Goal: Task Accomplishment & Management: Complete application form

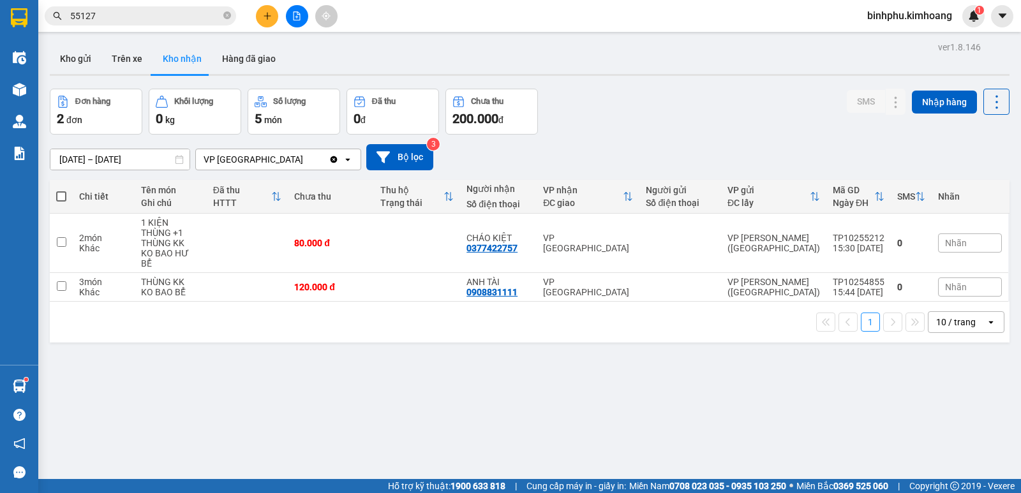
click at [227, 19] on icon "close-circle" at bounding box center [227, 15] width 8 height 8
click at [210, 17] on input "text" at bounding box center [145, 16] width 151 height 14
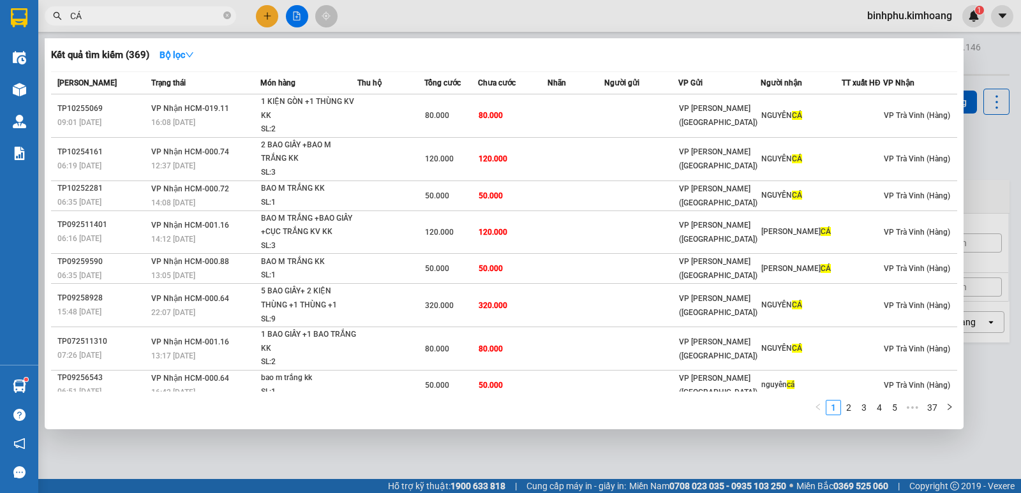
type input "C"
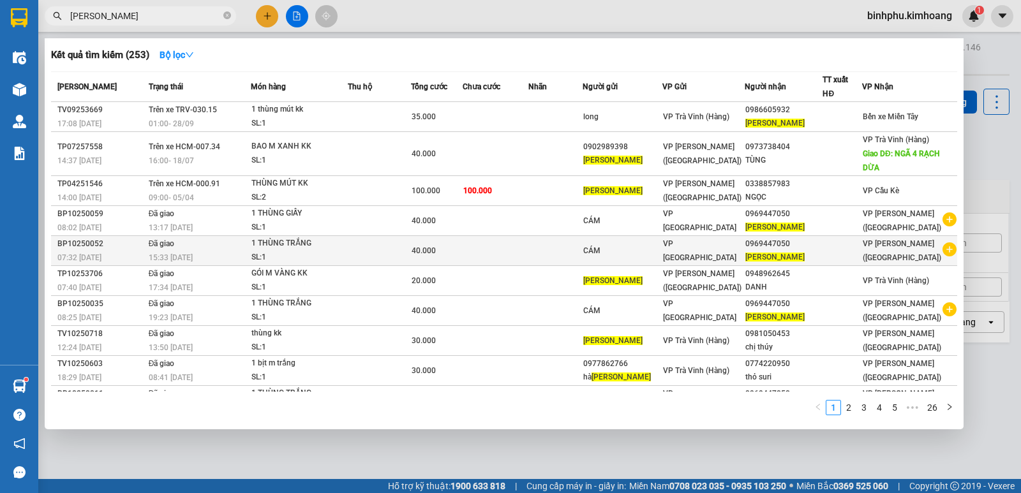
type input "[PERSON_NAME]"
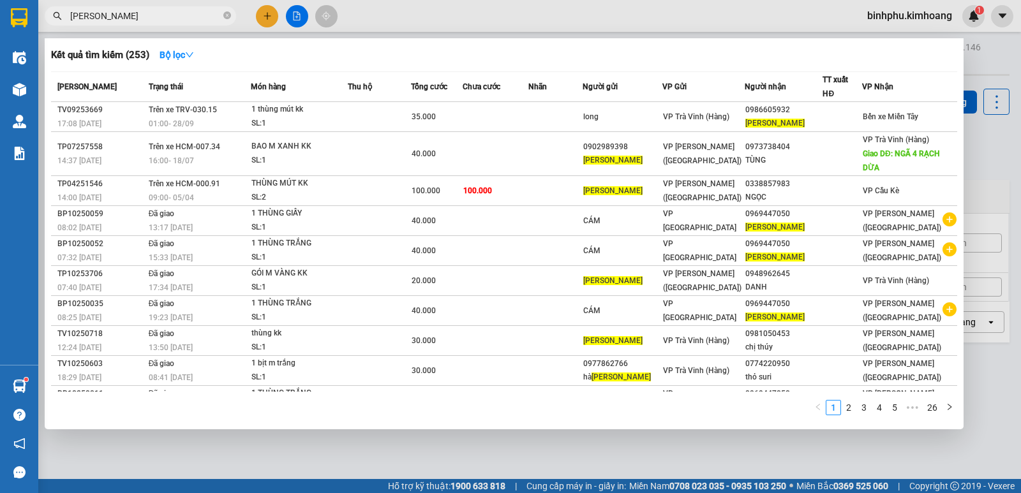
click at [816, 241] on div "0969447050" at bounding box center [784, 243] width 77 height 13
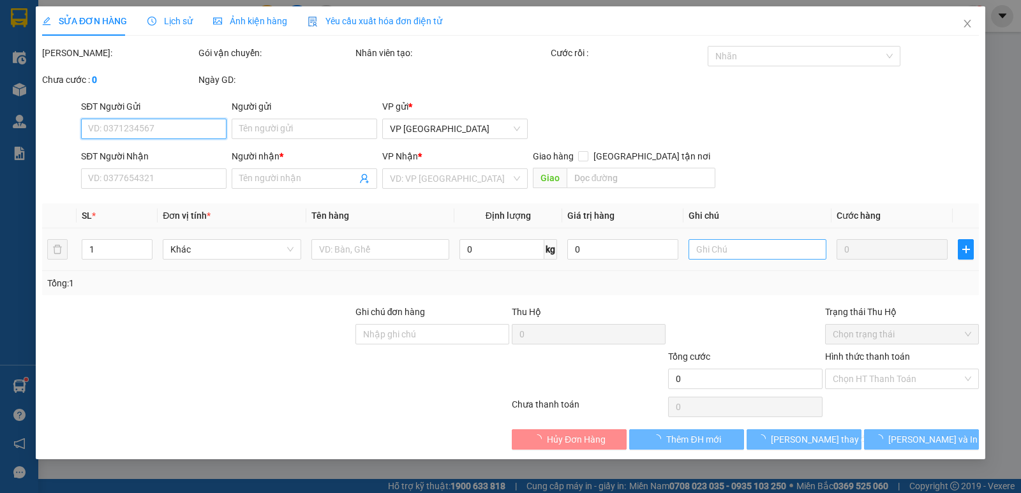
type input "CÁM"
type input "0969447050"
type input "[PERSON_NAME]"
type input "40.000"
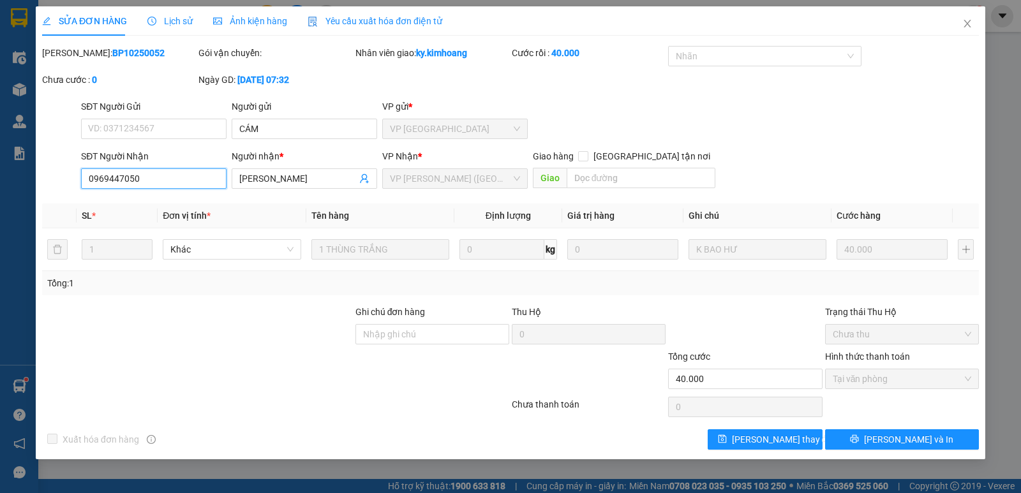
drag, startPoint x: 82, startPoint y: 175, endPoint x: 161, endPoint y: 185, distance: 79.8
click at [161, 185] on input "0969447050" at bounding box center [154, 179] width 146 height 20
drag, startPoint x: 963, startPoint y: 28, endPoint x: 860, endPoint y: 29, distance: 102.1
click at [962, 28] on span "Close" at bounding box center [968, 24] width 36 height 36
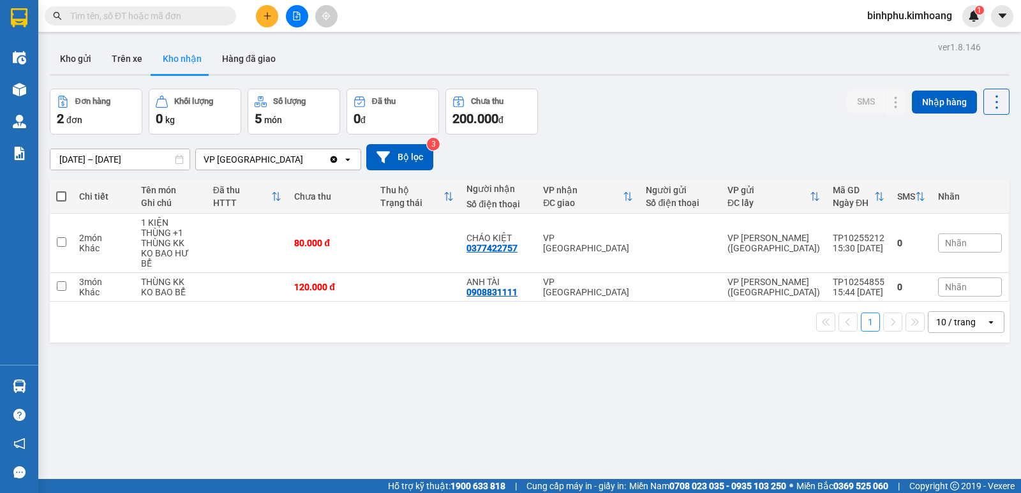
click at [267, 16] on icon "plus" at bounding box center [267, 15] width 7 height 1
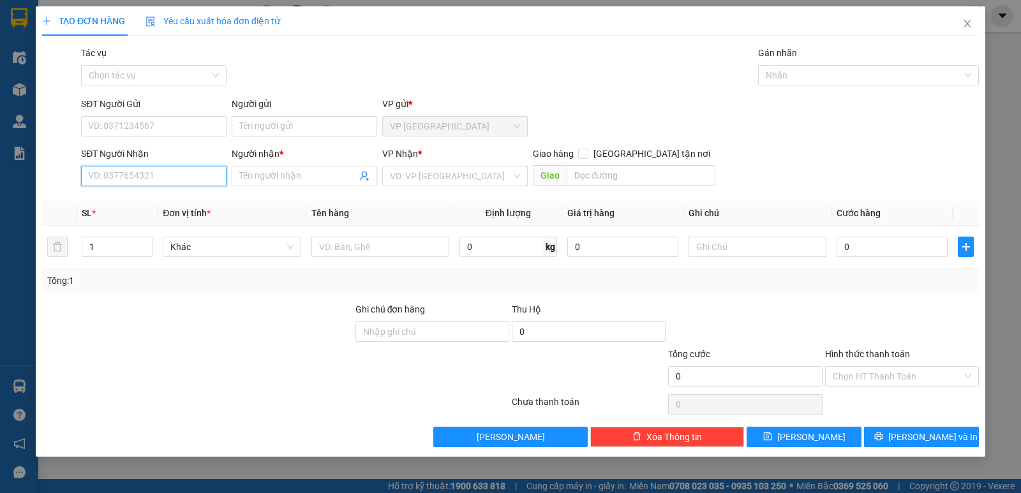
click at [206, 178] on input "SĐT Người Nhận" at bounding box center [154, 176] width 146 height 20
paste input "0969447050"
type input "0969447050"
click at [190, 201] on div "0969447050 - [PERSON_NAME]" at bounding box center [154, 202] width 130 height 14
type input "[PERSON_NAME]"
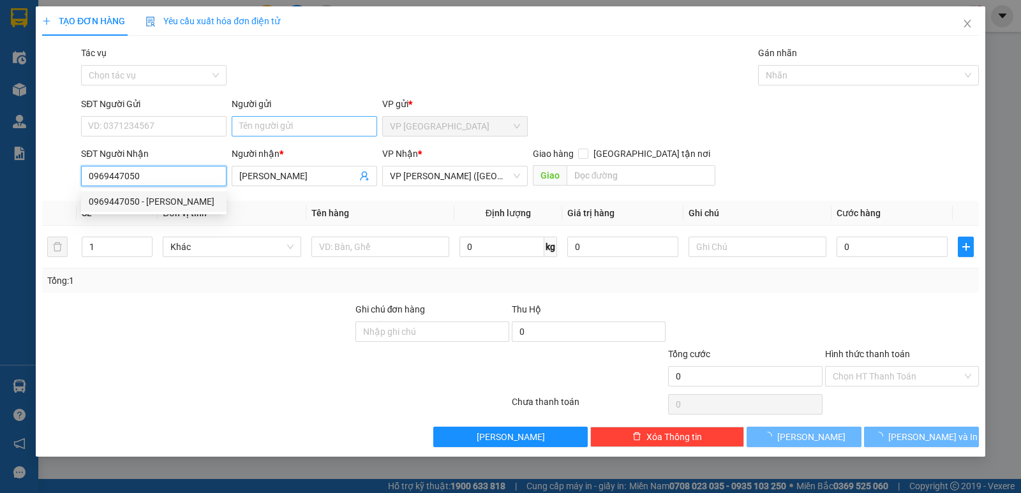
type input "40.000"
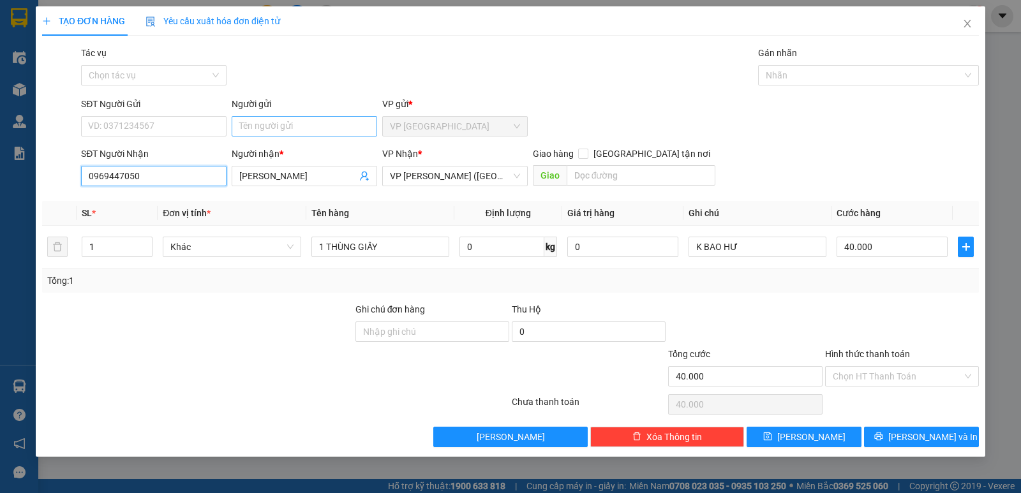
type input "0969447050"
click at [286, 128] on input "Người gửi" at bounding box center [305, 126] width 146 height 20
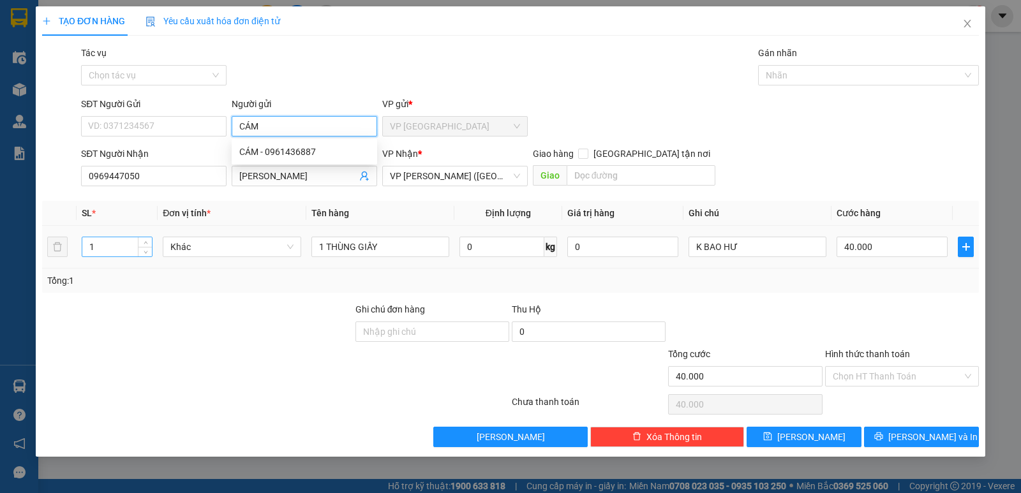
type input "CÁM"
click at [101, 246] on input "1" at bounding box center [117, 246] width 70 height 19
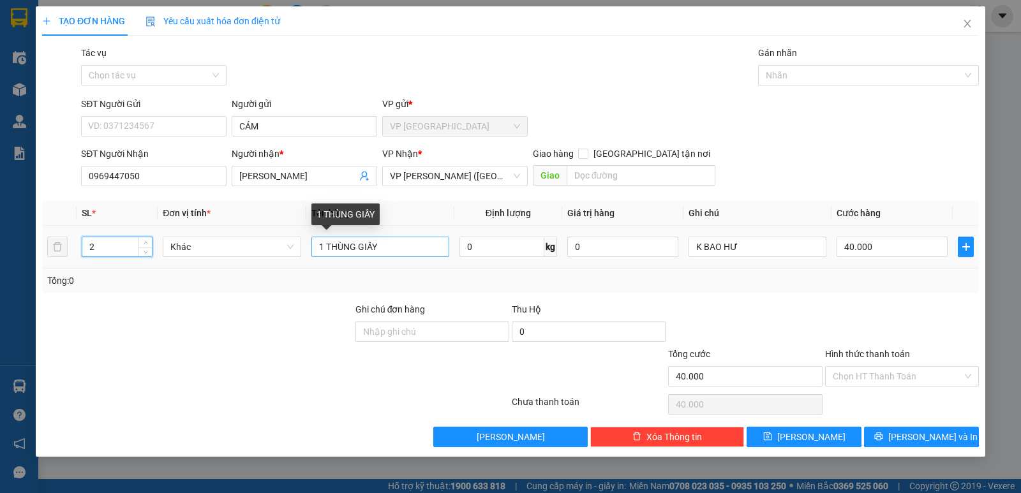
type input "2"
click at [322, 238] on input "1 THÙNG GIẤY" at bounding box center [380, 247] width 138 height 20
type input "2 THÙNG GIẤY"
click at [856, 251] on input "40.000" at bounding box center [892, 247] width 111 height 20
type input "0"
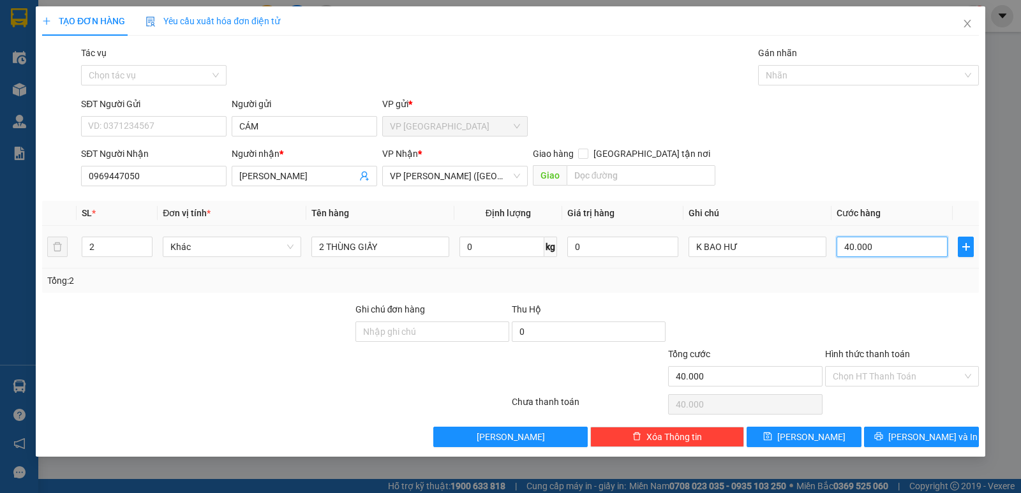
type input "0"
click at [839, 244] on input "0" at bounding box center [892, 247] width 111 height 20
type input "70"
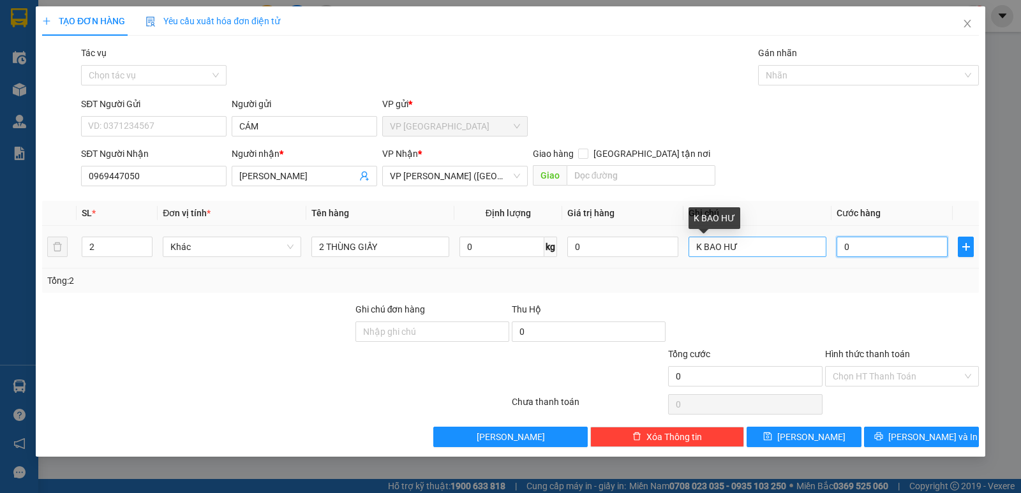
type input "70"
type input "750"
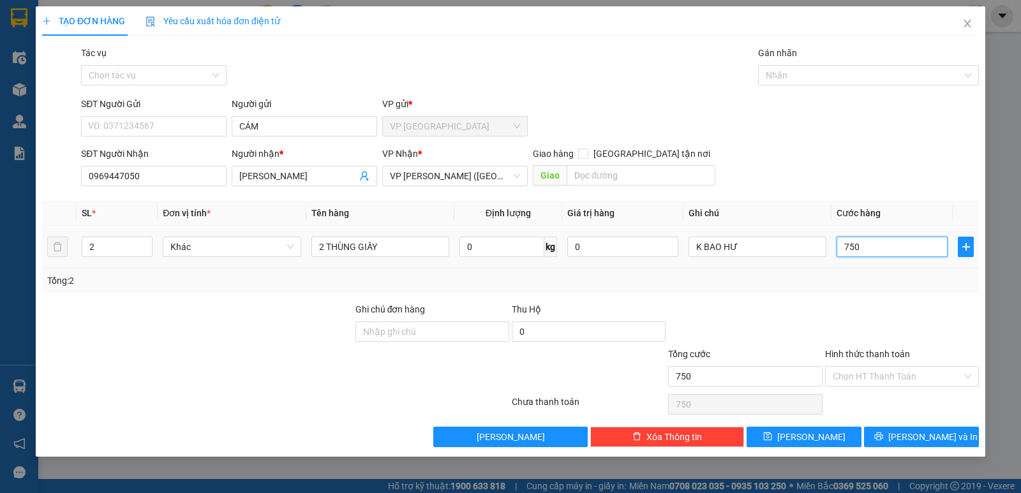
type input "750"
click at [882, 245] on input "750" at bounding box center [892, 247] width 111 height 20
type input "75"
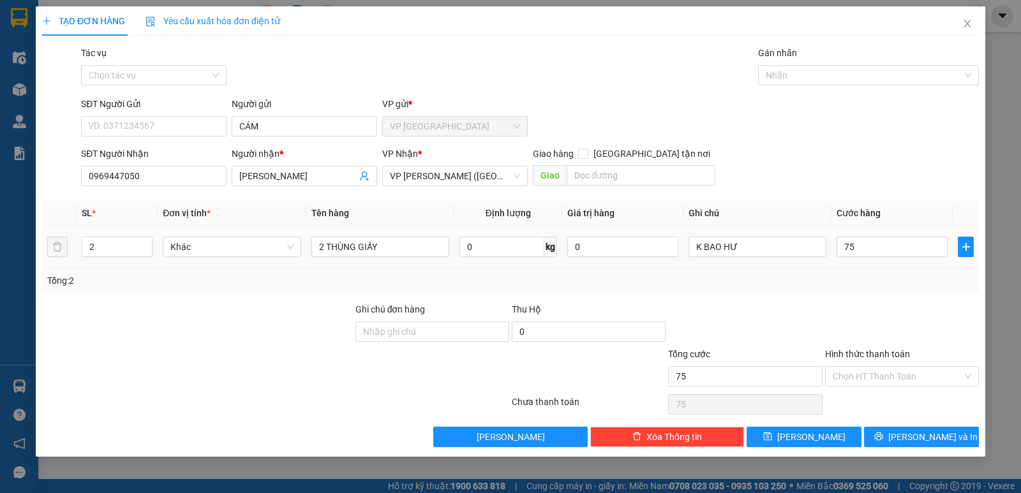
type input "75.000"
click at [871, 190] on div "SĐT Người Nhận 0969447050 Người nhận * KIM ANH VP Nhận * VP Trần Phú (Hàng) Gia…" at bounding box center [530, 169] width 903 height 45
click at [915, 442] on span "[PERSON_NAME] và In" at bounding box center [932, 437] width 89 height 14
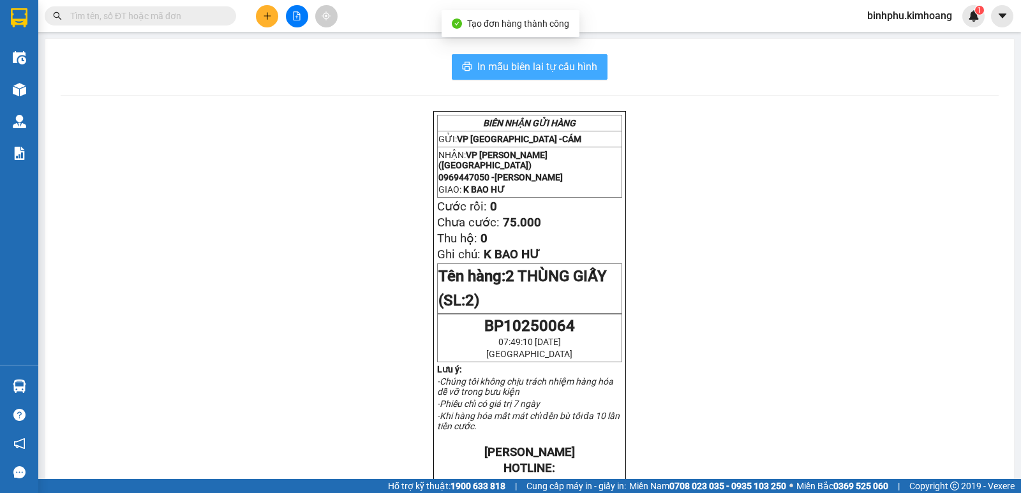
click at [531, 63] on span "In mẫu biên lai tự cấu hình" at bounding box center [537, 67] width 120 height 16
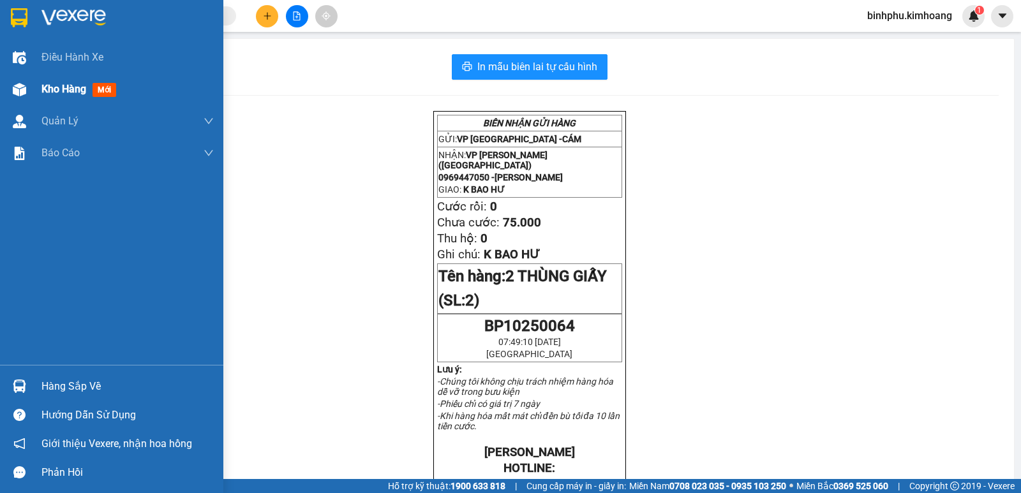
click at [38, 94] on div "Kho hàng mới" at bounding box center [111, 89] width 223 height 32
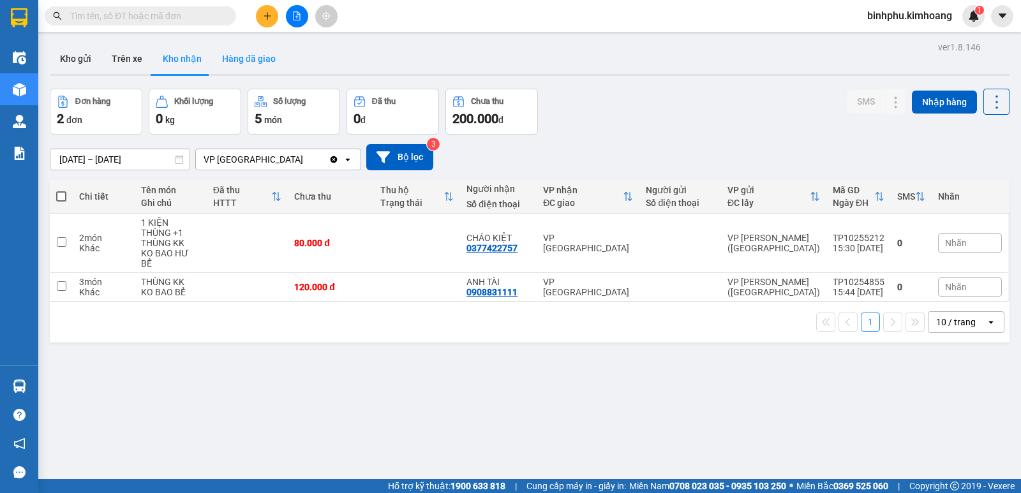
click at [265, 60] on button "Hàng đã giao" at bounding box center [249, 58] width 74 height 31
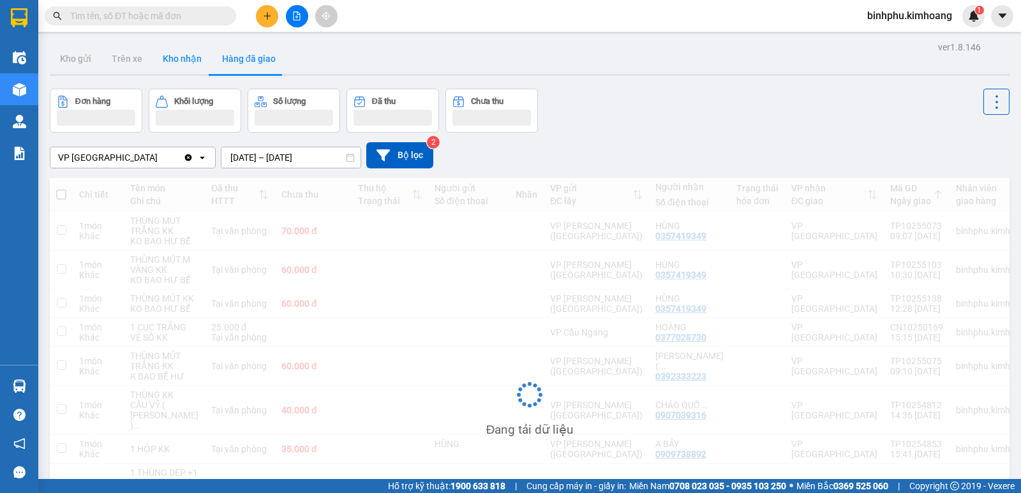
click at [190, 61] on button "Kho nhận" at bounding box center [182, 58] width 59 height 31
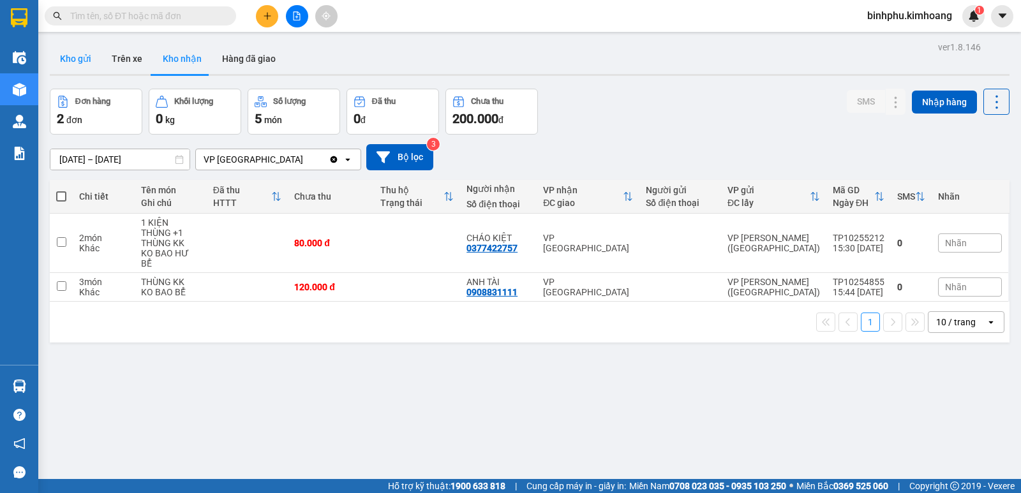
click at [82, 57] on button "Kho gửi" at bounding box center [76, 58] width 52 height 31
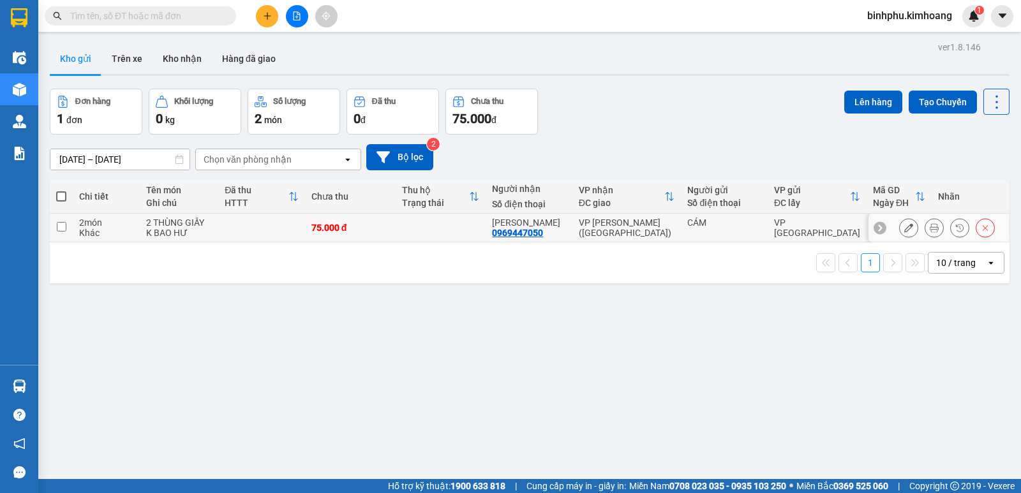
click at [904, 233] on button at bounding box center [909, 228] width 18 height 22
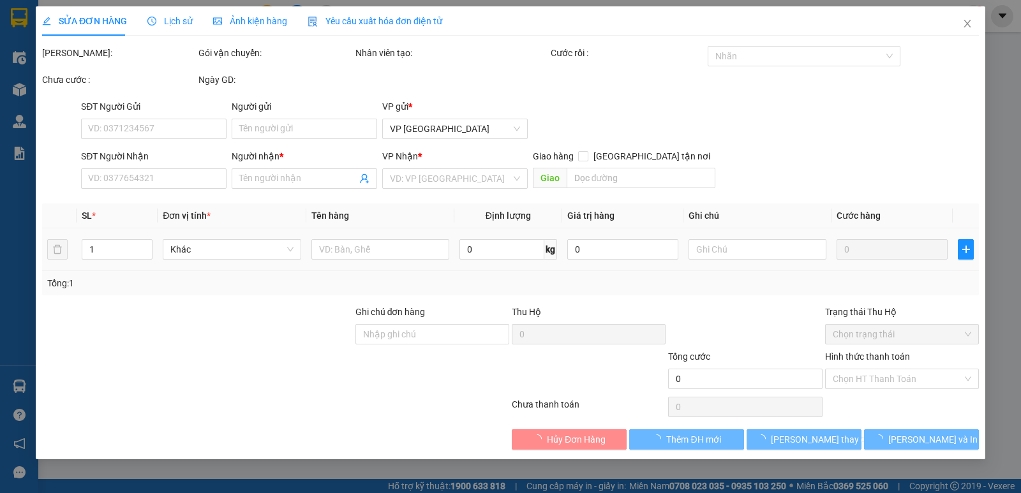
type input "CÁM"
type input "0969447050"
type input "[PERSON_NAME]"
type input "75.000"
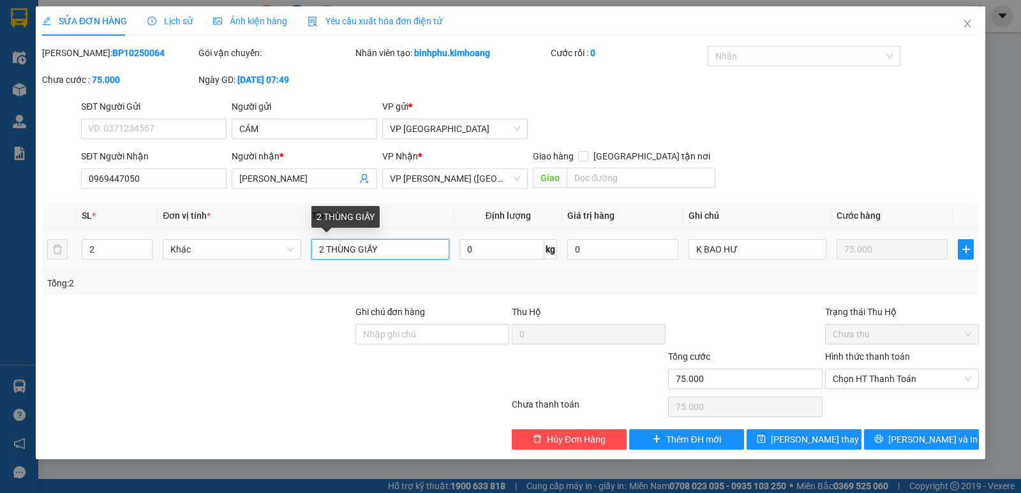
click at [327, 244] on input "2 THÙNG GIẤY" at bounding box center [380, 249] width 138 height 20
click at [322, 247] on input "2 THÙNG GIẤY" at bounding box center [380, 249] width 138 height 20
type input "1 THÙNG GIẤY"
click at [104, 243] on input "2" at bounding box center [117, 249] width 70 height 19
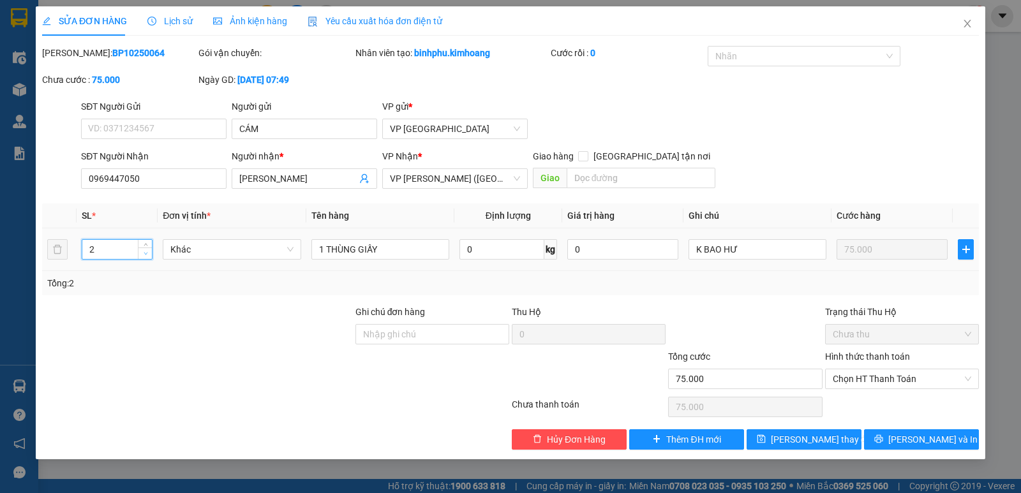
type input "1"
click at [145, 257] on span "Decrease Value" at bounding box center [145, 253] width 14 height 11
click at [567, 437] on span "Hủy Đơn Hàng" at bounding box center [576, 440] width 59 height 14
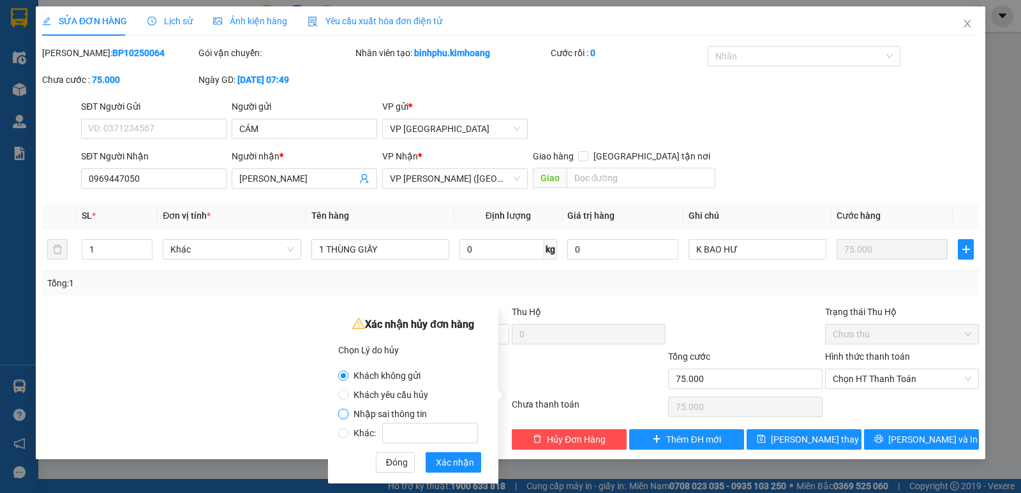
click at [342, 412] on input "Nhập sai thông tin" at bounding box center [343, 414] width 10 height 10
radio input "true"
radio input "false"
click at [343, 397] on input "Khách yêu cầu hủy" at bounding box center [343, 395] width 10 height 10
radio input "true"
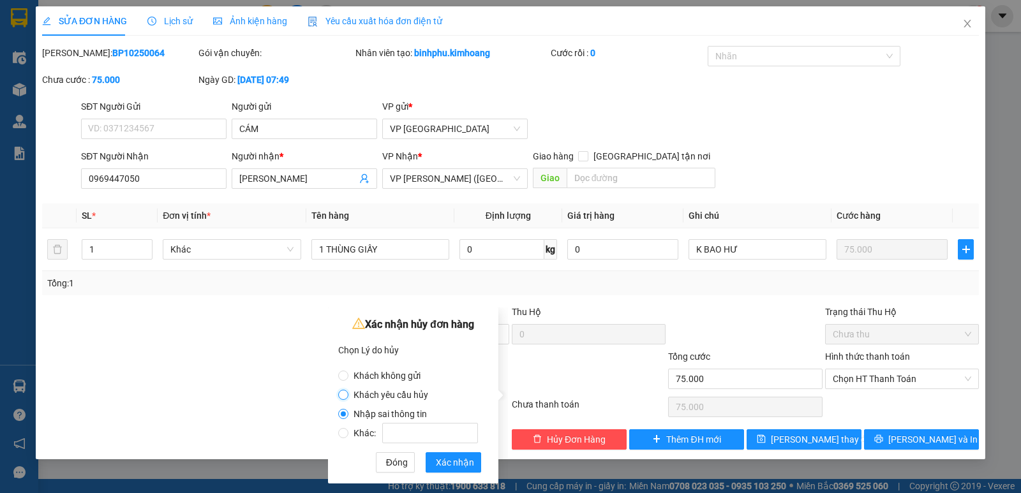
radio input "false"
click at [450, 463] on span "Xác nhận" at bounding box center [455, 463] width 38 height 14
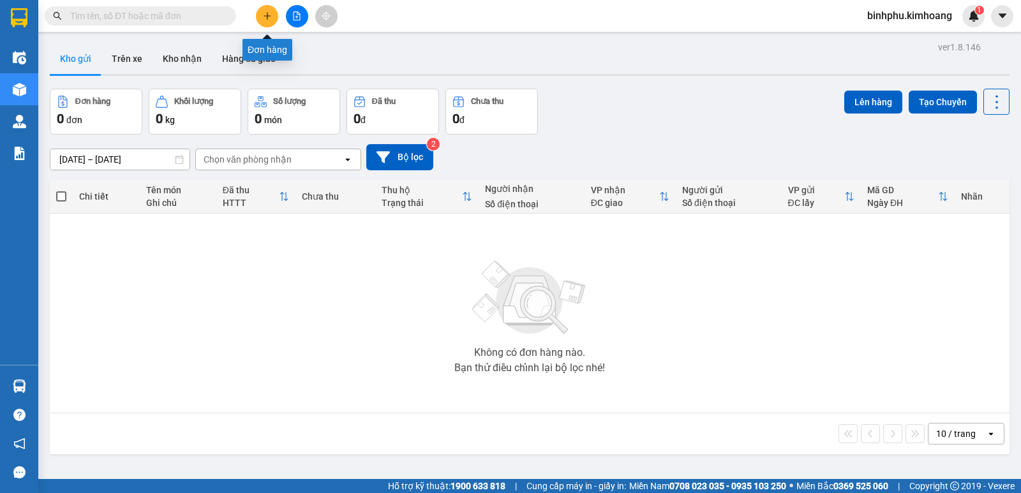
click at [267, 20] on icon "plus" at bounding box center [267, 15] width 9 height 9
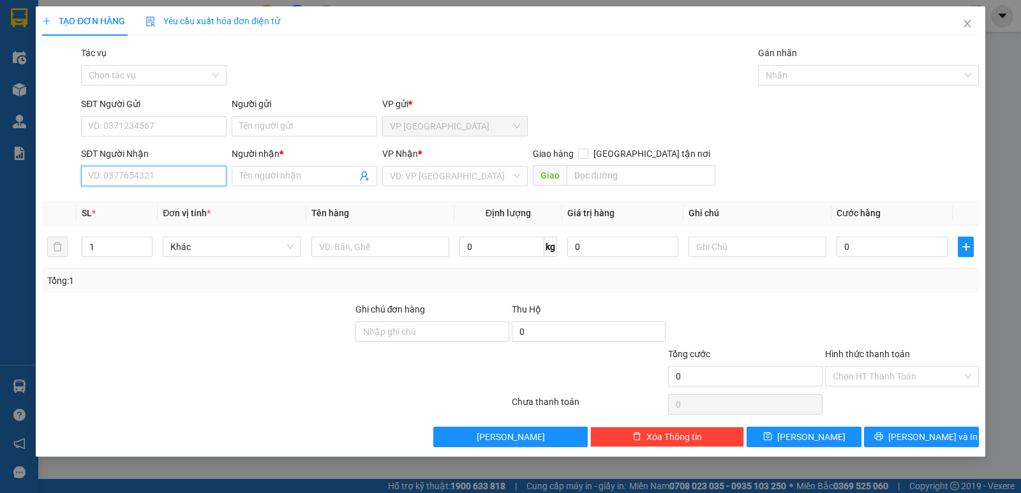
click at [177, 170] on input "SĐT Người Nhận" at bounding box center [154, 176] width 146 height 20
paste input "0969447050"
type input "0969447050"
click at [198, 202] on div "0969447050 - KIM ANH" at bounding box center [154, 202] width 130 height 14
type input "[PERSON_NAME]"
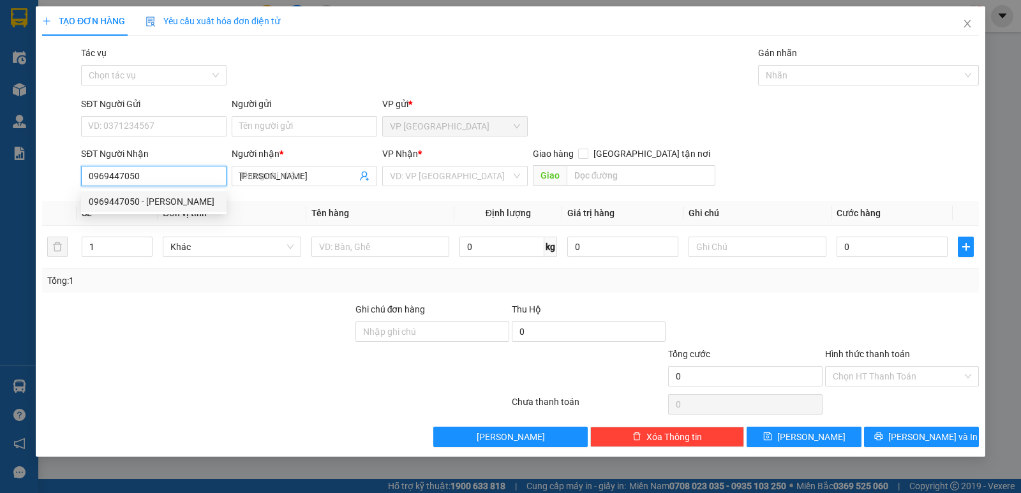
type input "40.000"
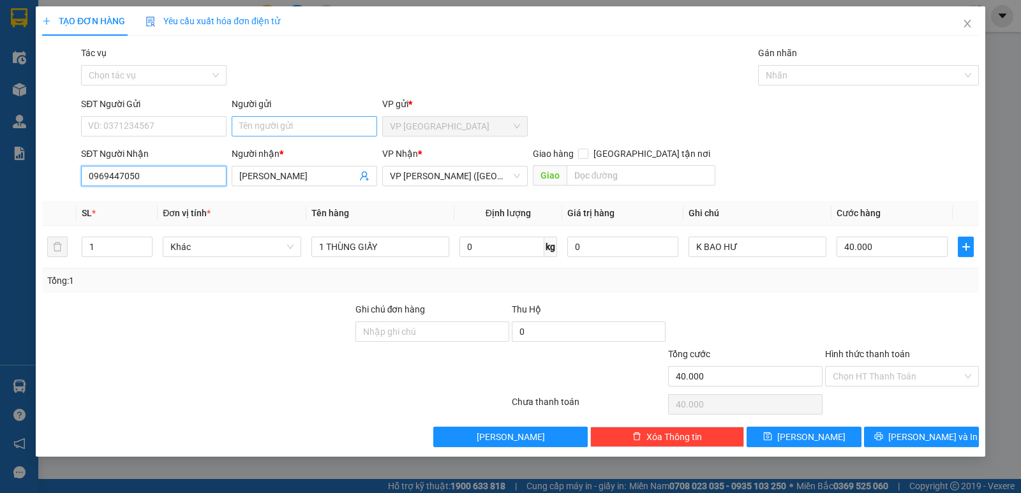
type input "0969447050"
click at [285, 129] on input "Người gửi" at bounding box center [305, 126] width 146 height 20
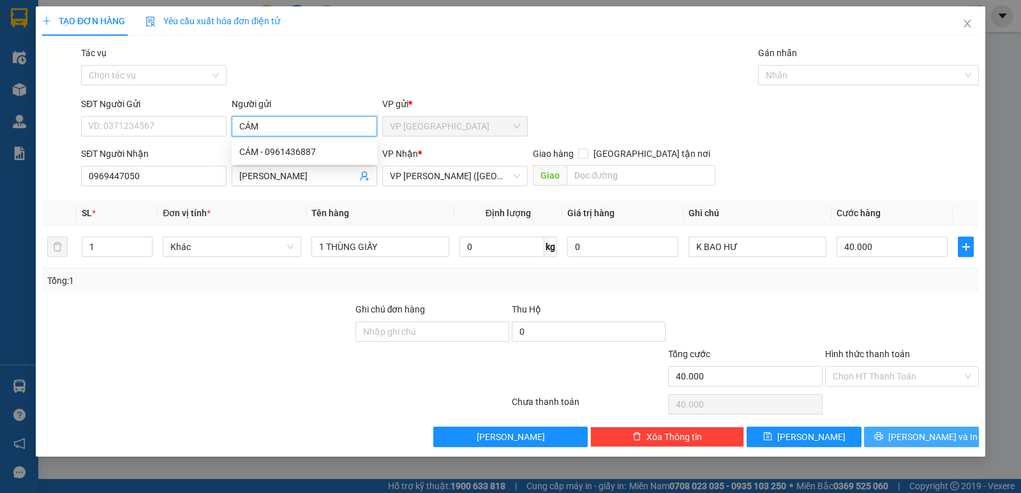
type input "CÁM"
click at [927, 431] on span "[PERSON_NAME] và In" at bounding box center [932, 437] width 89 height 14
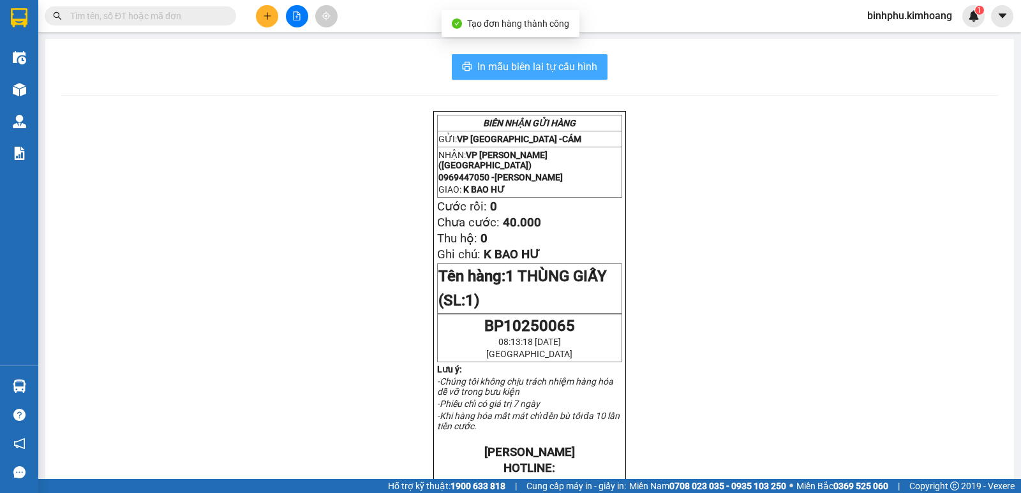
click at [502, 61] on span "In mẫu biên lai tự cấu hình" at bounding box center [537, 67] width 120 height 16
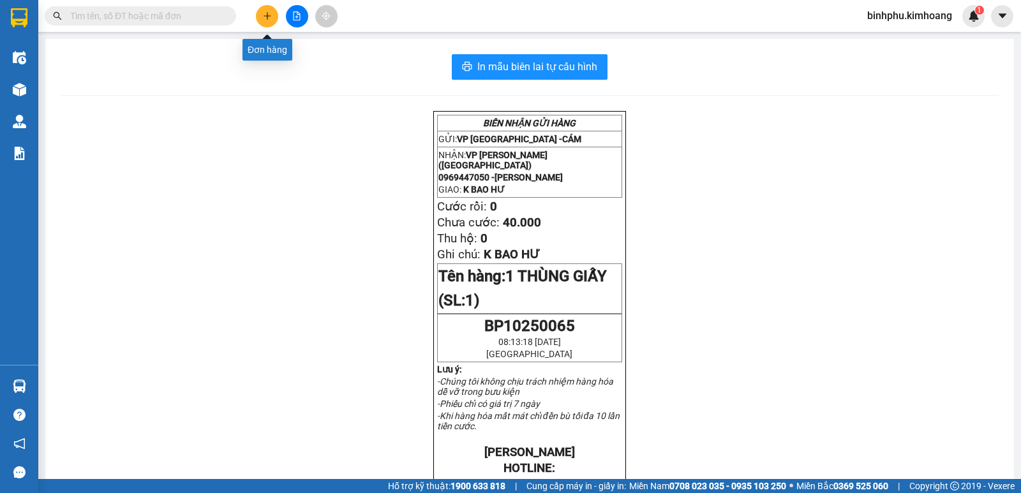
click at [264, 15] on icon "plus" at bounding box center [267, 15] width 9 height 9
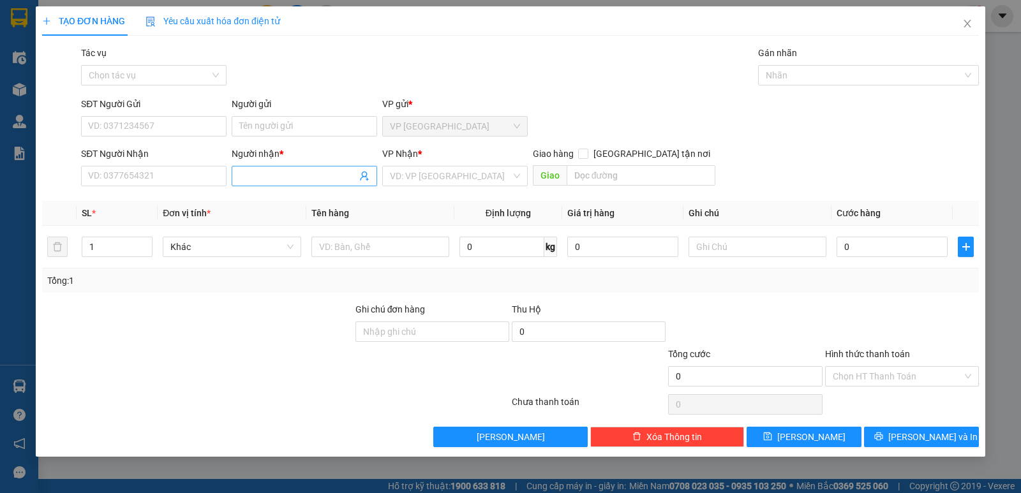
click at [269, 174] on input "Người nhận *" at bounding box center [297, 176] width 117 height 14
type input "ÚT THANH"
click at [260, 128] on input "Người gửi" at bounding box center [305, 126] width 146 height 20
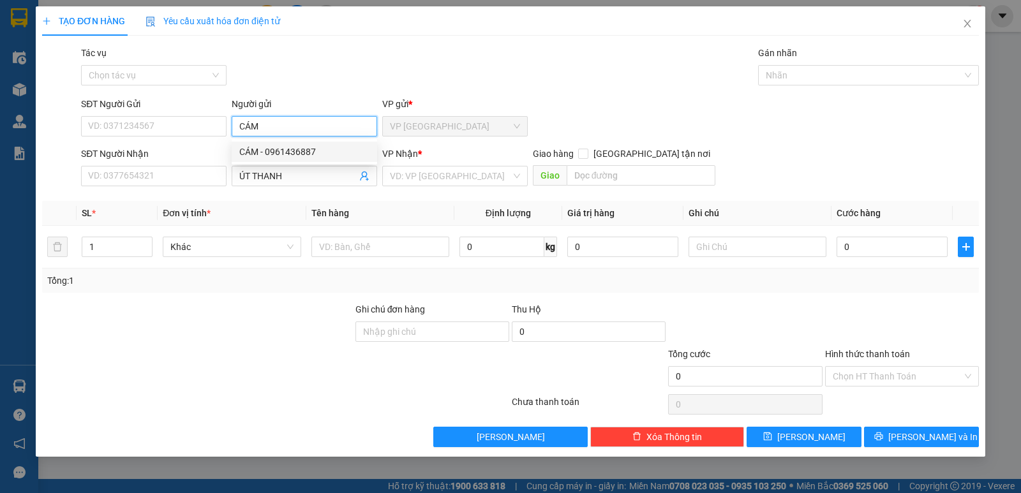
type input "CÁM"
click at [597, 77] on div "Tác vụ Chọn tác vụ Gán nhãn Nhãn" at bounding box center [530, 68] width 903 height 45
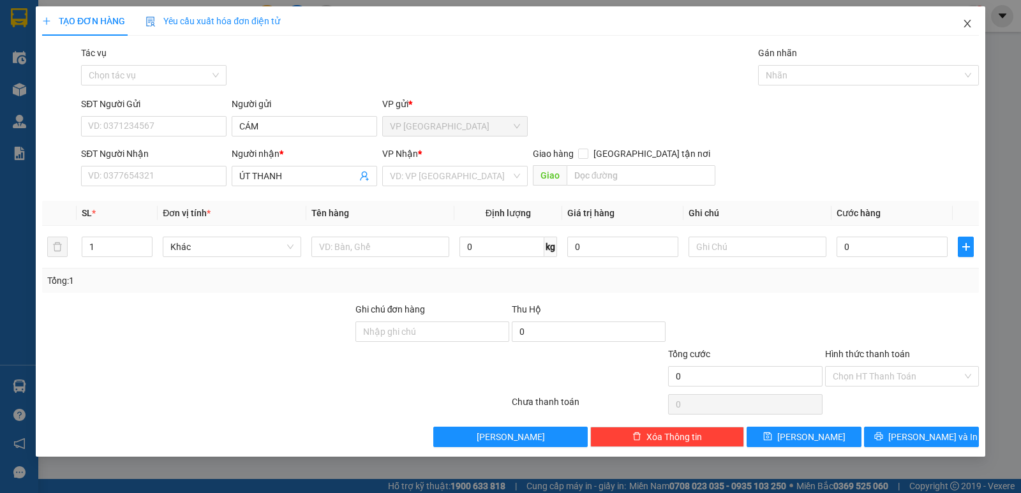
click at [962, 20] on span "Close" at bounding box center [968, 24] width 36 height 36
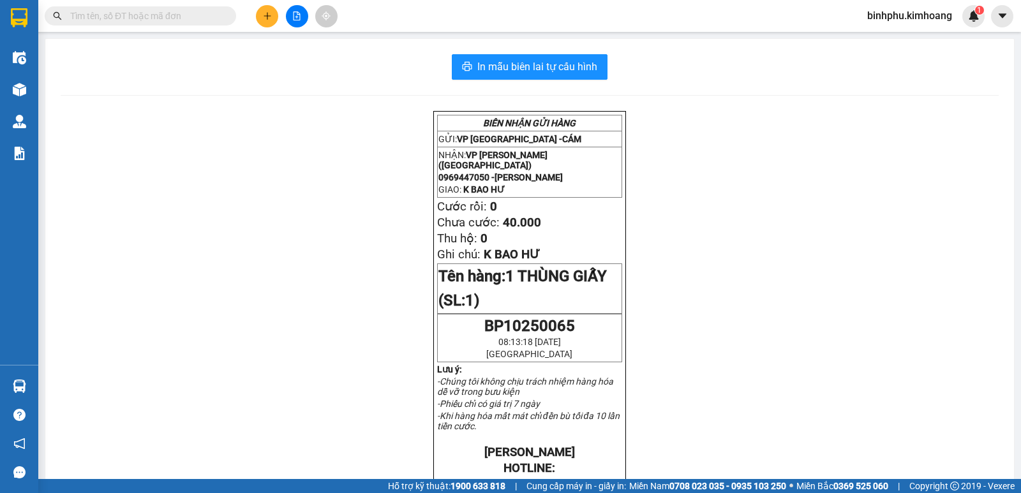
click at [152, 11] on input "text" at bounding box center [145, 16] width 151 height 14
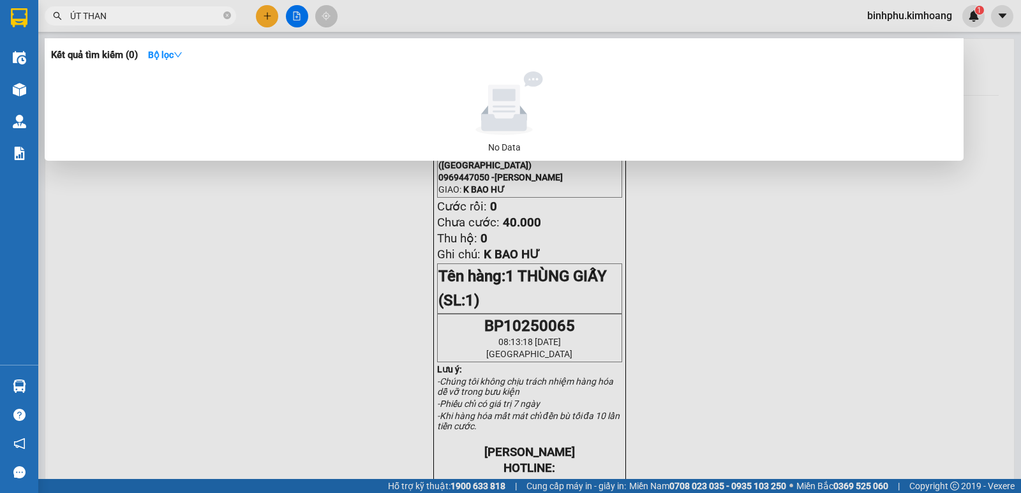
type input "ÚT THANH"
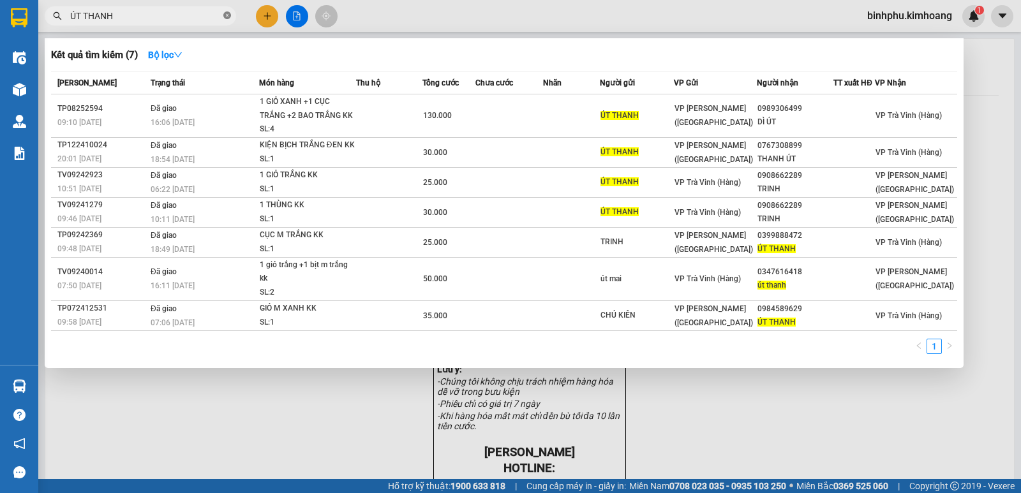
click at [225, 17] on icon "close-circle" at bounding box center [227, 15] width 8 height 8
type input "út thanh"
click at [229, 17] on icon "close-circle" at bounding box center [227, 15] width 8 height 8
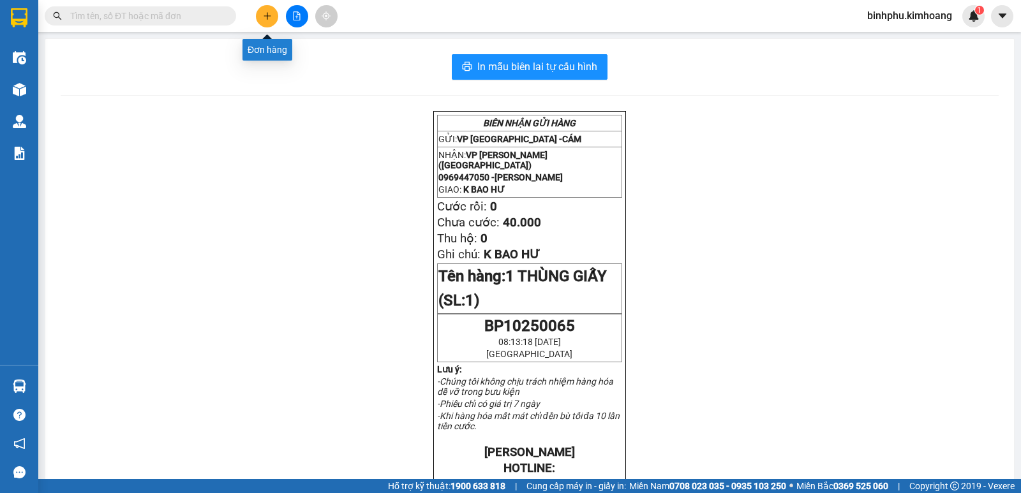
click at [274, 18] on button at bounding box center [267, 16] width 22 height 22
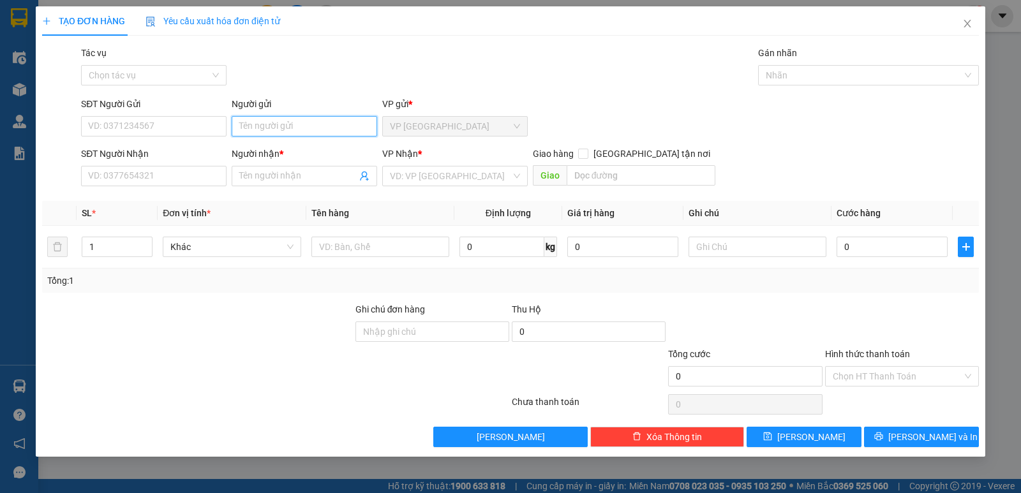
click at [270, 121] on input "Người gửi" at bounding box center [305, 126] width 146 height 20
type input "c"
type input "CÁM"
click at [345, 89] on div "Tác vụ Chọn tác vụ Gán nhãn Nhãn" at bounding box center [530, 68] width 903 height 45
drag, startPoint x: 249, startPoint y: 188, endPoint x: 253, endPoint y: 179, distance: 9.1
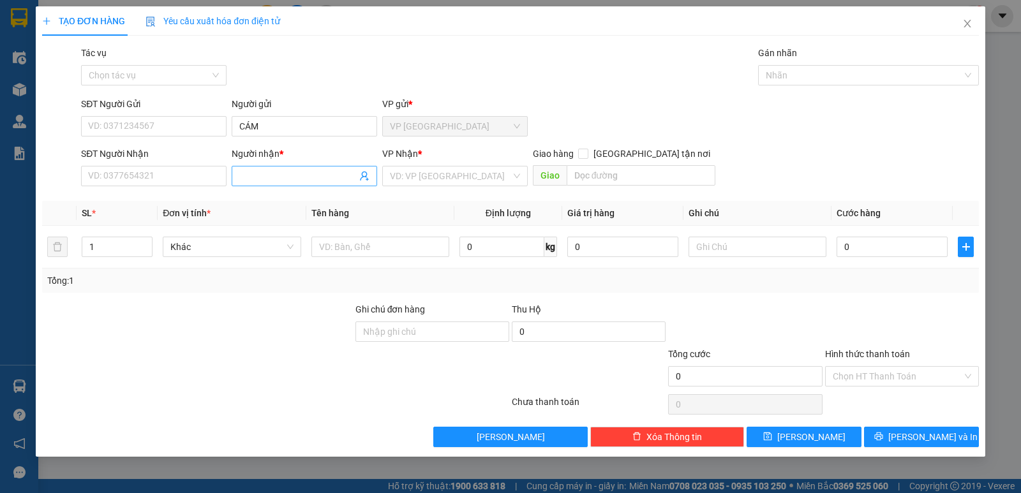
click at [249, 185] on div "Người nhận * Tên người nhận" at bounding box center [305, 169] width 146 height 45
click at [253, 177] on input "Người nhận *" at bounding box center [297, 176] width 117 height 14
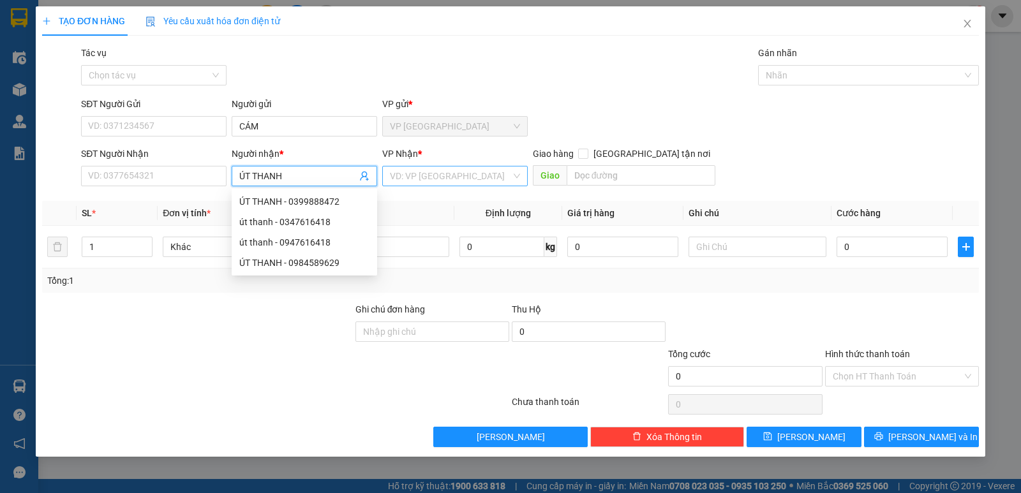
type input "ÚT THANH"
click at [421, 178] on input "search" at bounding box center [450, 176] width 121 height 19
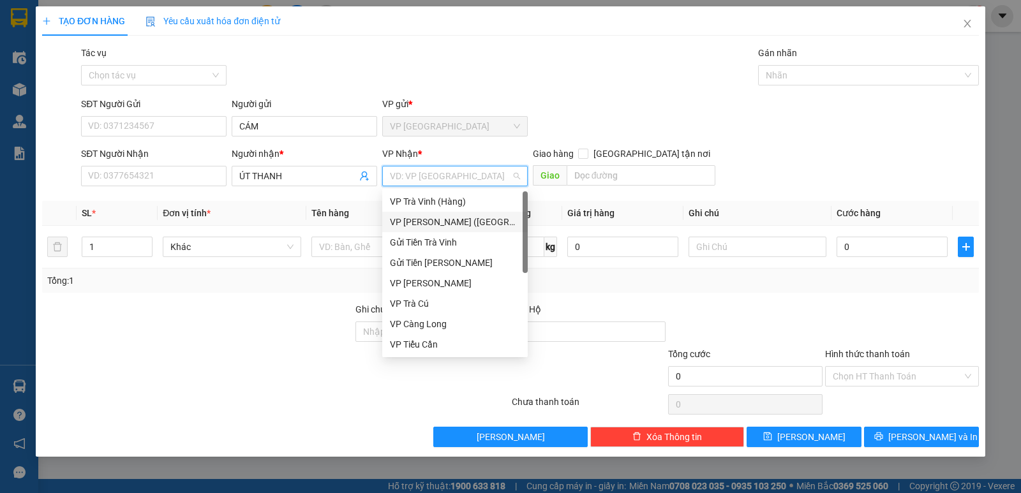
click at [424, 224] on div "VP [PERSON_NAME] ([GEOGRAPHIC_DATA])" at bounding box center [455, 222] width 130 height 14
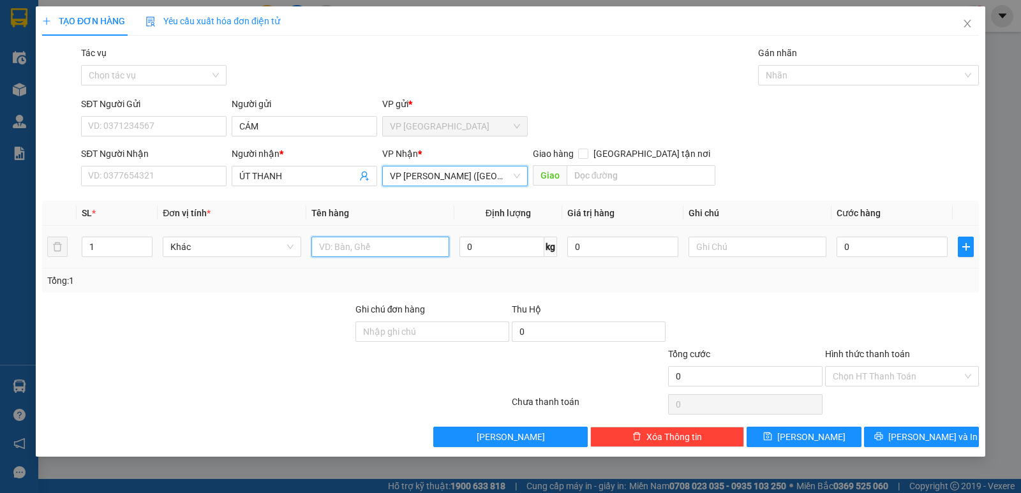
click at [373, 244] on input "text" at bounding box center [380, 247] width 138 height 20
type input "1 THÙNG GIẤY"
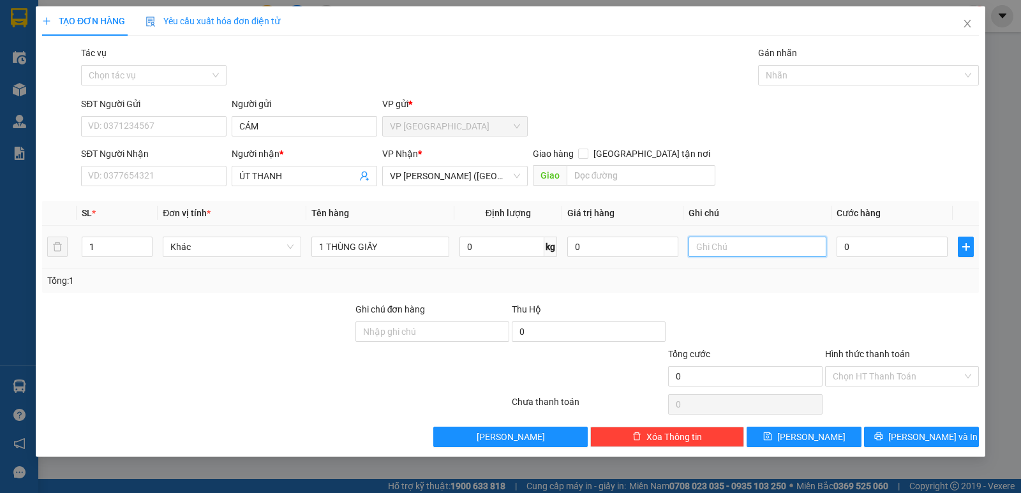
click at [759, 243] on input "text" at bounding box center [758, 247] width 138 height 20
type input "K BAO HƯ"
click at [862, 250] on input "0" at bounding box center [892, 247] width 111 height 20
click at [854, 252] on input "0" at bounding box center [892, 247] width 111 height 20
click at [848, 244] on input "0" at bounding box center [892, 247] width 111 height 20
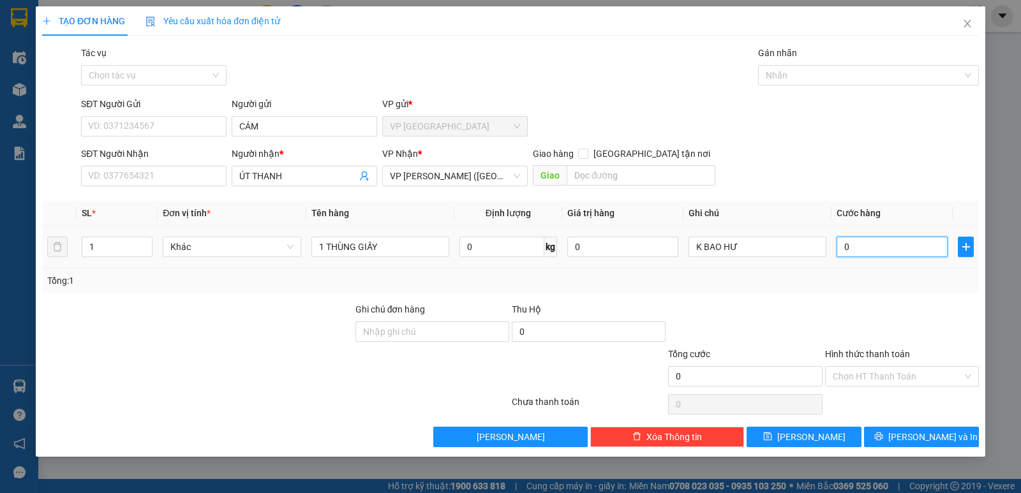
click at [843, 248] on input "0" at bounding box center [892, 247] width 111 height 20
type input "30"
type input "350"
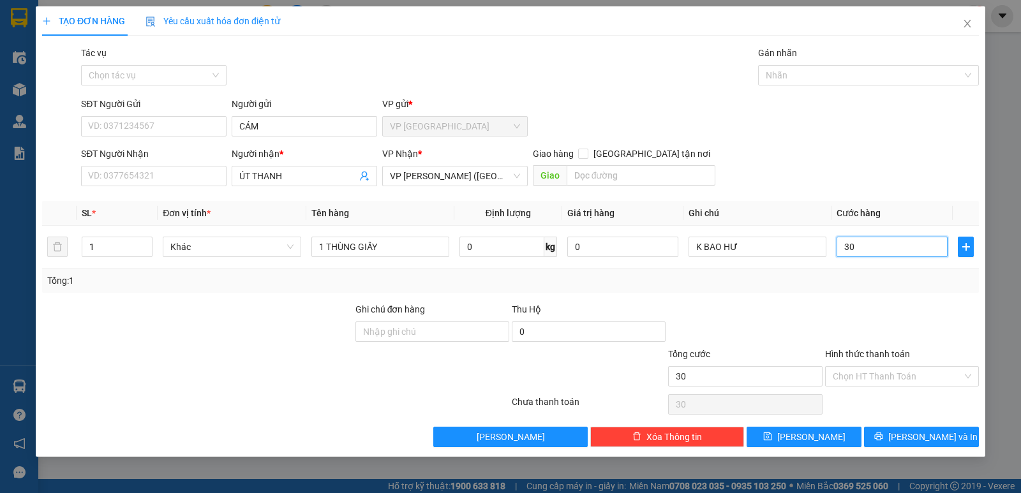
type input "350"
click at [880, 237] on input "350" at bounding box center [892, 247] width 111 height 20
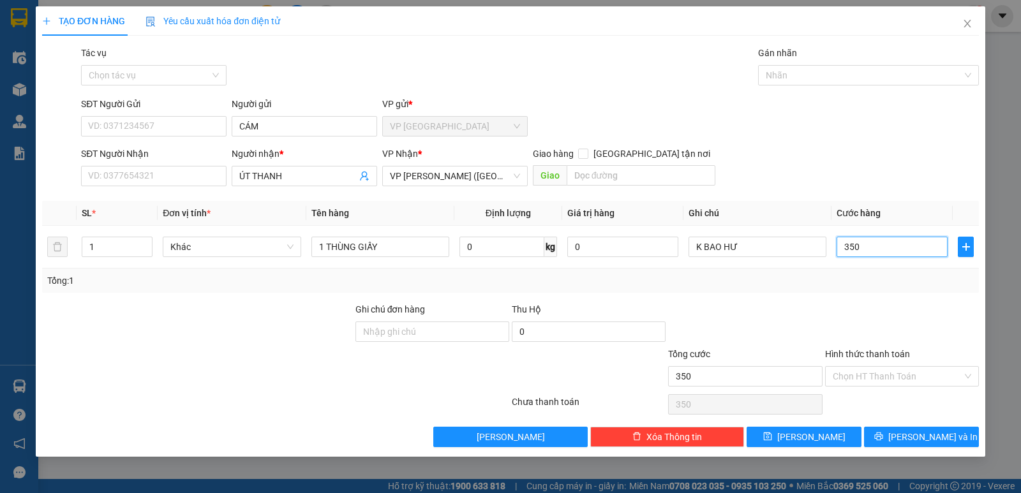
type input "35"
type input "35.000"
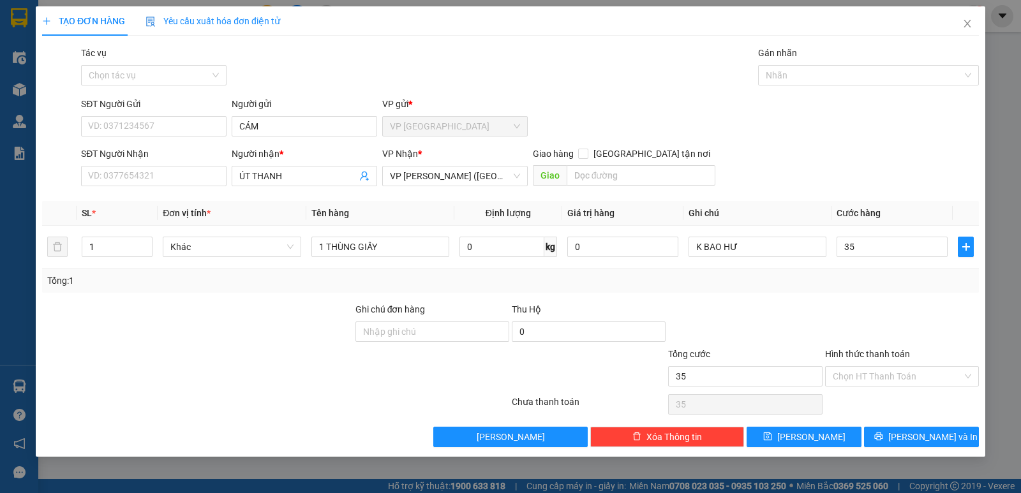
type input "35.000"
click at [914, 150] on div "SĐT Người Nhận VD: 0377654321 Người nhận * ÚT THANH VP Nhận * VP Trần Phú (Hàng…" at bounding box center [530, 169] width 903 height 45
click at [138, 162] on div "SĐT Người Nhận" at bounding box center [154, 156] width 146 height 19
click at [135, 175] on input "SĐT Người Nhận" at bounding box center [154, 176] width 146 height 20
click at [183, 178] on input "SĐT Người Nhận" at bounding box center [154, 176] width 146 height 20
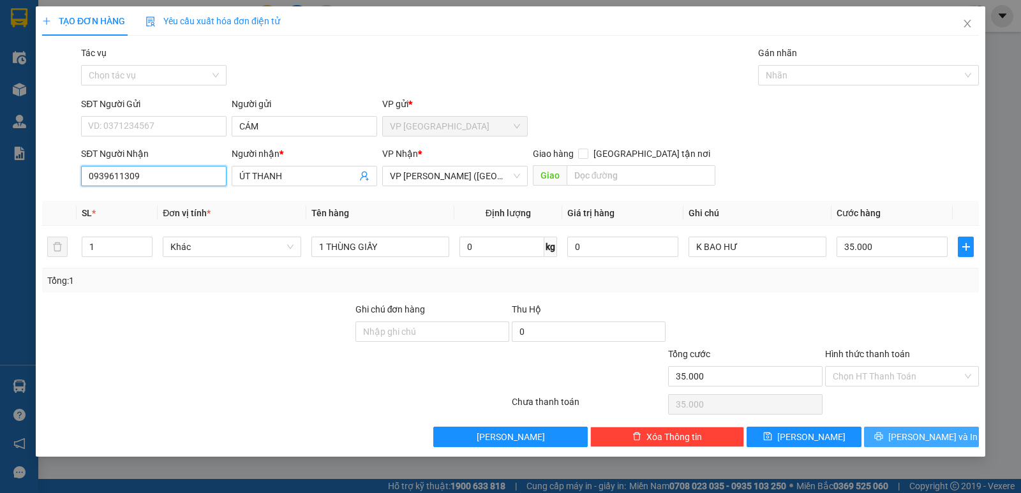
type input "0939611309"
click at [919, 436] on span "[PERSON_NAME] và In" at bounding box center [932, 437] width 89 height 14
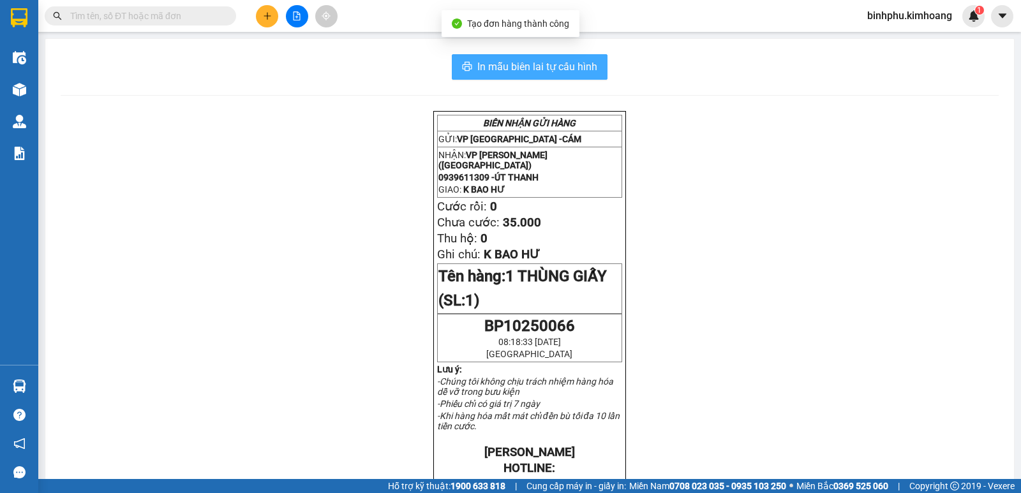
click at [529, 71] on span "In mẫu biên lai tự cấu hình" at bounding box center [537, 67] width 120 height 16
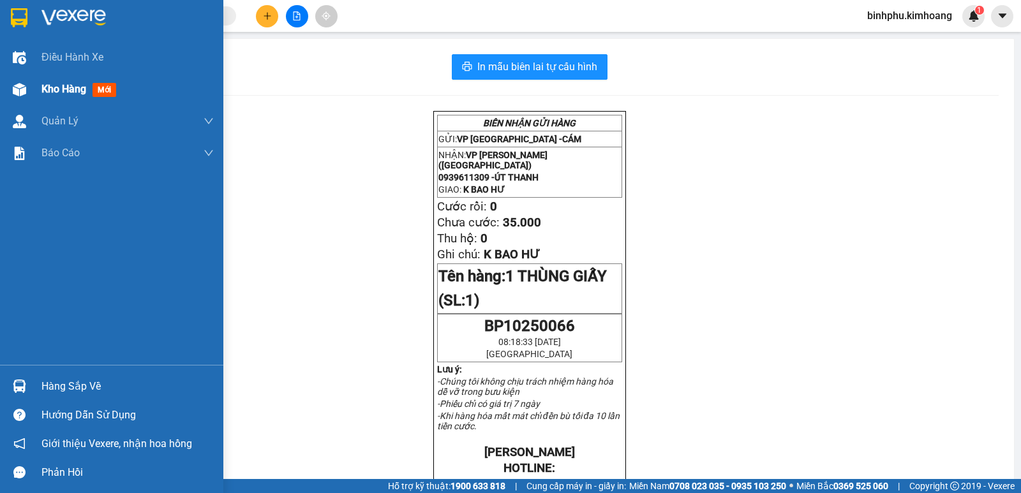
click at [24, 92] on img at bounding box center [19, 89] width 13 height 13
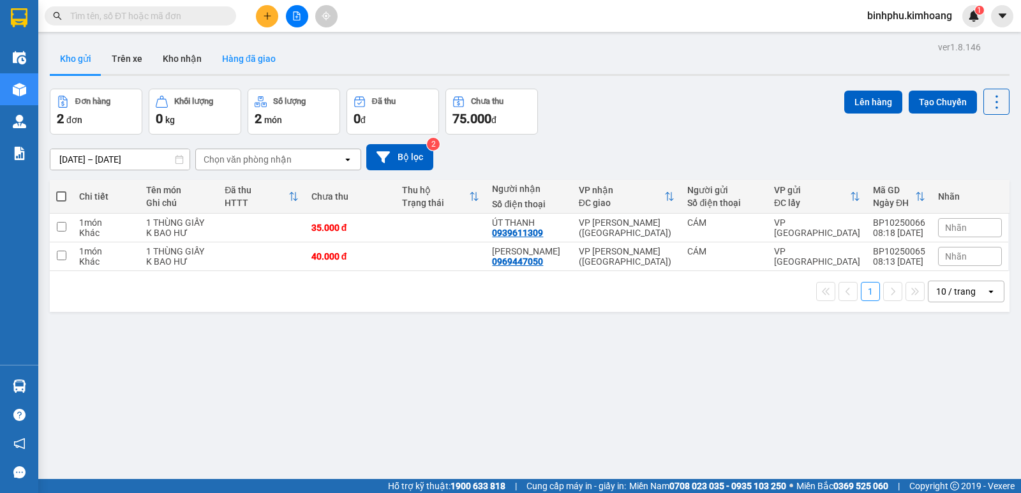
click at [226, 47] on button "Hàng đã giao" at bounding box center [249, 58] width 74 height 31
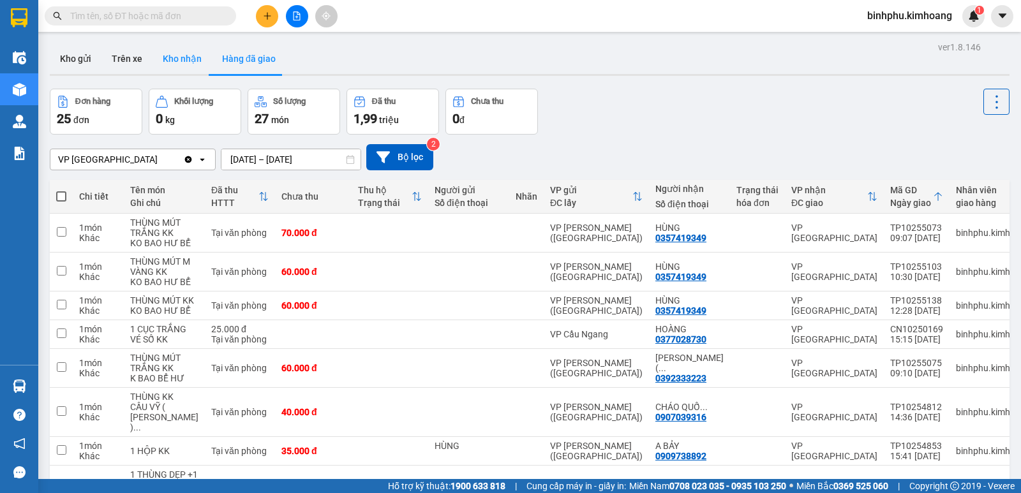
click at [191, 61] on button "Kho nhận" at bounding box center [182, 58] width 59 height 31
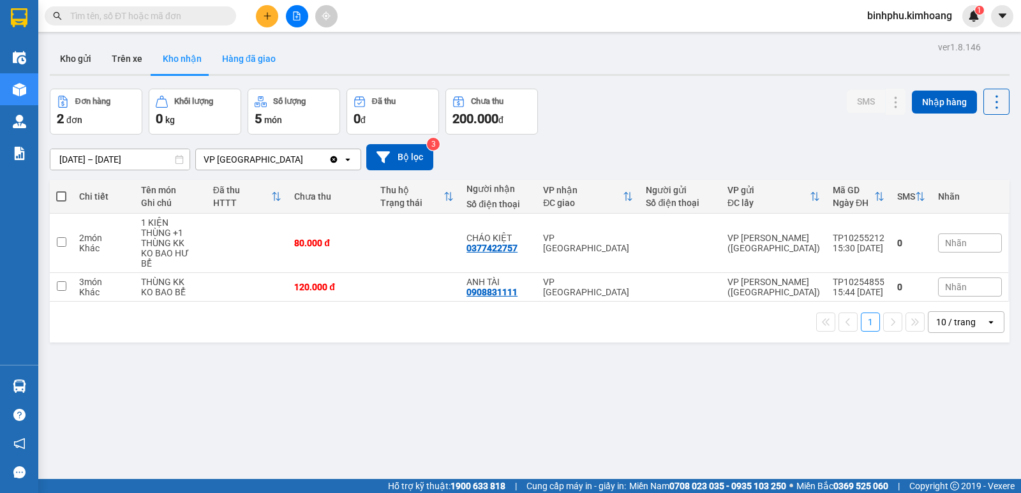
click at [229, 56] on button "Hàng đã giao" at bounding box center [249, 58] width 74 height 31
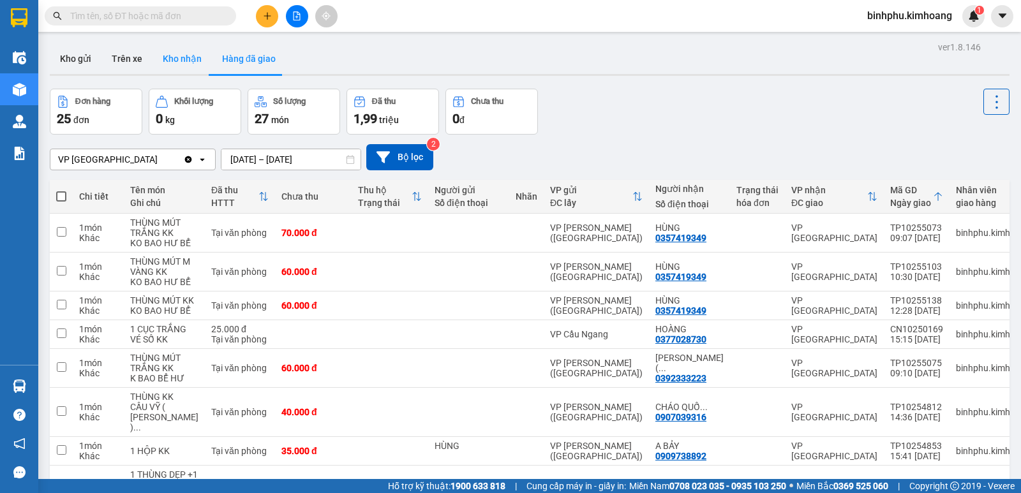
click at [158, 54] on button "Kho nhận" at bounding box center [182, 58] width 59 height 31
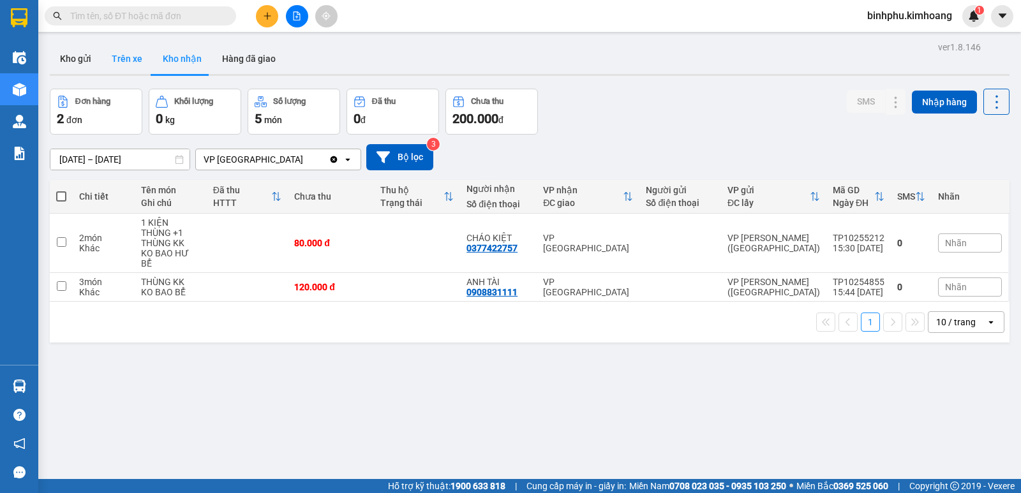
click at [123, 44] on button "Trên xe" at bounding box center [126, 58] width 51 height 31
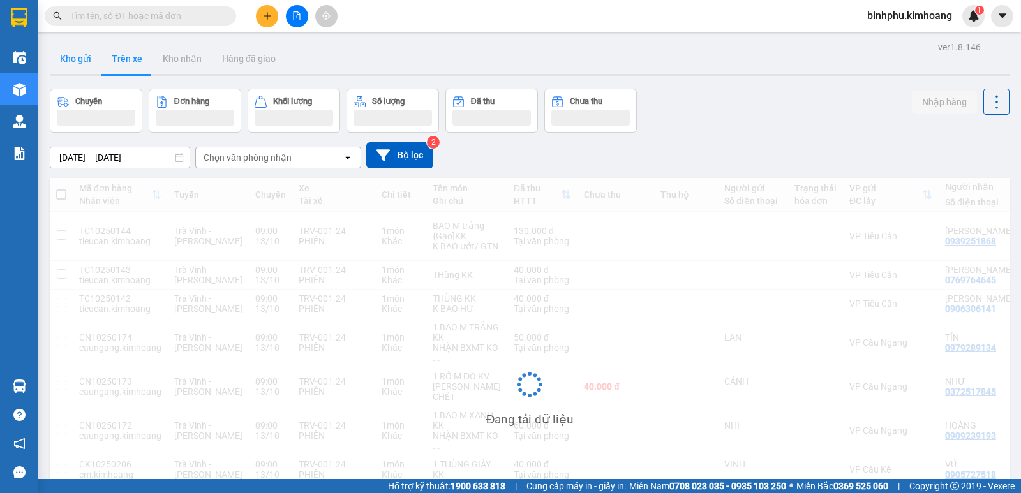
click at [77, 63] on button "Kho gửi" at bounding box center [76, 58] width 52 height 31
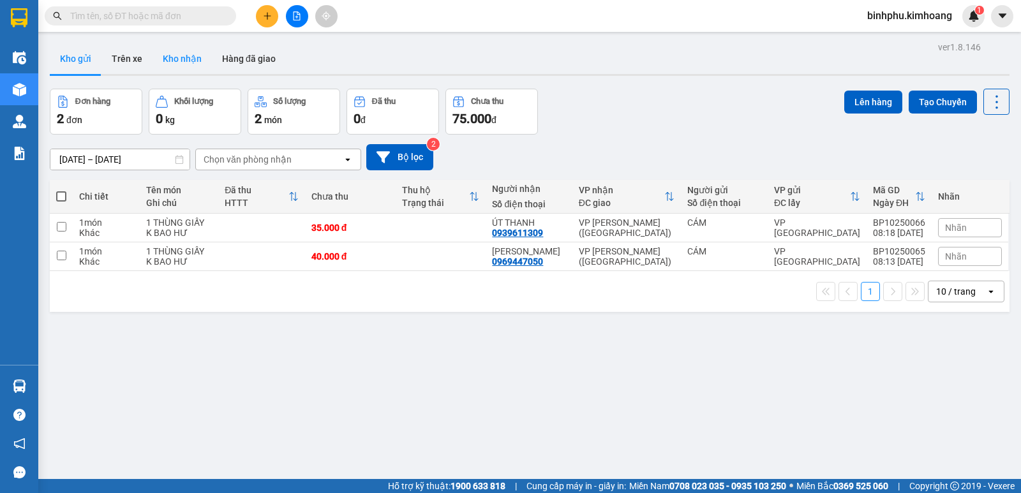
click at [175, 63] on button "Kho nhận" at bounding box center [182, 58] width 59 height 31
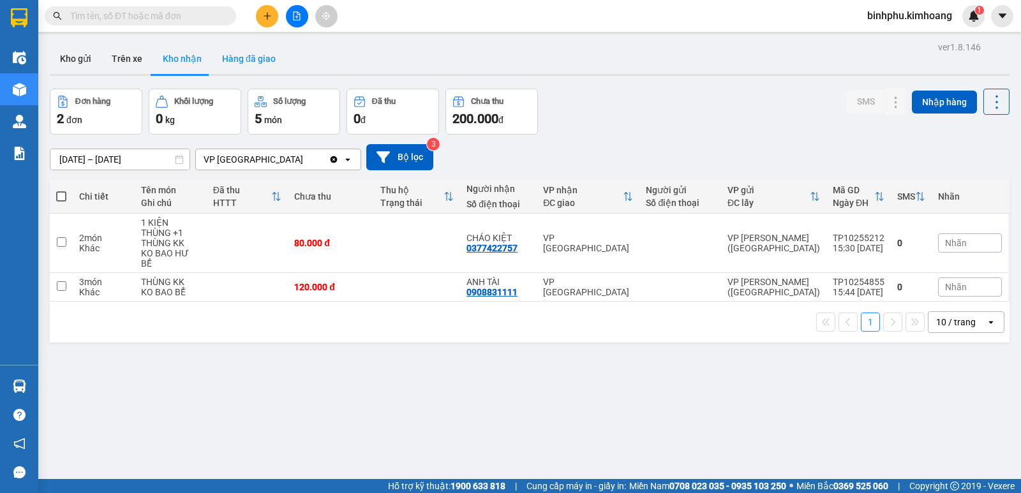
click at [225, 56] on button "Hàng đã giao" at bounding box center [249, 58] width 74 height 31
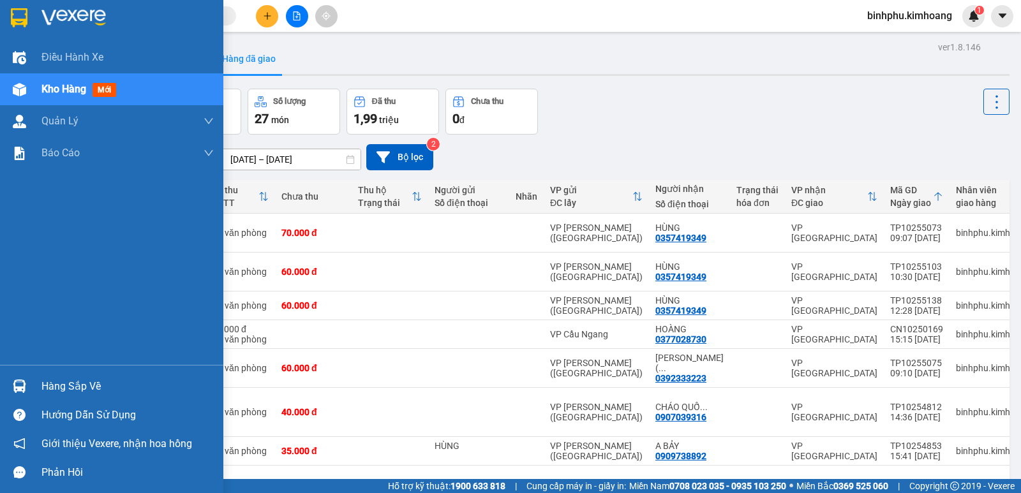
click at [61, 377] on div "Hàng sắp về" at bounding box center [127, 386] width 172 height 19
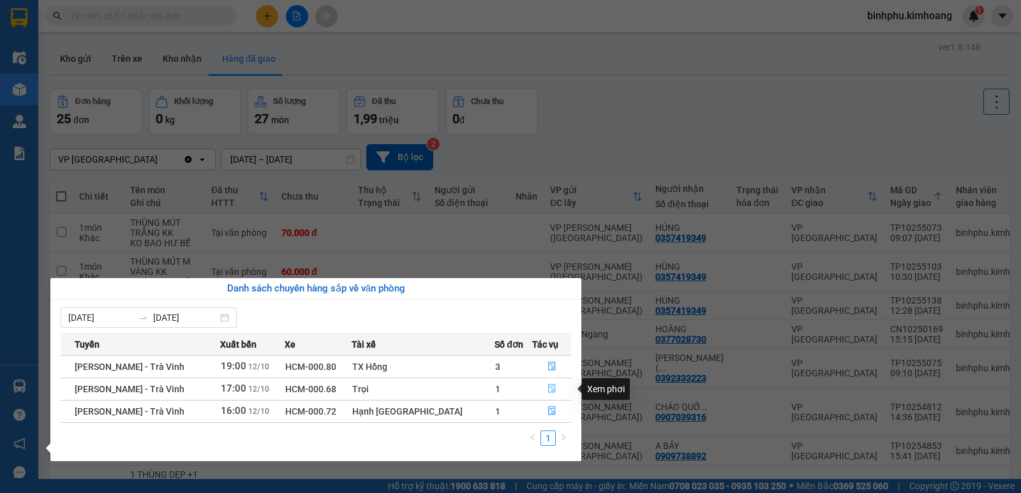
click at [548, 387] on icon "file-done" at bounding box center [552, 388] width 9 height 9
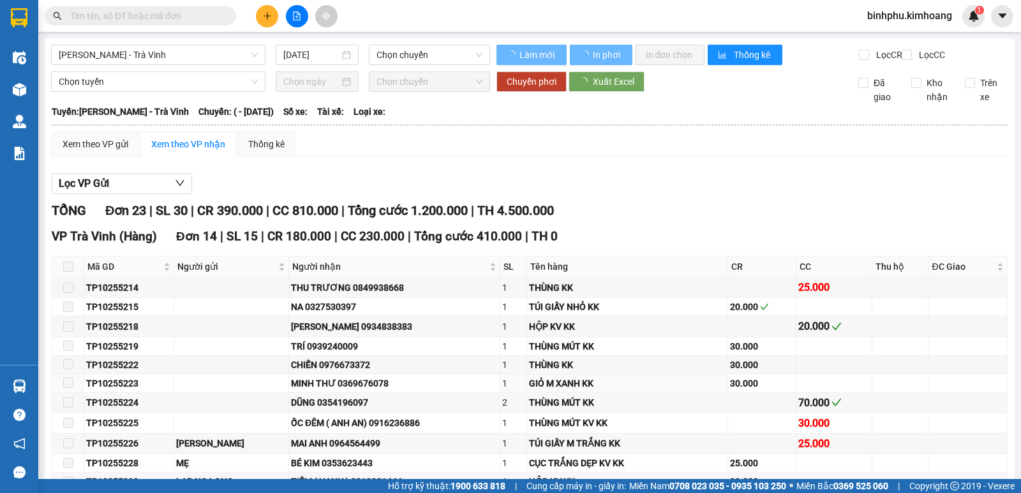
type input "[DATE]"
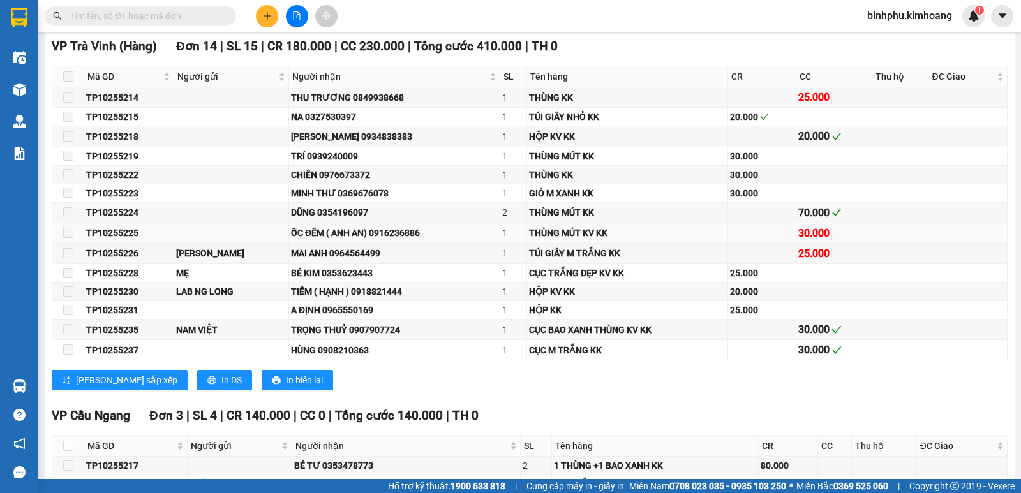
scroll to position [447, 0]
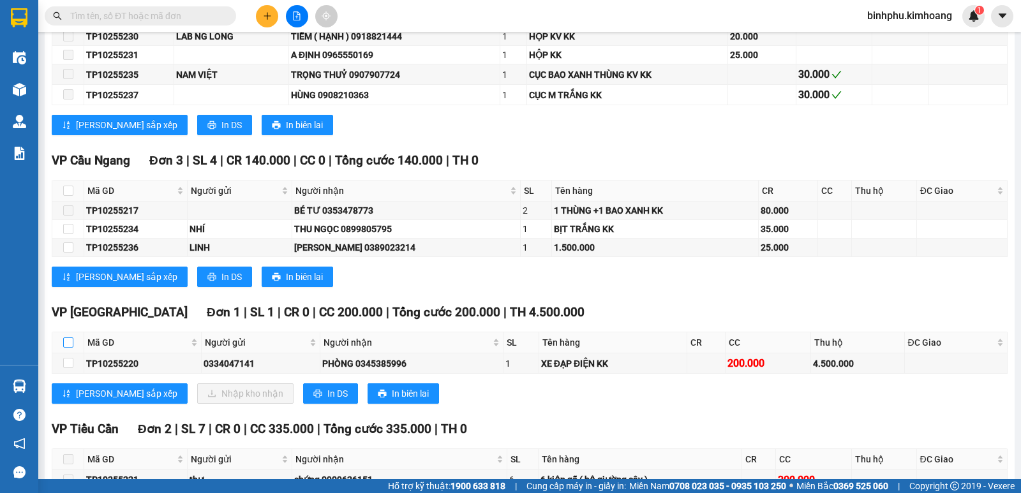
click at [64, 348] on input "checkbox" at bounding box center [68, 343] width 10 height 10
checkbox input "true"
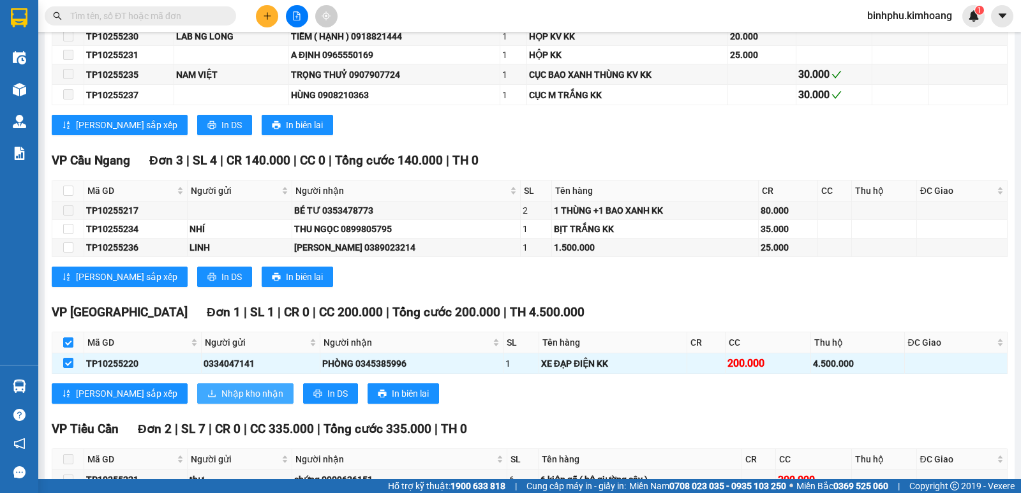
click at [221, 401] on span "Nhập kho nhận" at bounding box center [252, 394] width 62 height 14
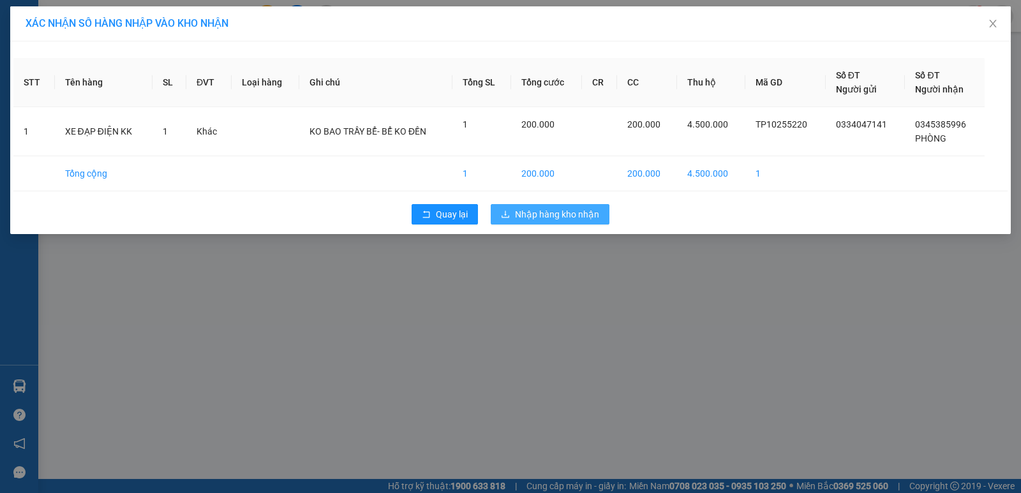
click at [518, 212] on span "Nhập hàng kho nhận" at bounding box center [557, 214] width 84 height 14
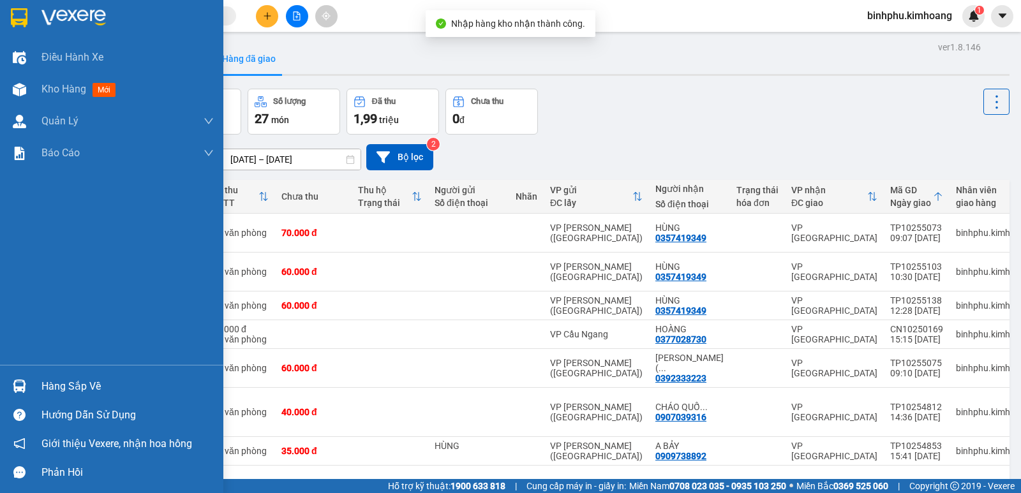
click at [52, 387] on div "Hàng sắp về" at bounding box center [127, 386] width 172 height 19
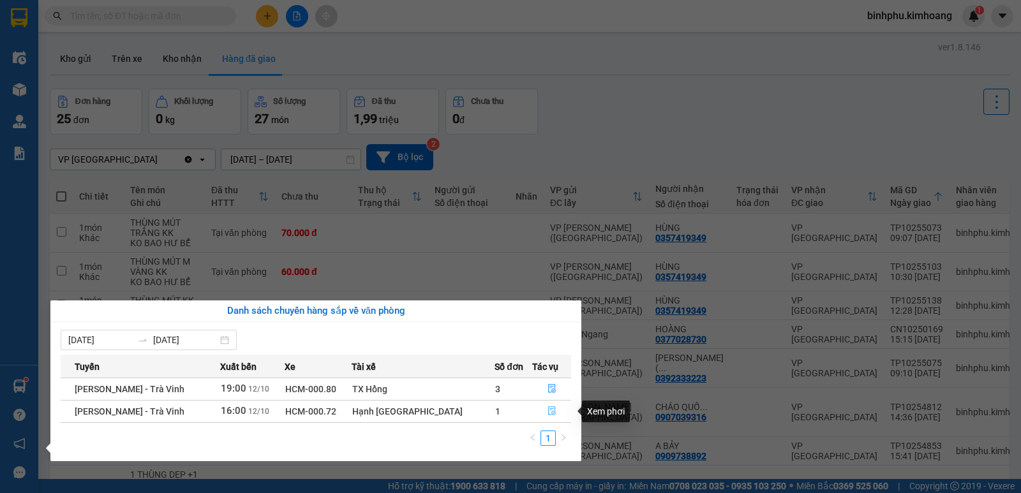
click at [537, 407] on button "button" at bounding box center [552, 411] width 38 height 20
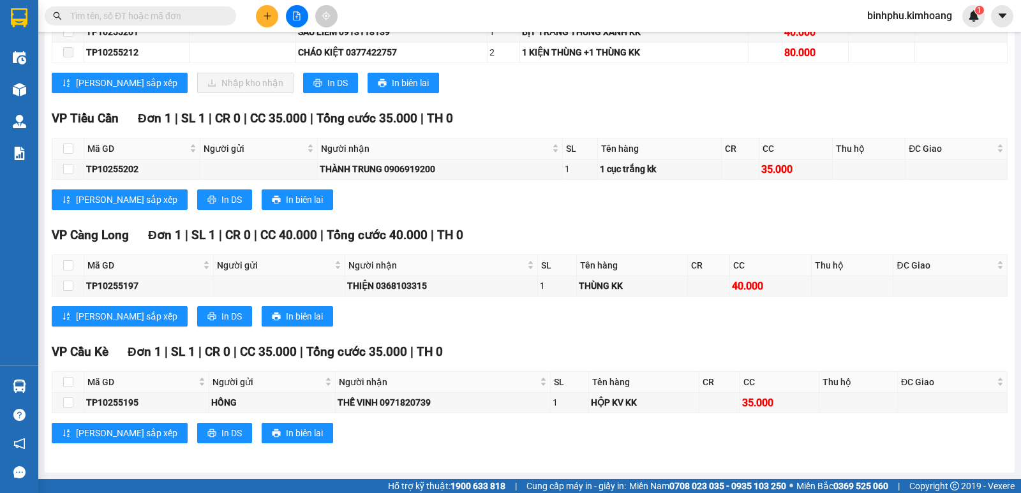
scroll to position [753, 0]
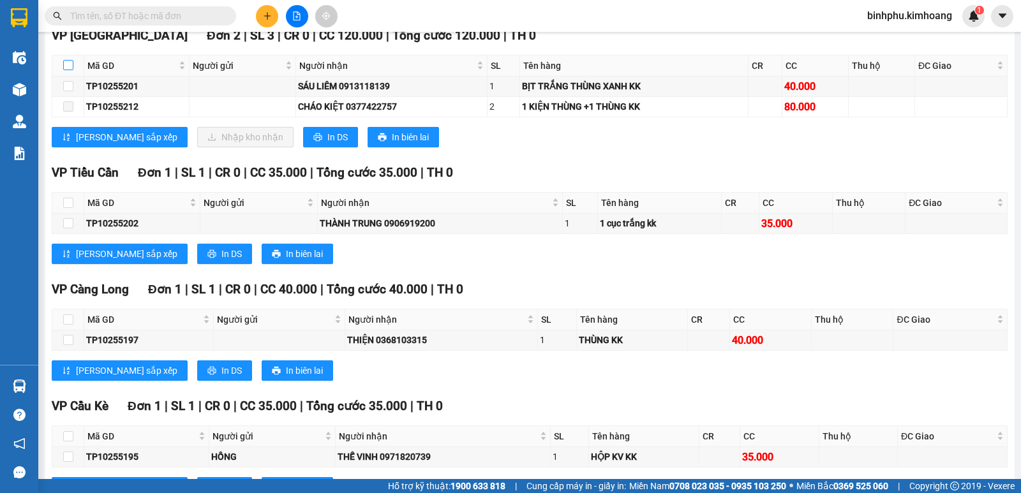
click at [63, 70] on input "checkbox" at bounding box center [68, 65] width 10 height 10
checkbox input "true"
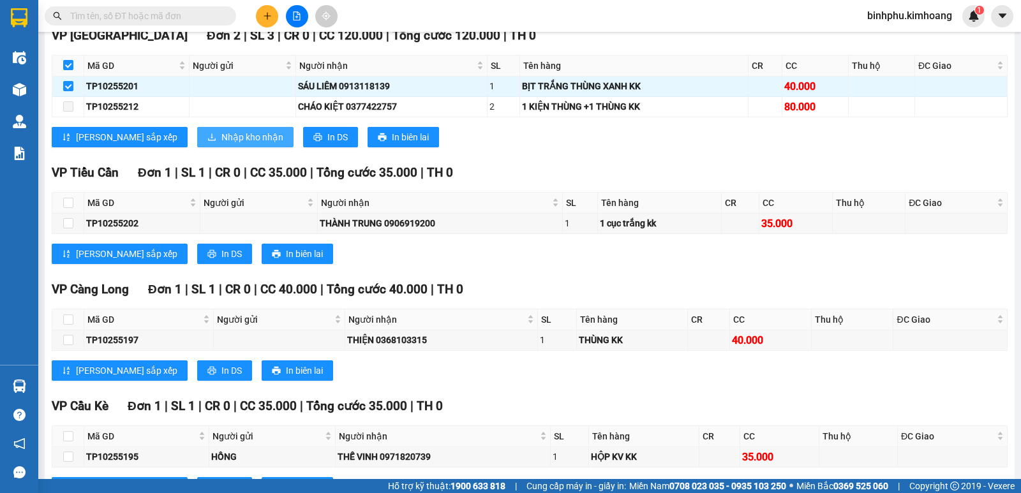
click at [221, 144] on span "Nhập kho nhận" at bounding box center [252, 137] width 62 height 14
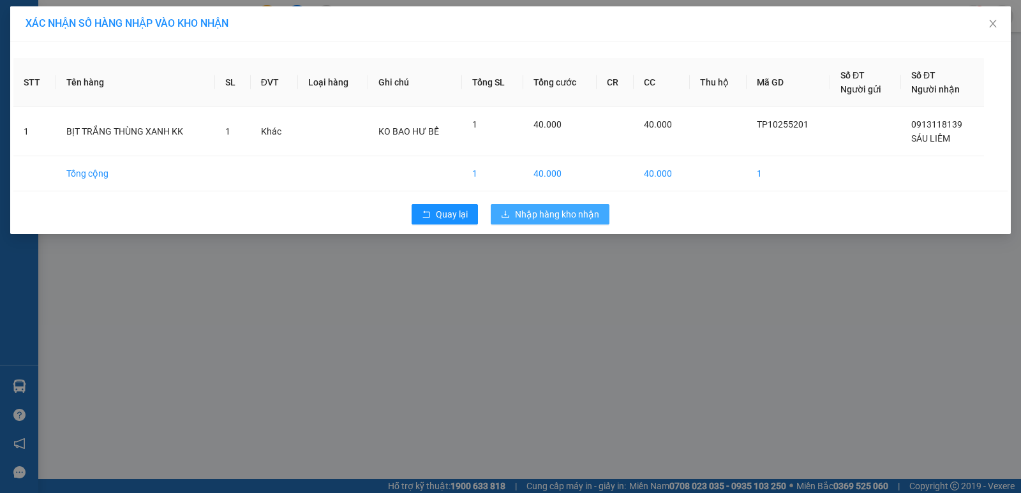
click at [533, 212] on span "Nhập hàng kho nhận" at bounding box center [557, 214] width 84 height 14
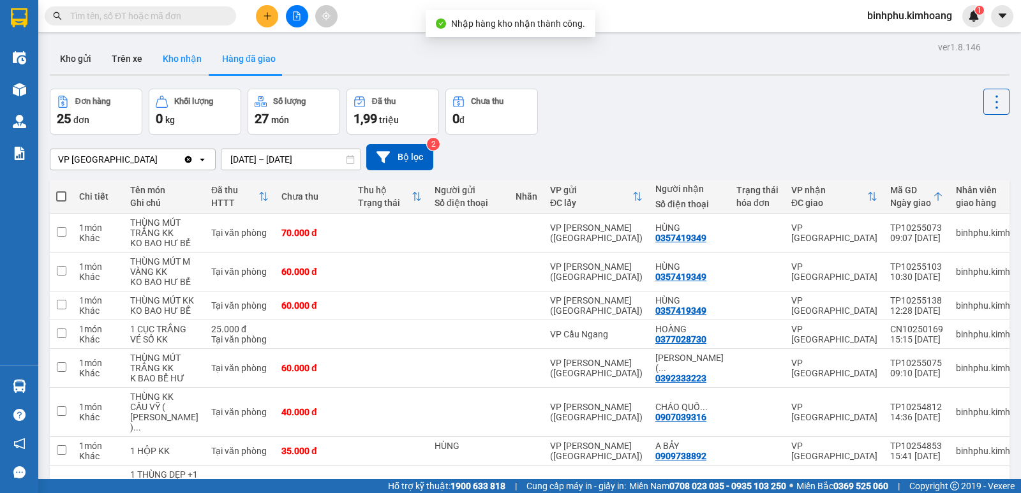
click at [190, 67] on button "Kho nhận" at bounding box center [182, 58] width 59 height 31
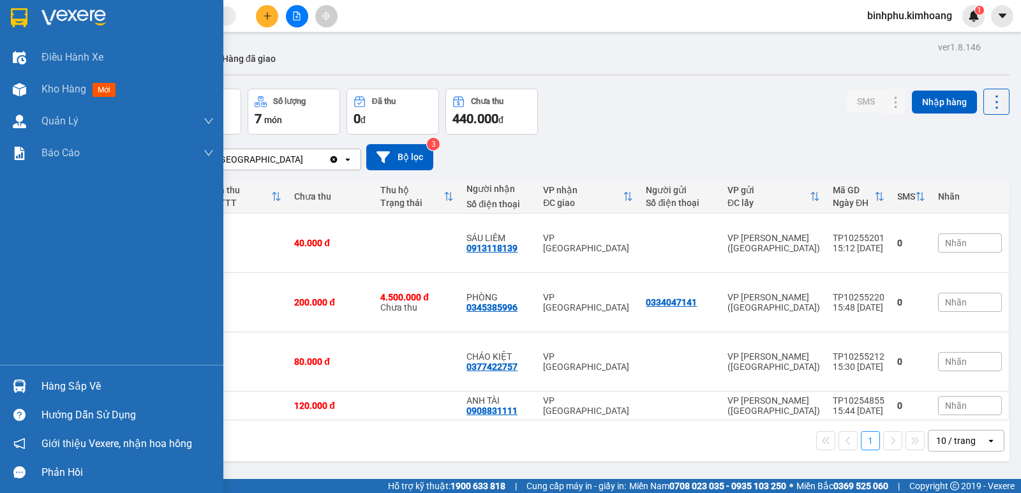
click at [19, 394] on div at bounding box center [19, 386] width 22 height 22
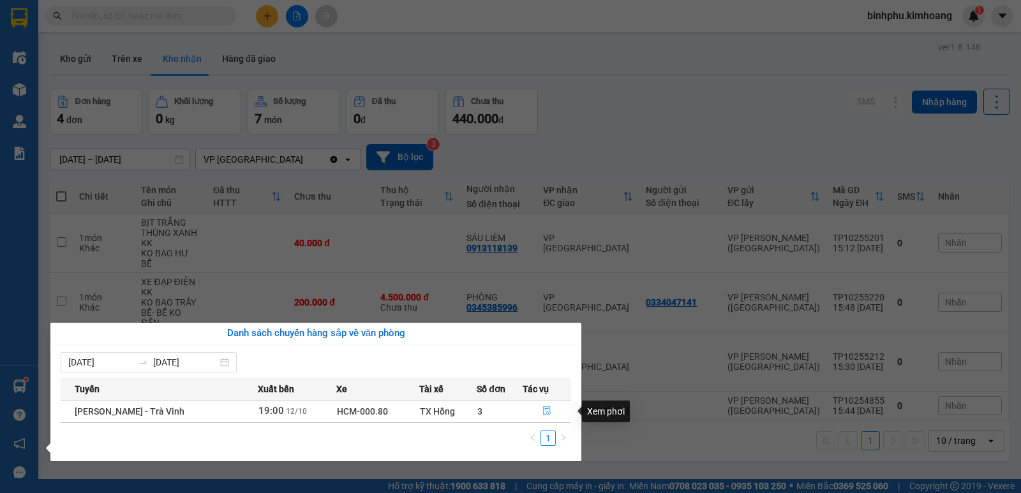
click at [540, 412] on button "button" at bounding box center [546, 411] width 47 height 20
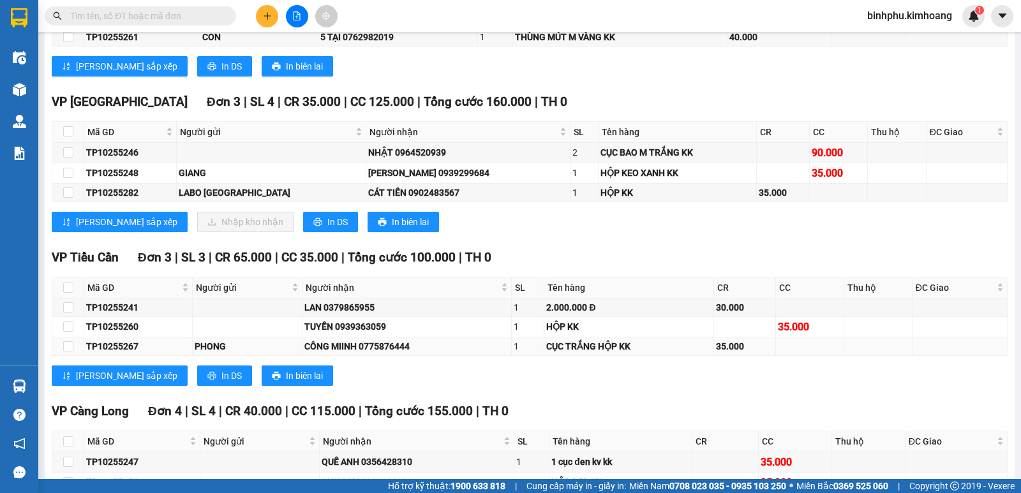
scroll to position [1274, 0]
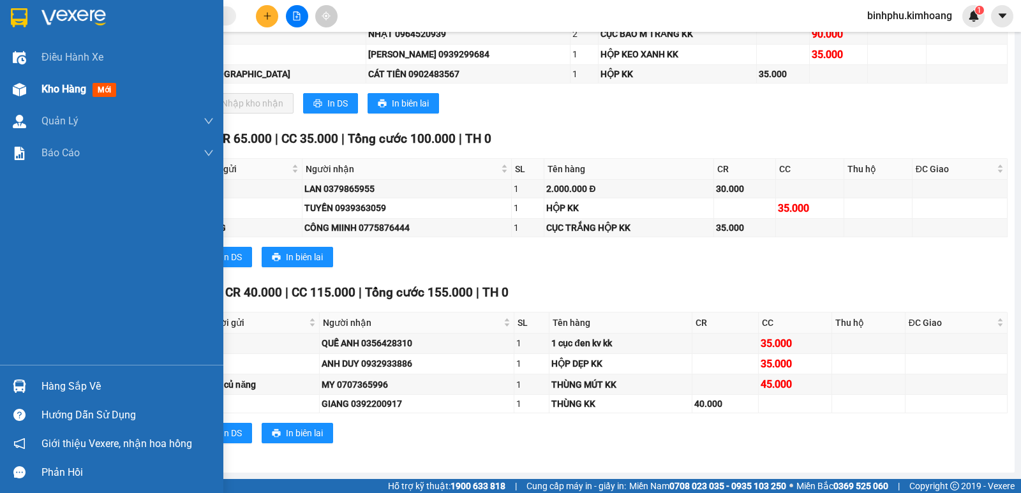
click at [29, 91] on div at bounding box center [19, 90] width 22 height 22
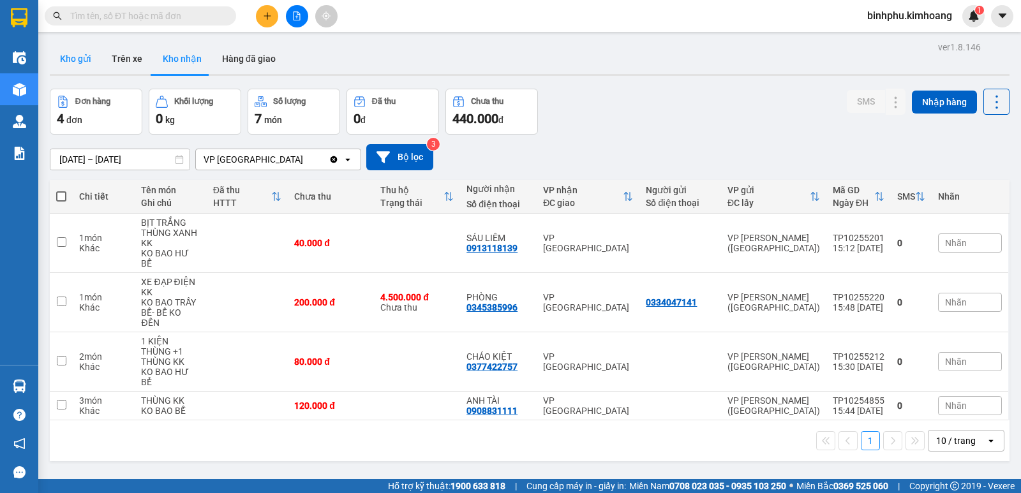
click at [93, 57] on button "Kho gửi" at bounding box center [76, 58] width 52 height 31
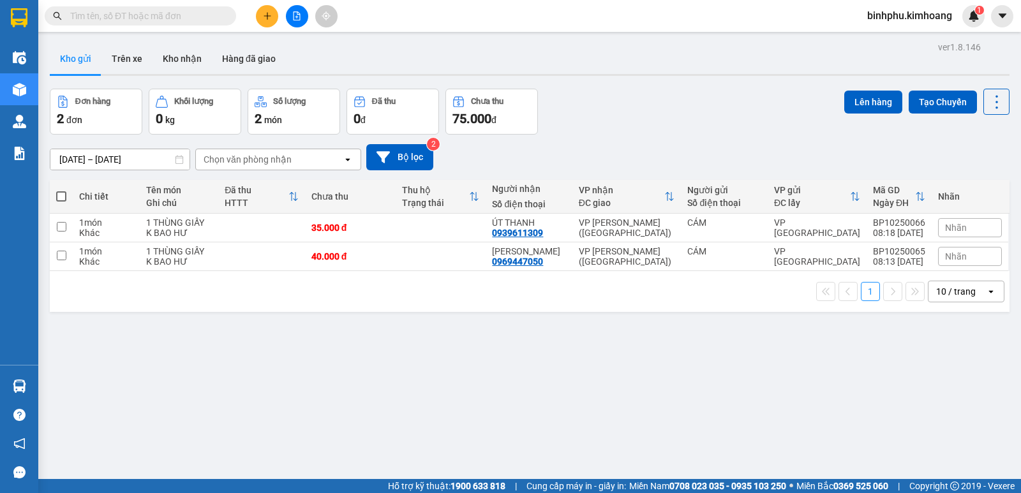
click at [256, 213] on th "Đã thu HTTT" at bounding box center [261, 197] width 86 height 34
click at [266, 226] on td at bounding box center [261, 228] width 86 height 29
checkbox input "true"
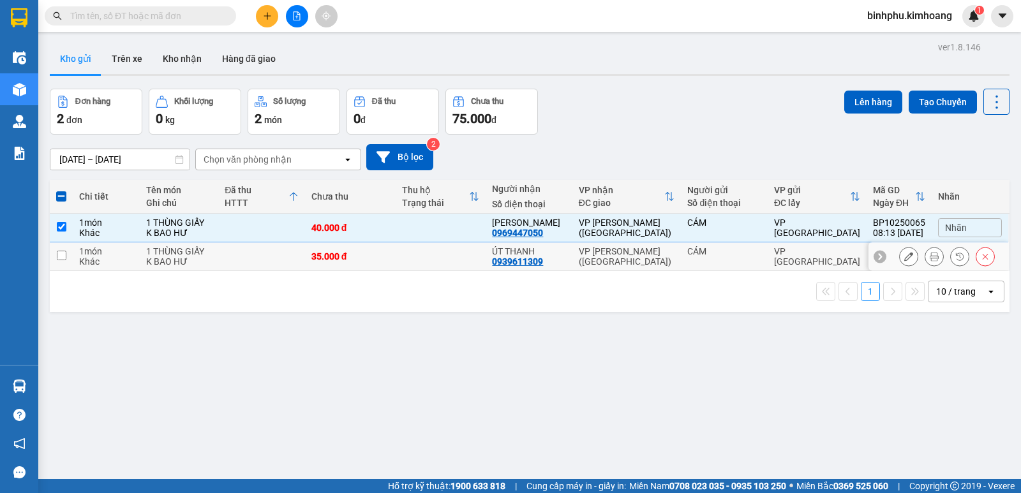
click at [276, 252] on td at bounding box center [261, 257] width 86 height 29
checkbox input "true"
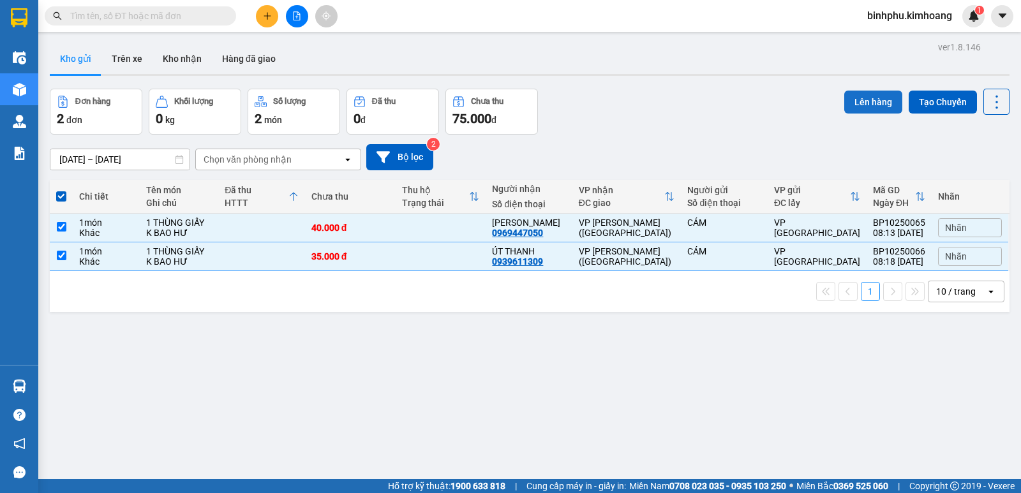
click at [844, 92] on button "Lên hàng" at bounding box center [873, 102] width 58 height 23
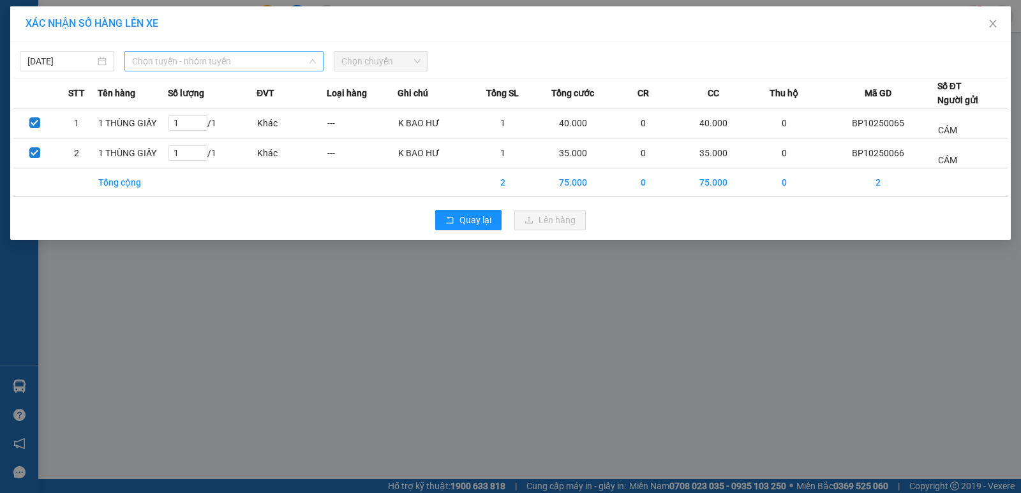
click at [285, 63] on span "Chọn tuyến - nhóm tuyến" at bounding box center [224, 61] width 184 height 19
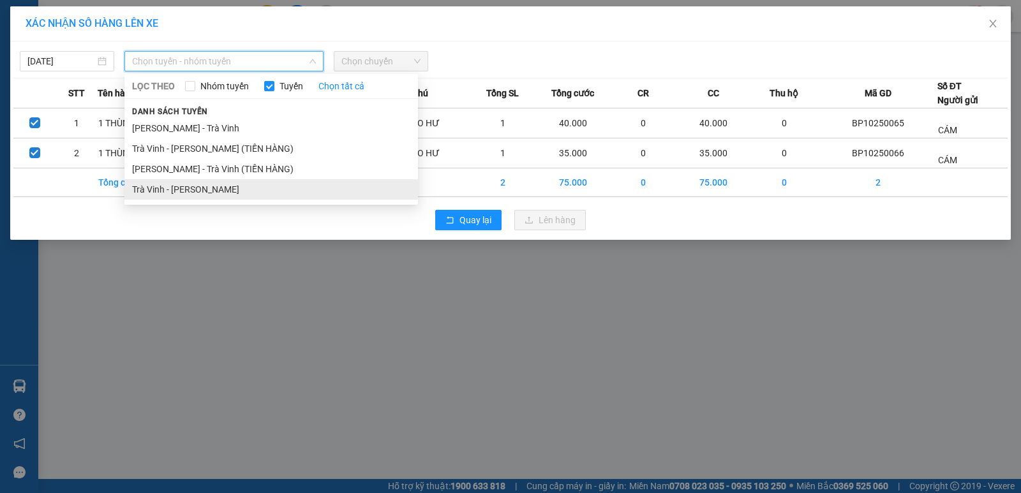
click at [188, 191] on li "Trà Vinh - Hồ Chí Minh" at bounding box center [271, 189] width 294 height 20
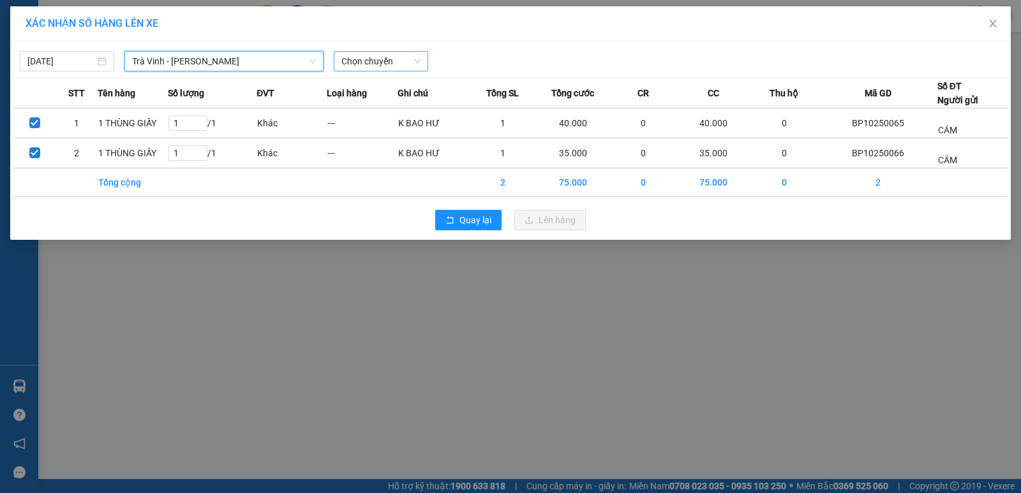
click at [386, 64] on span "Chọn chuyến" at bounding box center [380, 61] width 79 height 19
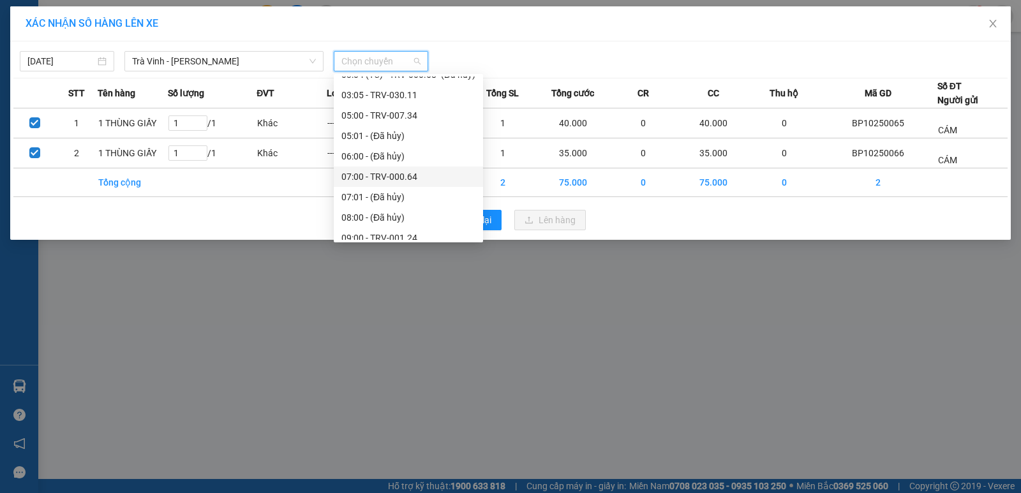
scroll to position [255, 0]
click at [377, 213] on div "09:00 - TRV-001.24" at bounding box center [408, 220] width 134 height 14
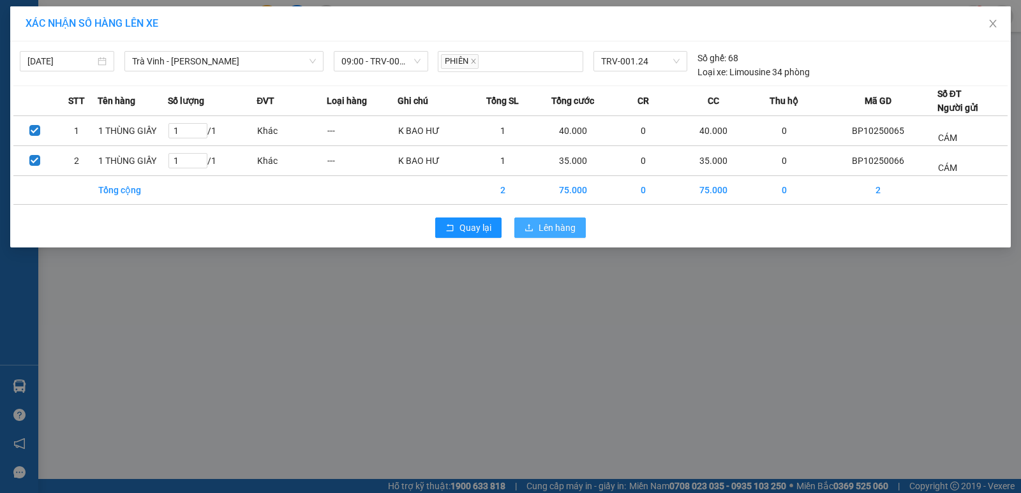
click at [564, 226] on span "Lên hàng" at bounding box center [557, 228] width 37 height 14
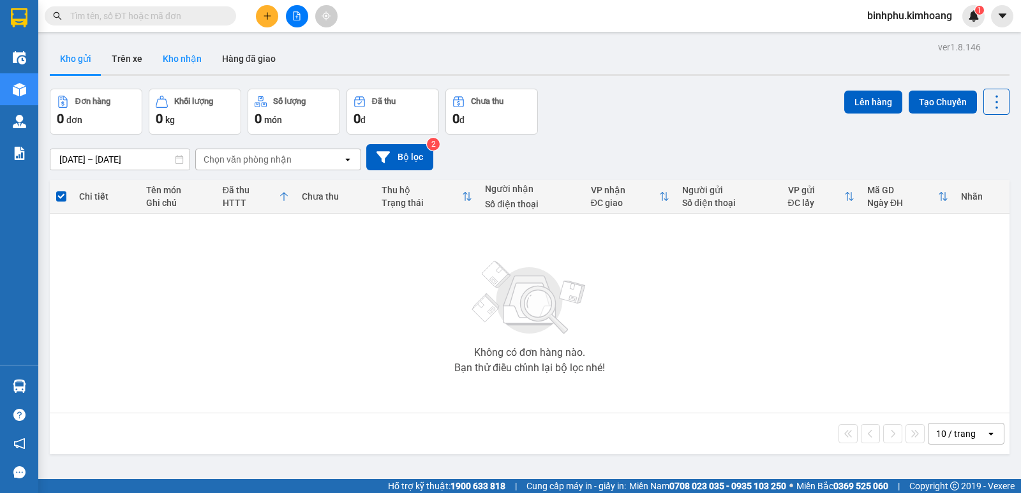
click at [198, 64] on button "Kho nhận" at bounding box center [182, 58] width 59 height 31
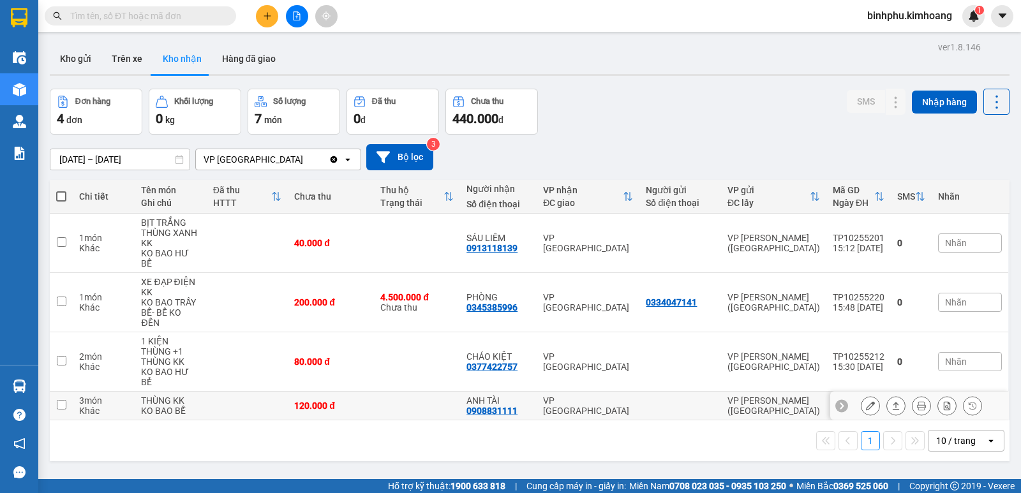
click at [887, 396] on div at bounding box center [896, 405] width 19 height 19
click at [892, 401] on icon at bounding box center [896, 405] width 9 height 9
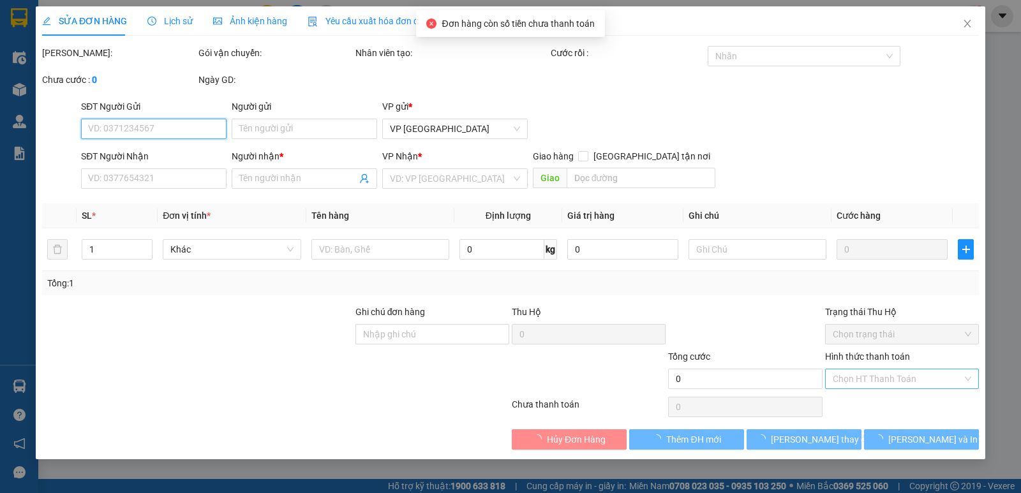
type input "0908831111"
type input "ANH TÀI"
type input "120.000"
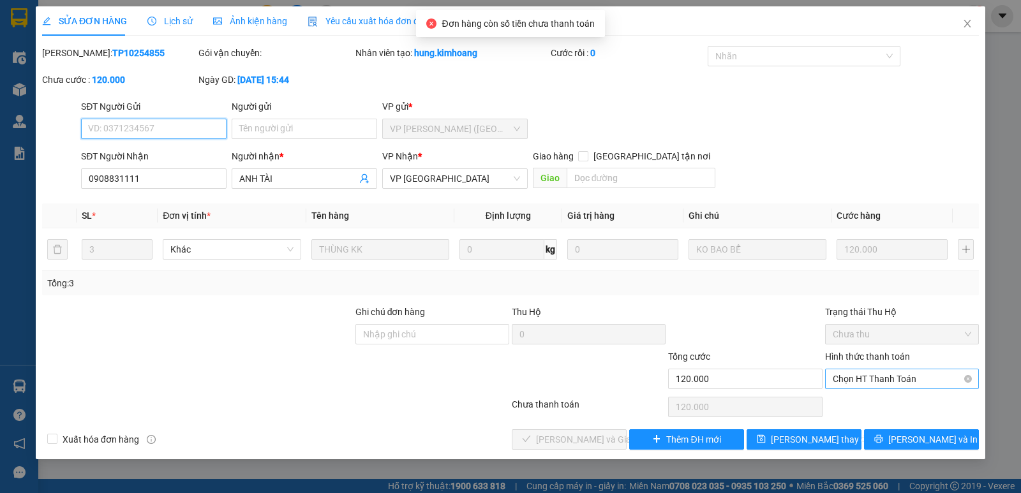
click at [847, 379] on span "Chọn HT Thanh Toán" at bounding box center [902, 379] width 139 height 19
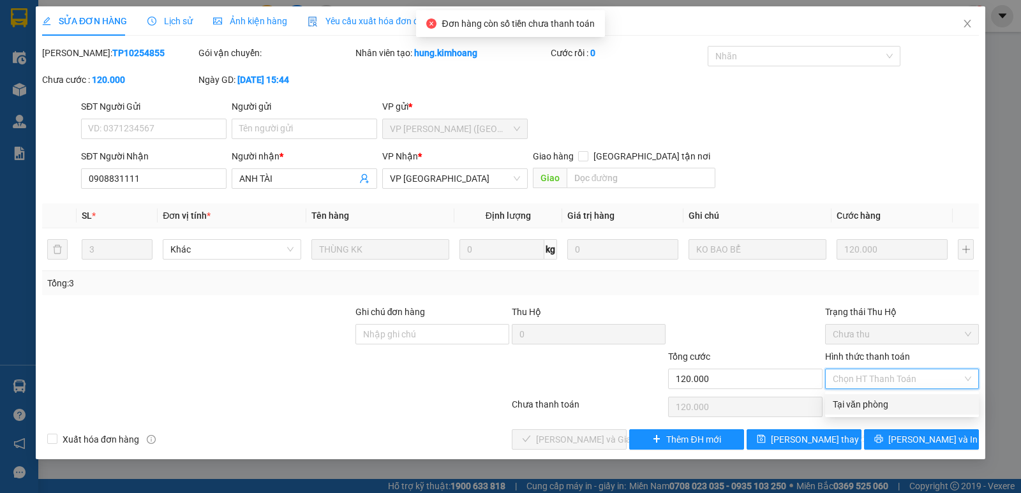
drag, startPoint x: 848, startPoint y: 400, endPoint x: 832, endPoint y: 409, distance: 17.7
click at [848, 401] on div "Tại văn phòng" at bounding box center [902, 405] width 139 height 14
type input "0"
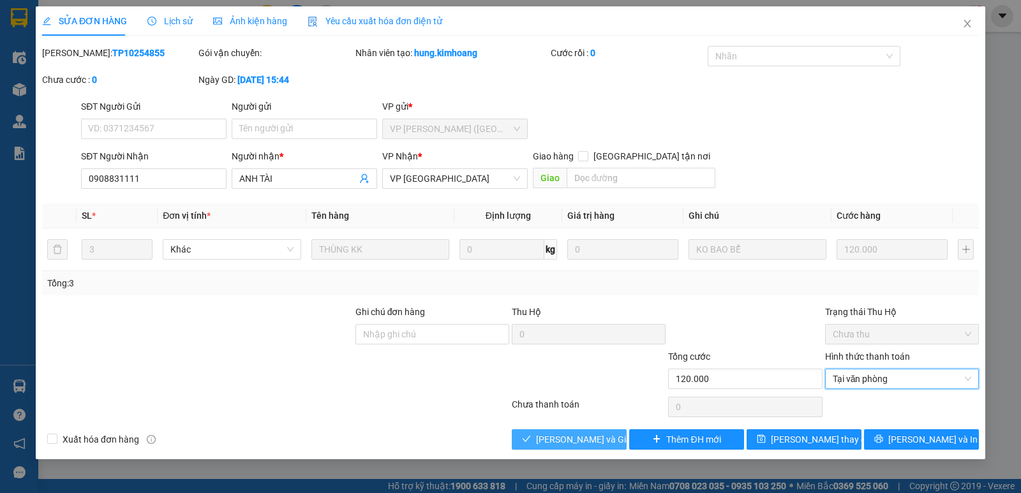
click at [573, 430] on button "Lưu và Giao hàng" at bounding box center [569, 440] width 115 height 20
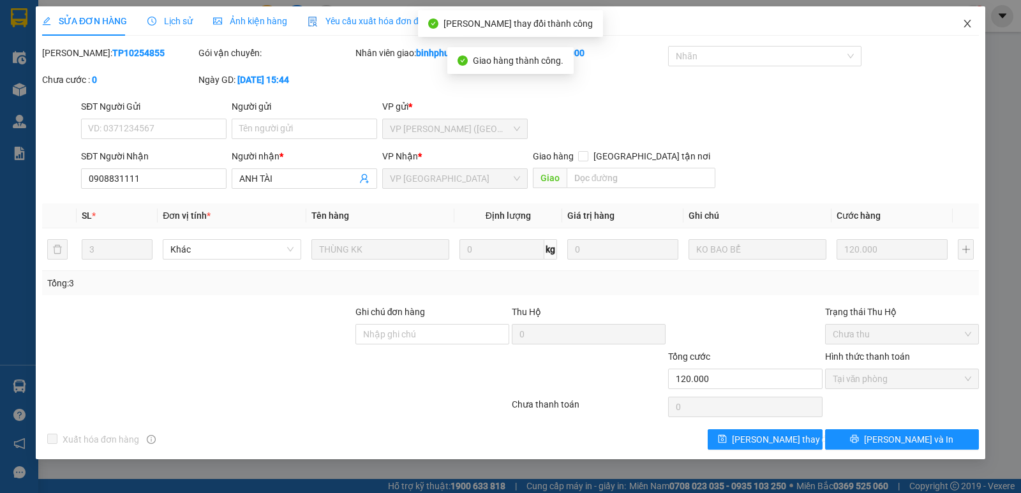
click at [970, 31] on span "Close" at bounding box center [968, 24] width 36 height 36
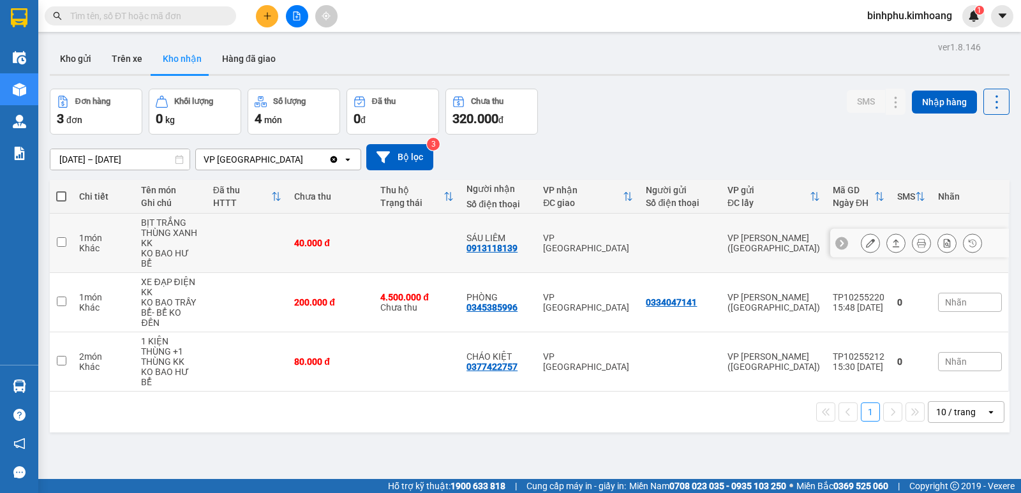
click at [887, 234] on div at bounding box center [896, 243] width 19 height 19
click at [887, 232] on button at bounding box center [896, 243] width 18 height 22
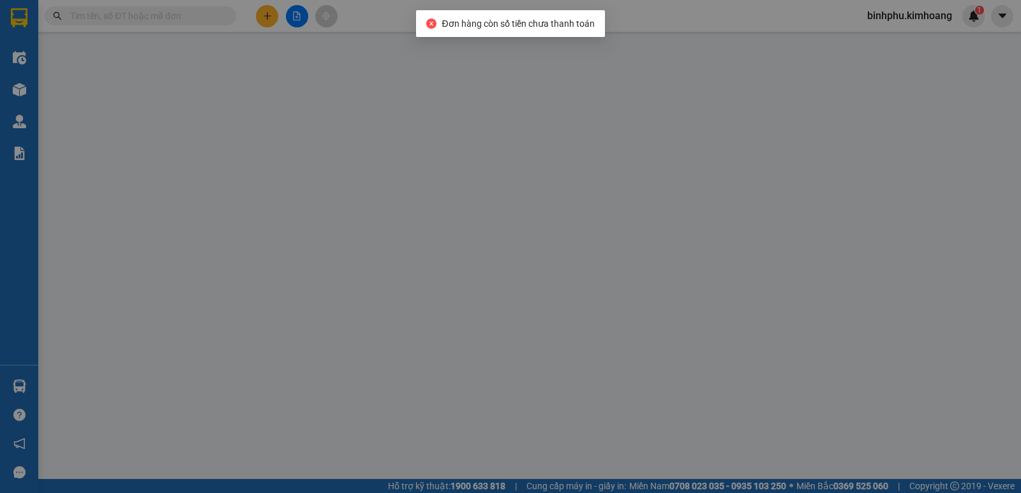
type input "0913118139"
type input "SÁU LIÊM"
type input "40.000"
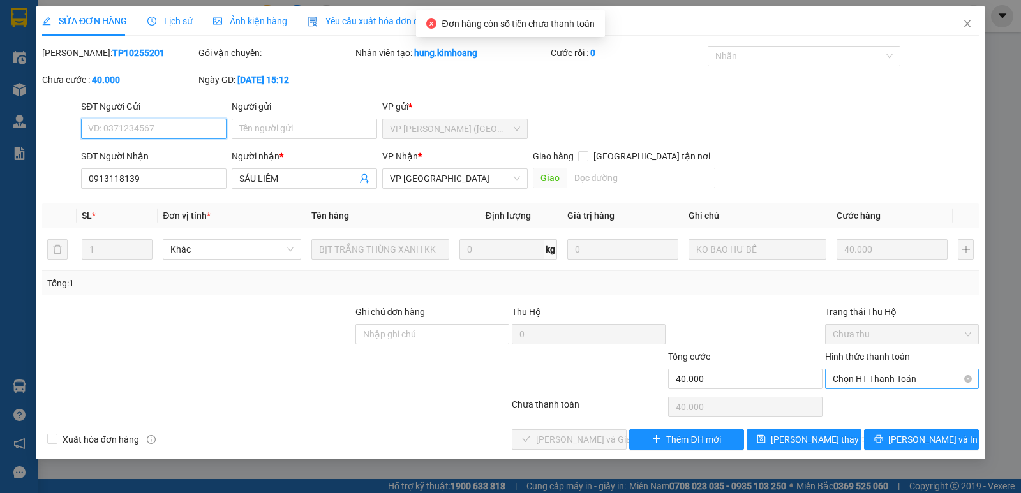
click at [850, 377] on span "Chọn HT Thanh Toán" at bounding box center [902, 379] width 139 height 19
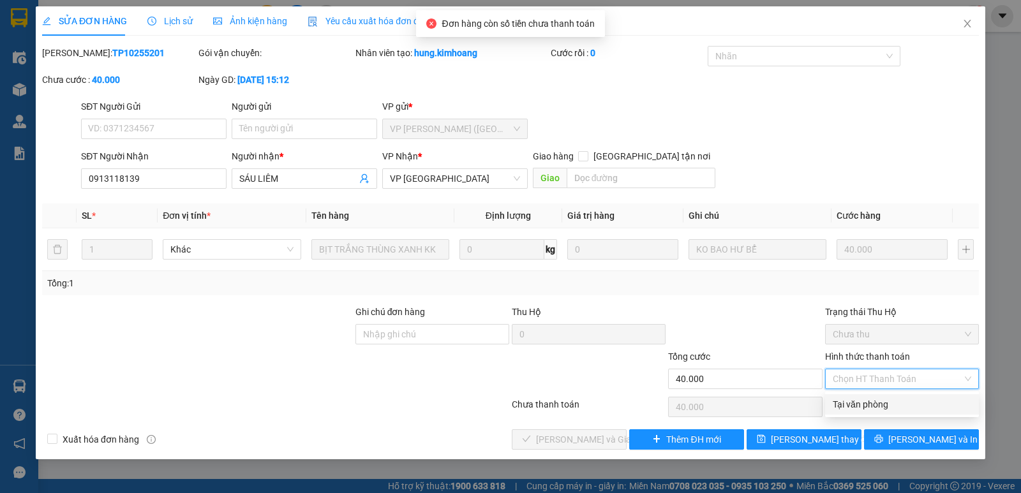
click at [862, 396] on div "Tại văn phòng" at bounding box center [902, 404] width 154 height 20
type input "0"
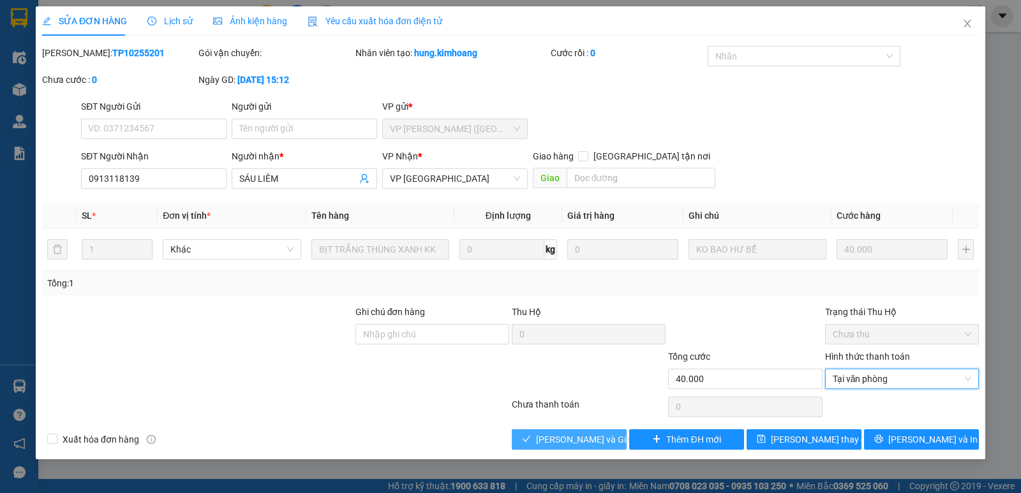
click at [550, 433] on span "Lưu và Giao hàng" at bounding box center [597, 440] width 123 height 14
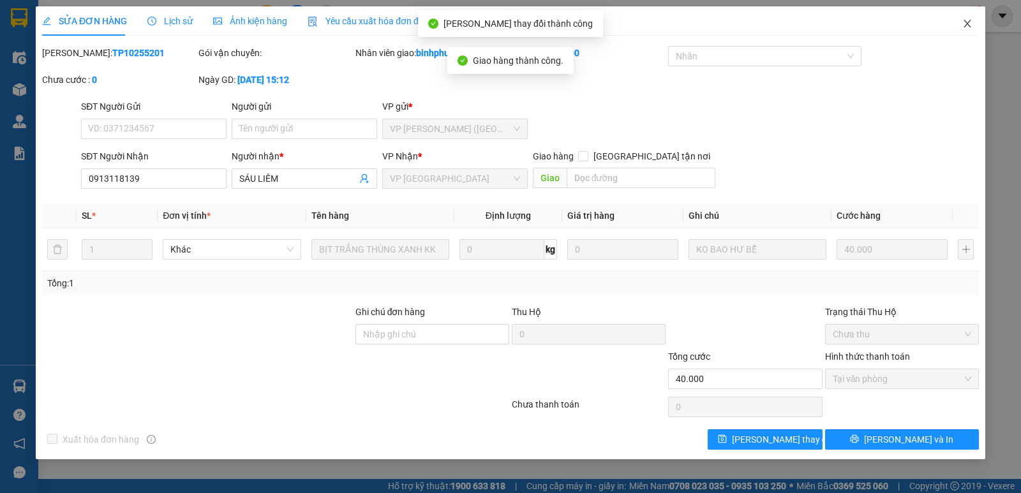
click at [963, 18] on span "Close" at bounding box center [968, 24] width 36 height 36
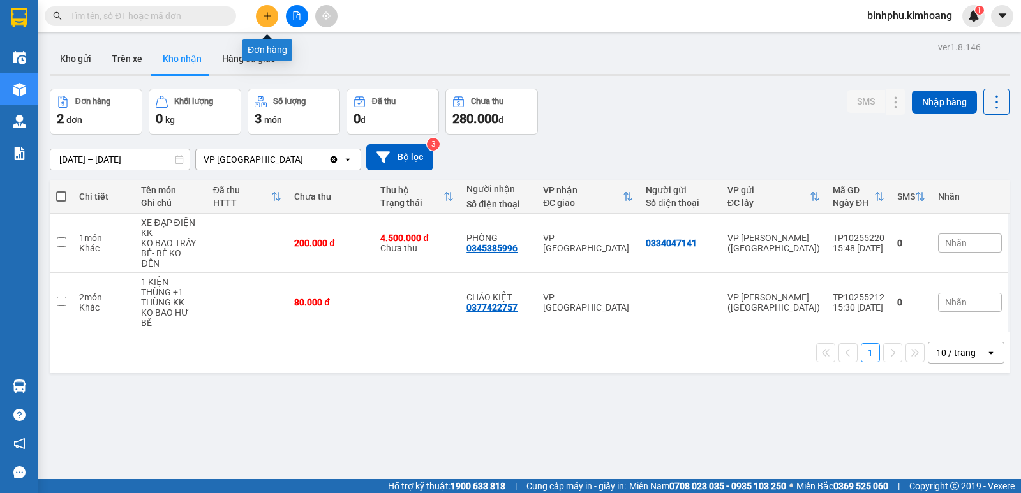
click at [263, 11] on button at bounding box center [267, 16] width 22 height 22
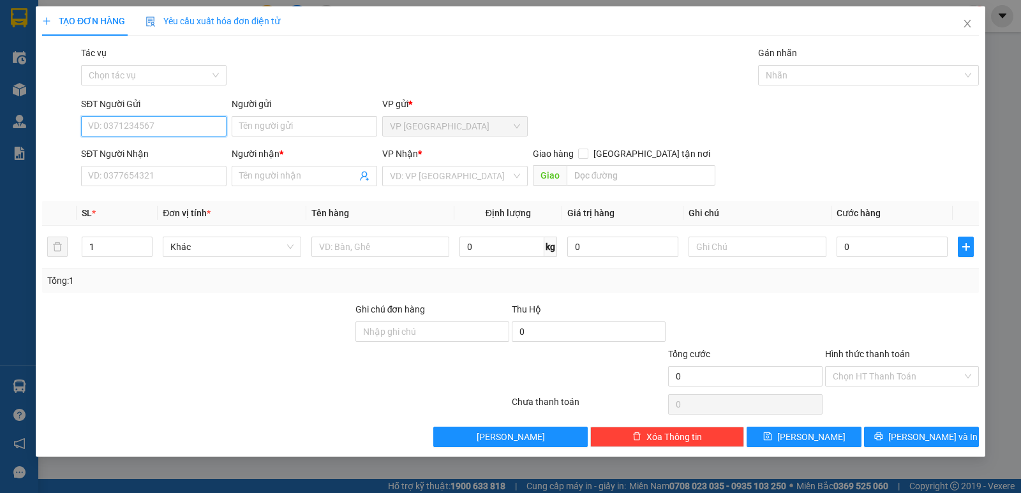
click at [203, 124] on input "SĐT Người Gửi" at bounding box center [154, 126] width 146 height 20
click at [158, 175] on input "SĐT Người Nhận" at bounding box center [154, 176] width 146 height 20
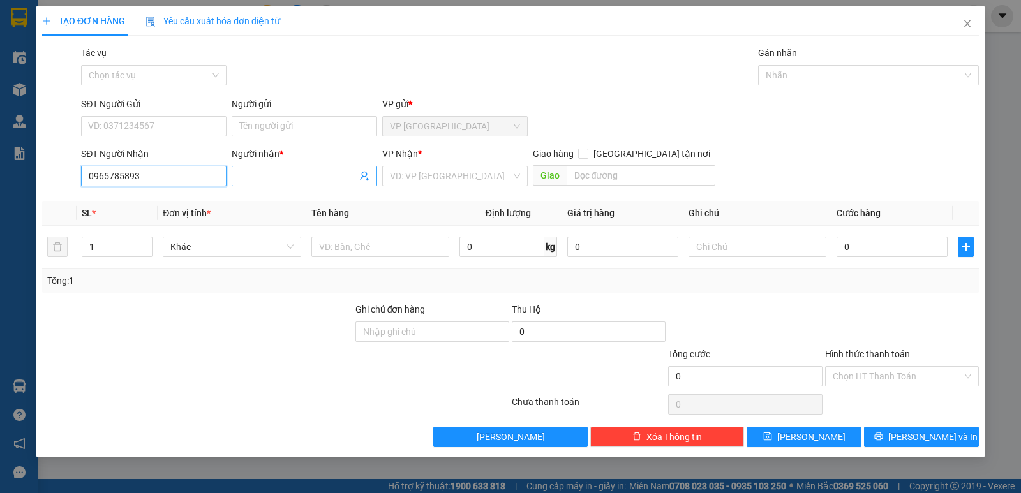
type input "0965785893"
click at [319, 172] on input "Người nhận *" at bounding box center [297, 176] width 117 height 14
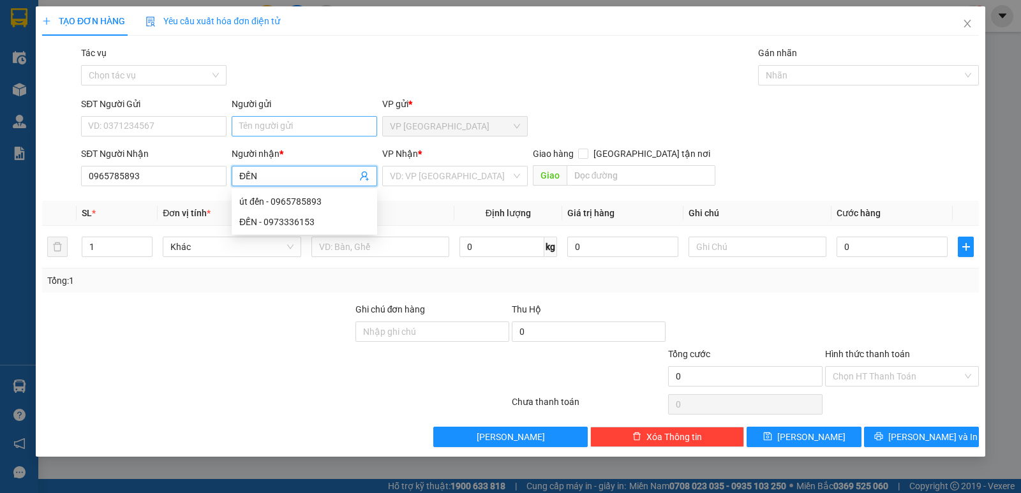
type input "ĐẾN"
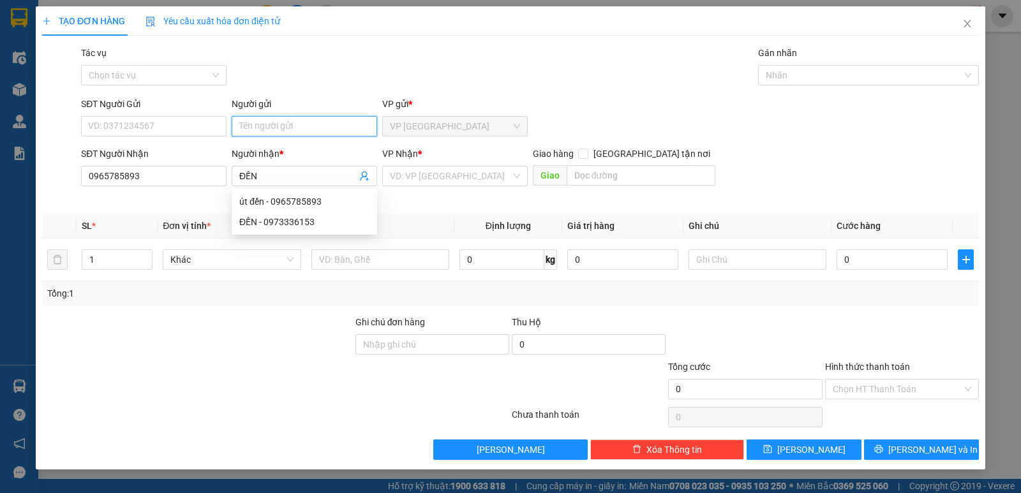
click at [299, 128] on input "Người gửi" at bounding box center [305, 126] width 146 height 20
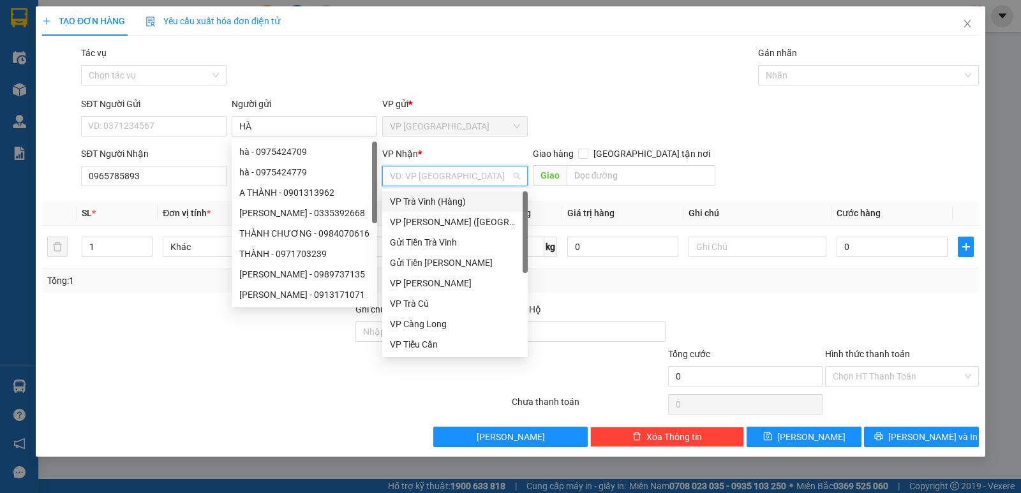
click at [414, 175] on input "search" at bounding box center [450, 176] width 121 height 19
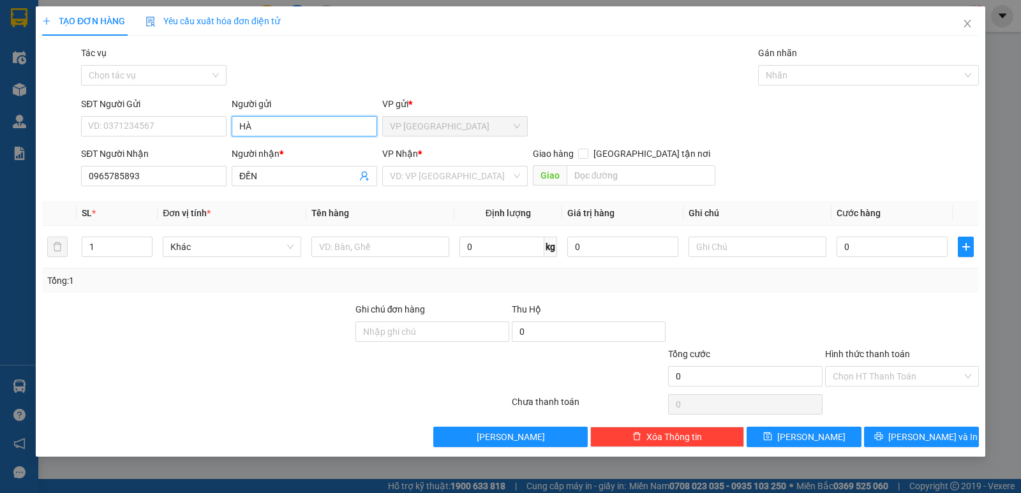
click at [238, 124] on input "HÀ" at bounding box center [305, 126] width 146 height 20
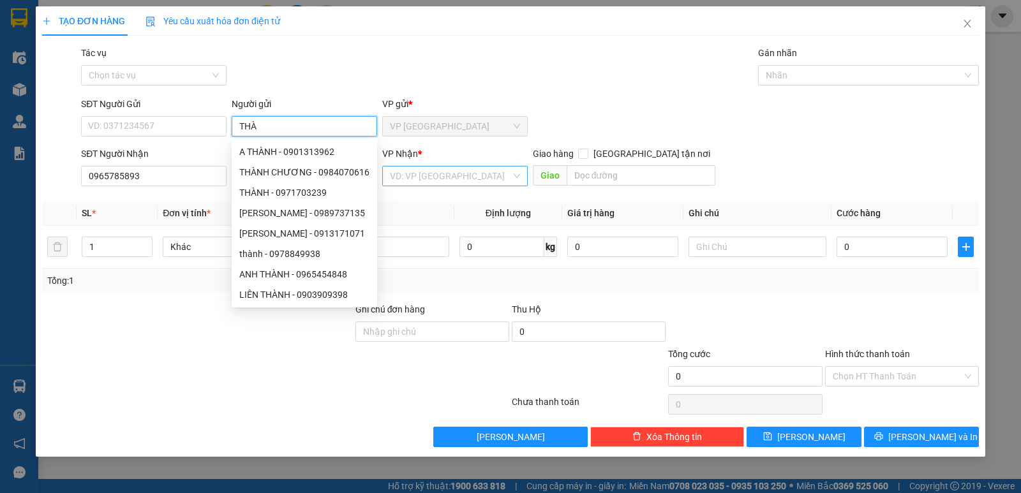
type input "THÀ"
click at [444, 179] on input "search" at bounding box center [450, 176] width 121 height 19
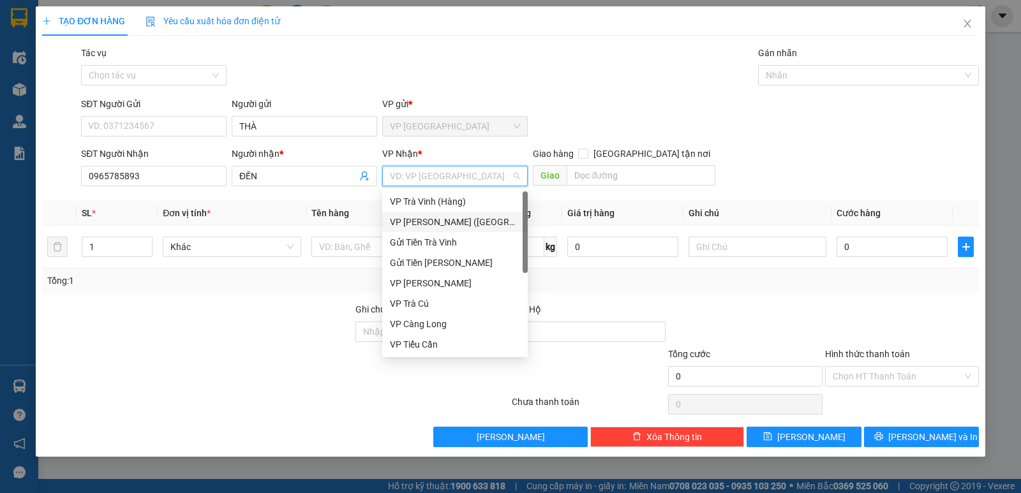
click at [441, 229] on div "VP [PERSON_NAME] ([GEOGRAPHIC_DATA])" at bounding box center [455, 222] width 130 height 14
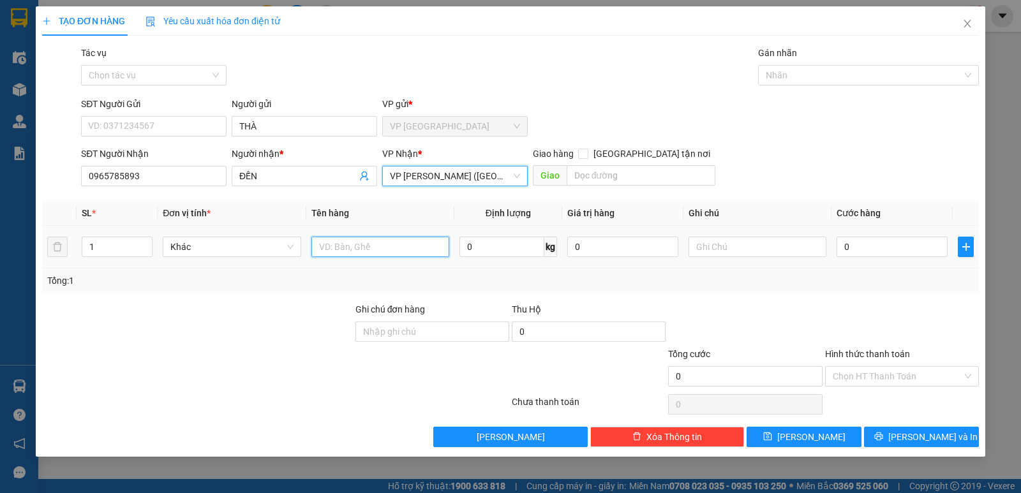
click at [381, 240] on input "text" at bounding box center [380, 247] width 138 height 20
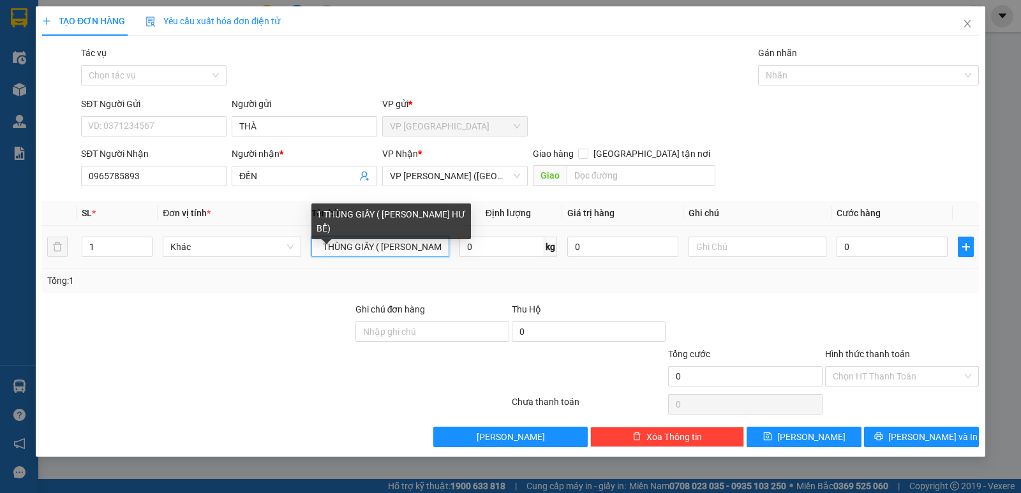
click at [385, 244] on input "1 THÙNG GIẤY ( JO BAO HƯ BỂ)" at bounding box center [380, 247] width 138 height 20
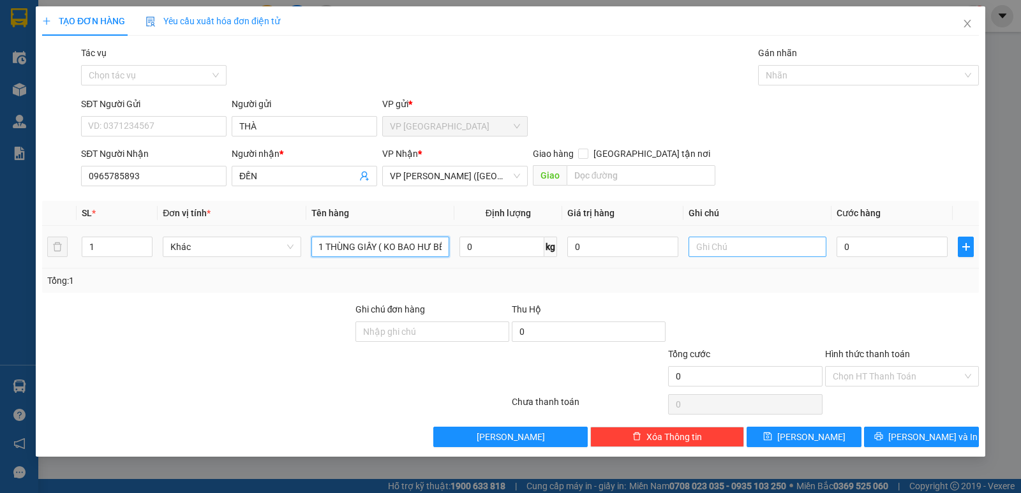
type input "1 THÙNG GIẤY ( KO BAO HƯ BỂ)"
click at [725, 244] on input "text" at bounding box center [758, 247] width 138 height 20
type input "KO BAO HƯ BỂ"
click at [843, 245] on input "0" at bounding box center [892, 247] width 111 height 20
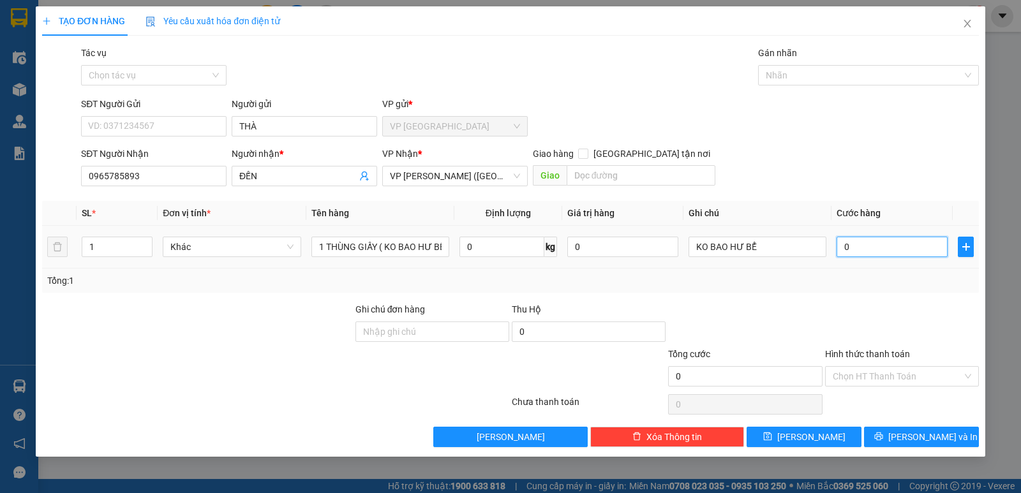
click at [843, 245] on input "0" at bounding box center [892, 247] width 111 height 20
type input "40"
type input "400"
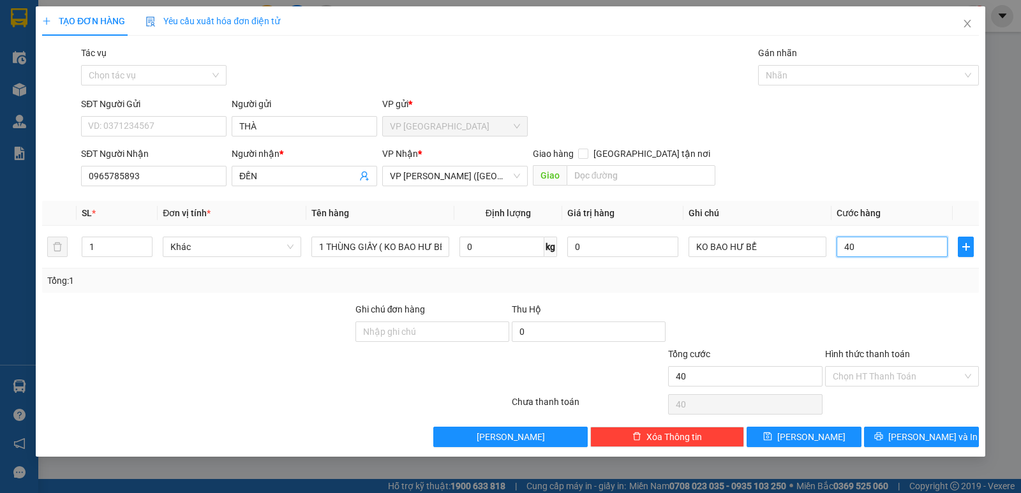
type input "400"
type input "4.000"
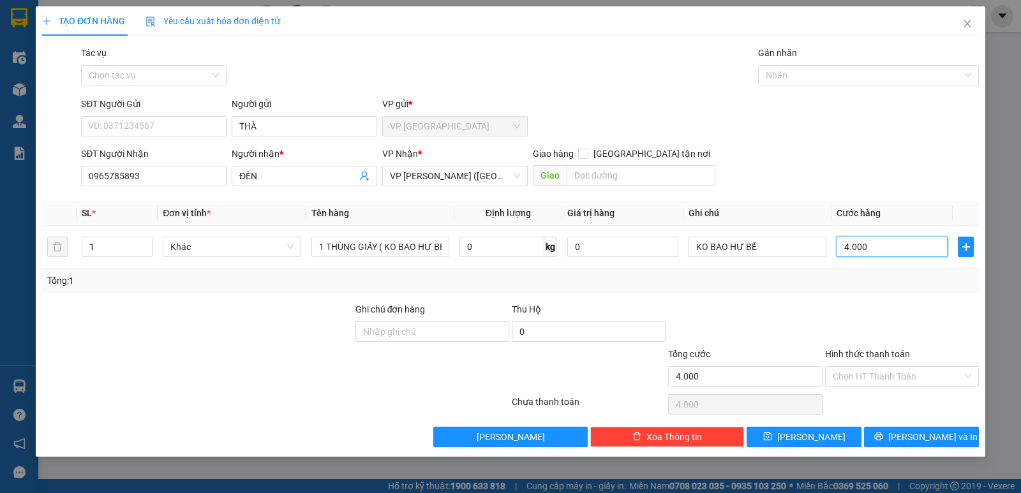
type input "40.000"
click at [918, 370] on input "Hình thức thanh toán" at bounding box center [898, 376] width 130 height 19
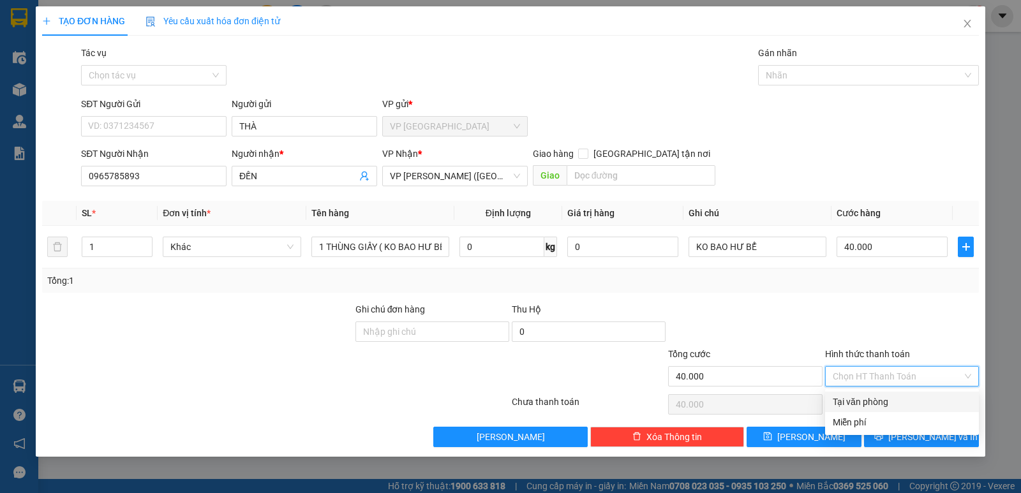
click at [912, 397] on div "Tại văn phòng" at bounding box center [902, 402] width 139 height 14
type input "0"
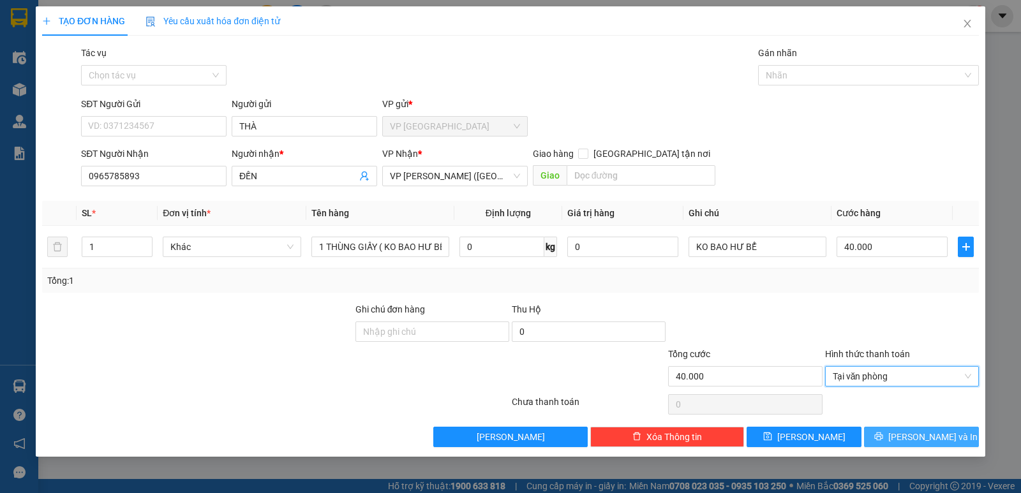
click at [934, 437] on span "[PERSON_NAME] và In" at bounding box center [932, 437] width 89 height 14
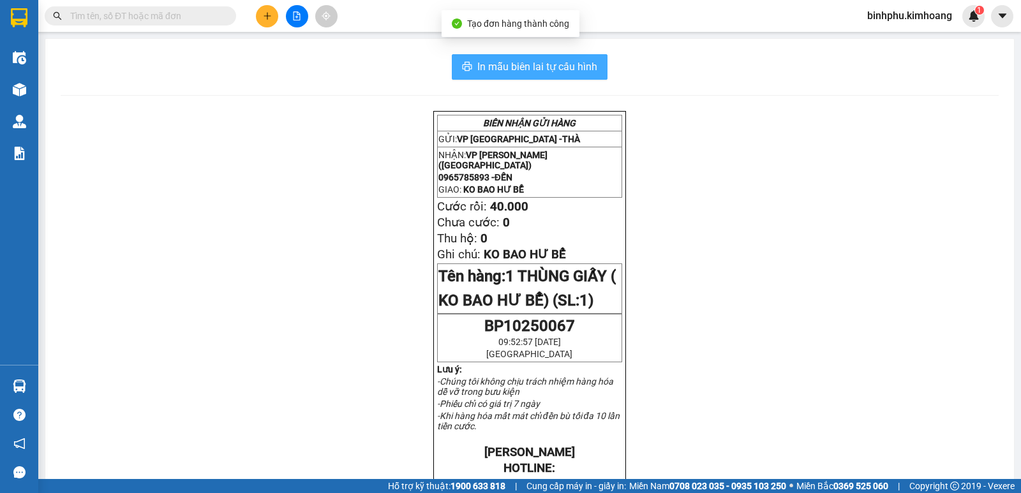
click at [580, 65] on span "In mẫu biên lai tự cấu hình" at bounding box center [537, 67] width 120 height 16
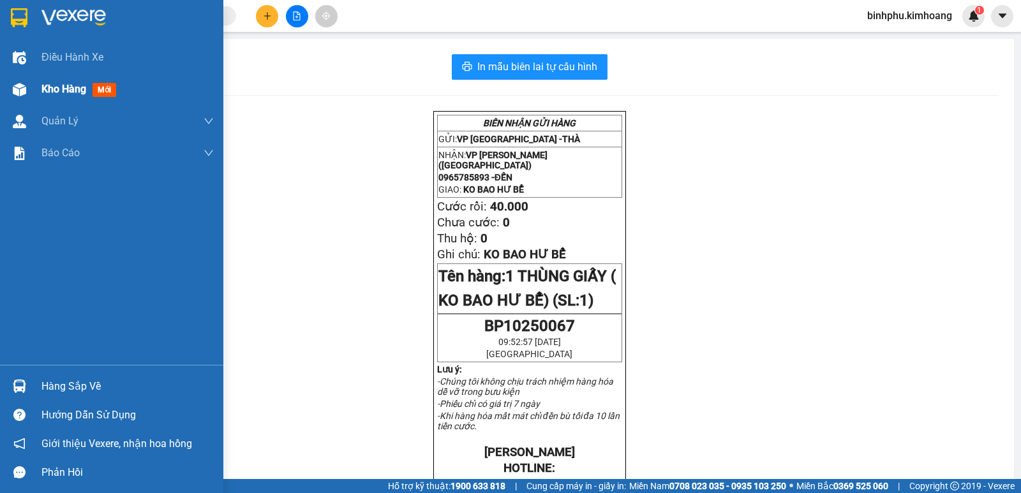
click at [9, 81] on div at bounding box center [19, 90] width 22 height 22
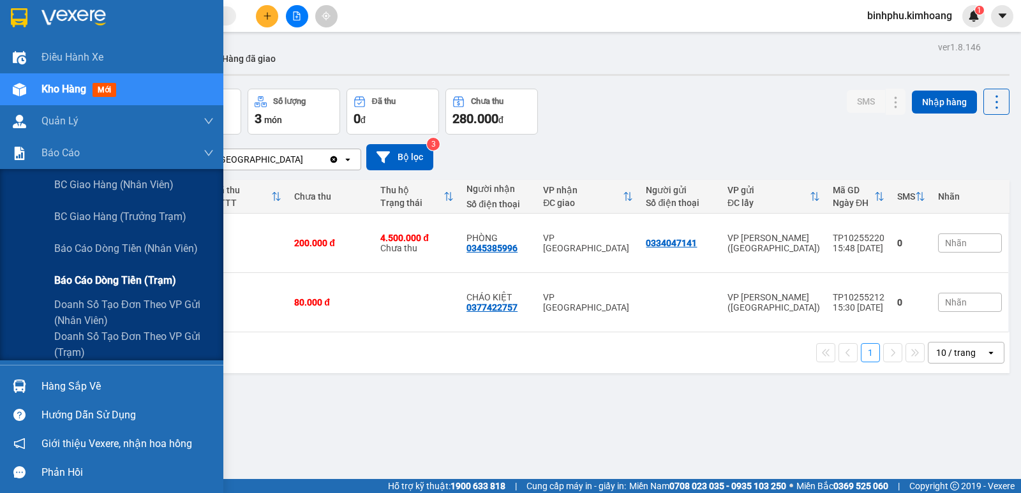
click at [63, 276] on span "Báo cáo dòng tiền (trạm)" at bounding box center [115, 281] width 122 height 16
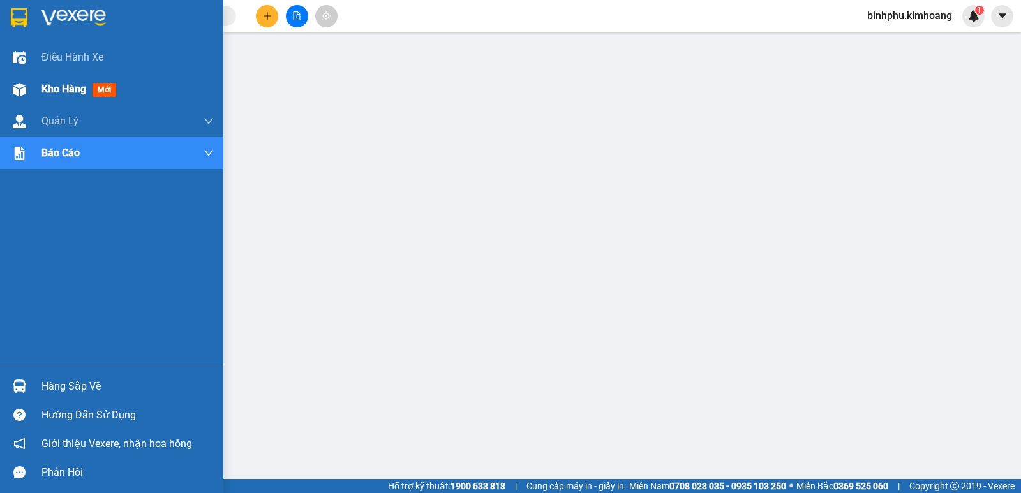
click at [15, 97] on div at bounding box center [19, 90] width 22 height 22
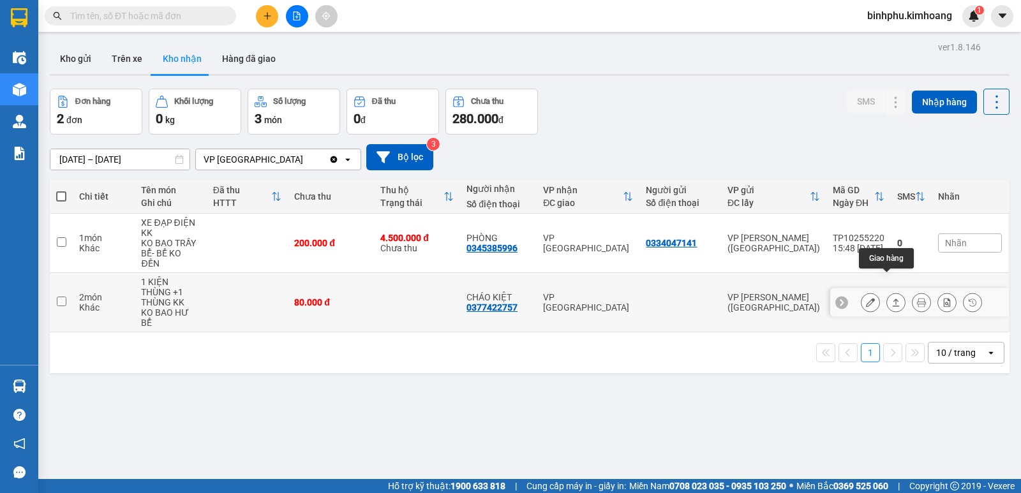
click at [892, 298] on icon at bounding box center [896, 302] width 9 height 9
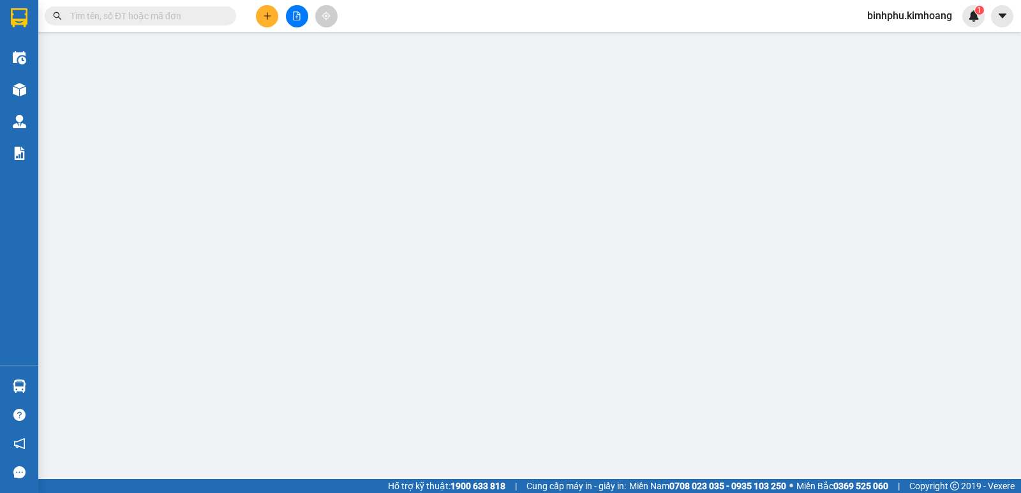
type input "0377422757"
type input "CHÁO KIỆT"
type input "80.000"
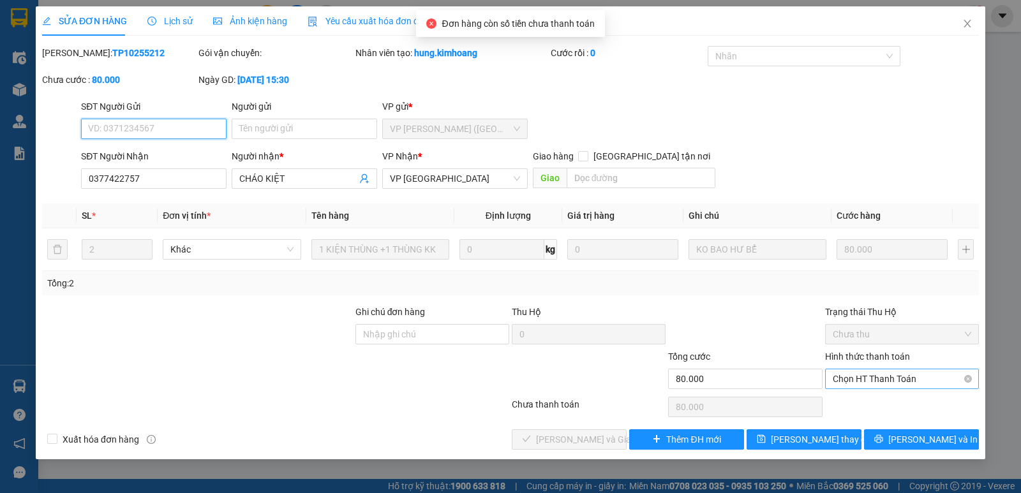
click at [898, 375] on span "Chọn HT Thanh Toán" at bounding box center [902, 379] width 139 height 19
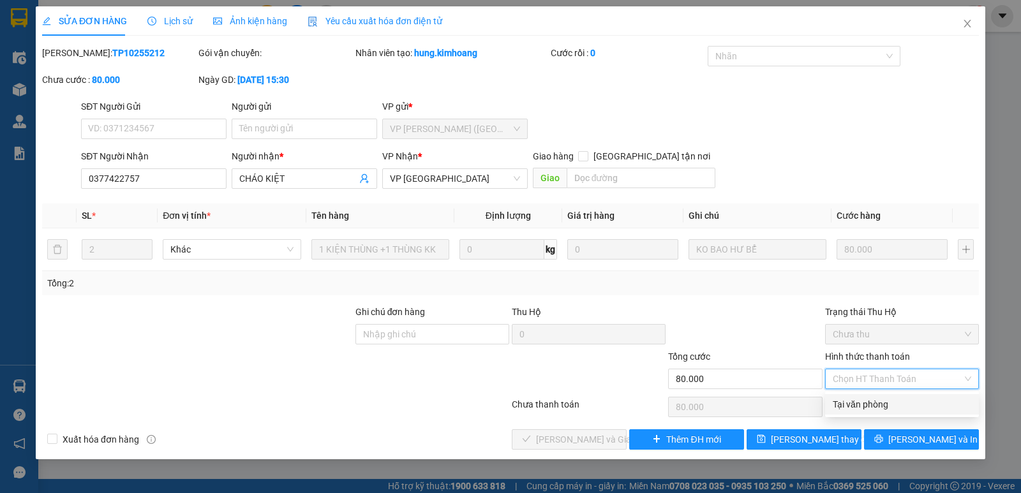
click at [896, 399] on div "Tại văn phòng" at bounding box center [902, 405] width 139 height 14
type input "0"
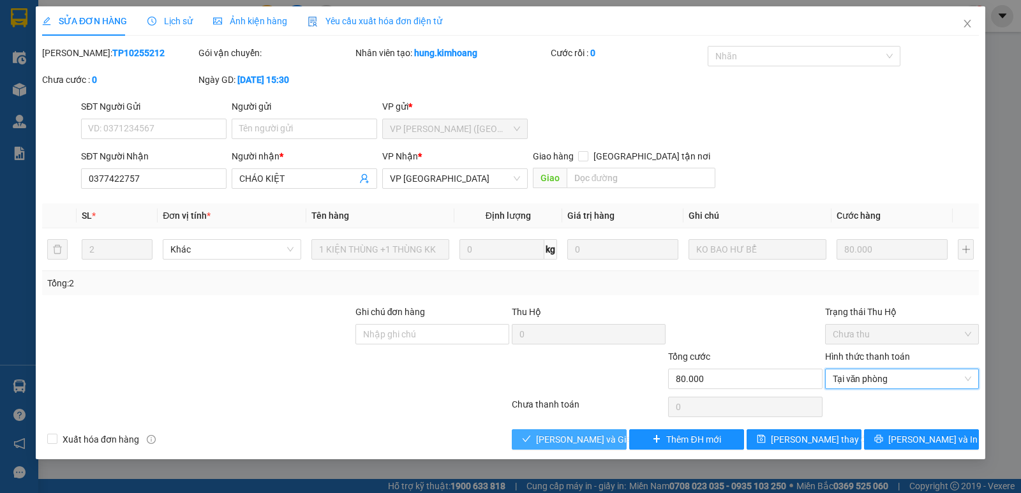
click at [588, 433] on span "Lưu và Giao hàng" at bounding box center [597, 440] width 123 height 14
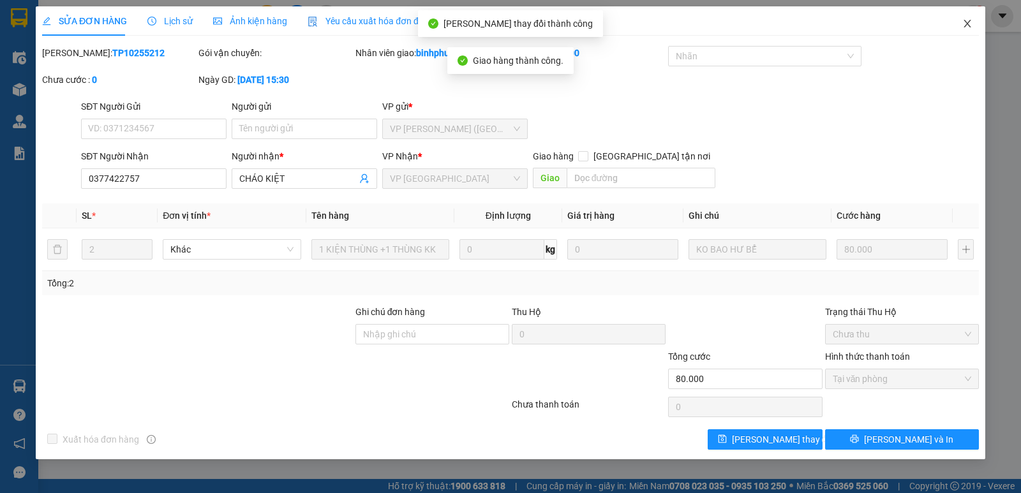
click at [963, 22] on icon "close" at bounding box center [968, 24] width 10 height 10
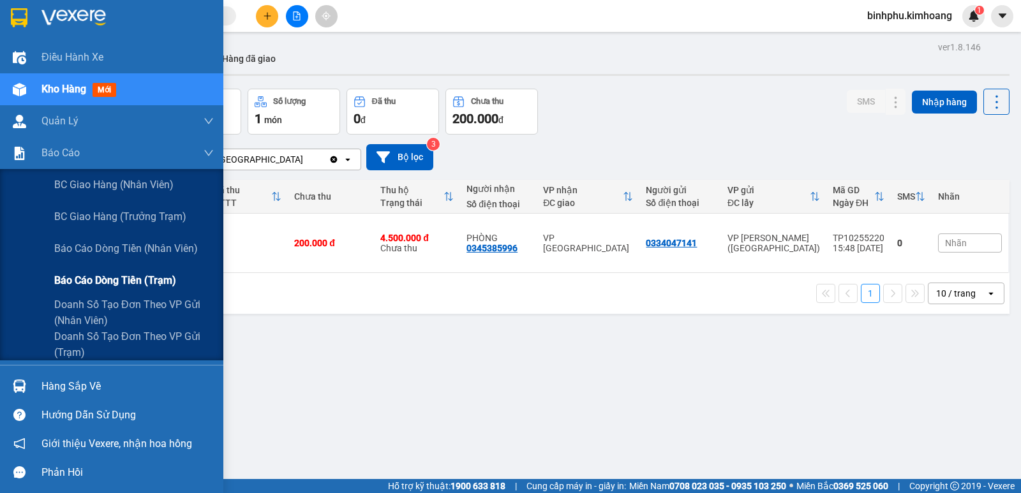
click at [79, 292] on div "Báo cáo dòng tiền (trạm)" at bounding box center [134, 281] width 160 height 32
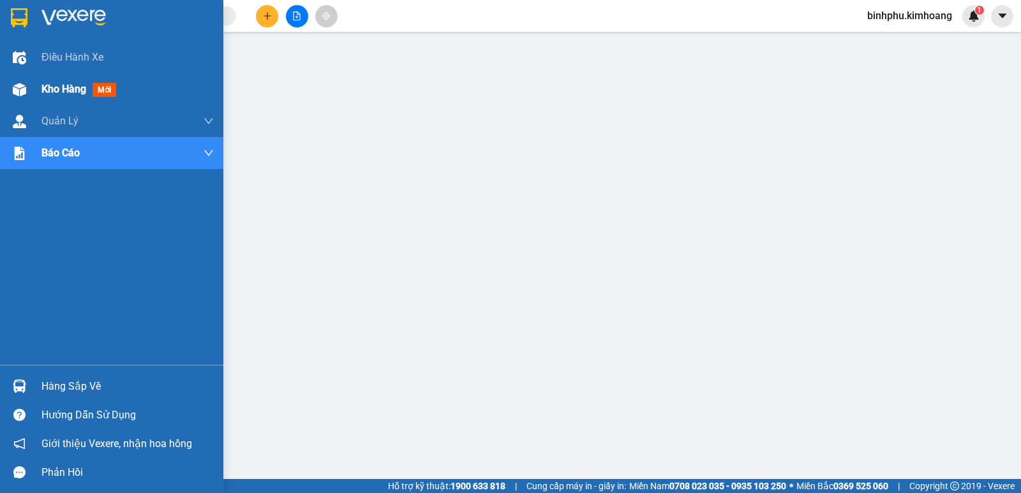
click at [7, 87] on div "Kho hàng mới" at bounding box center [111, 89] width 223 height 32
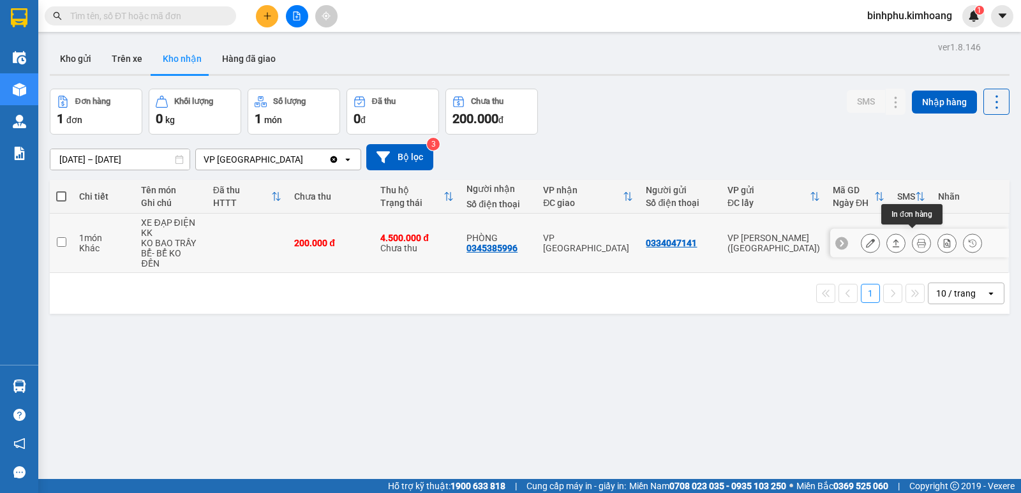
click at [917, 240] on icon at bounding box center [921, 243] width 9 height 9
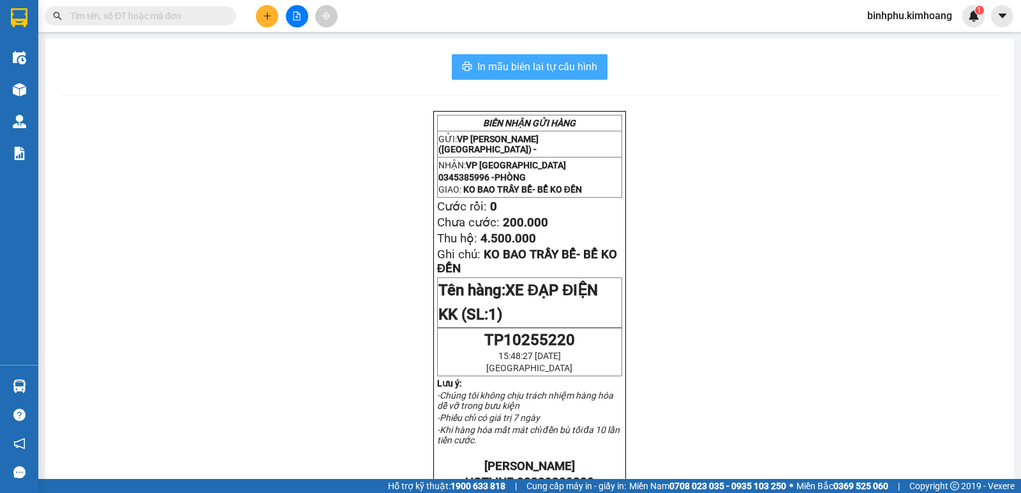
click at [562, 57] on button "In mẫu biên lai tự cấu hình" at bounding box center [530, 67] width 156 height 26
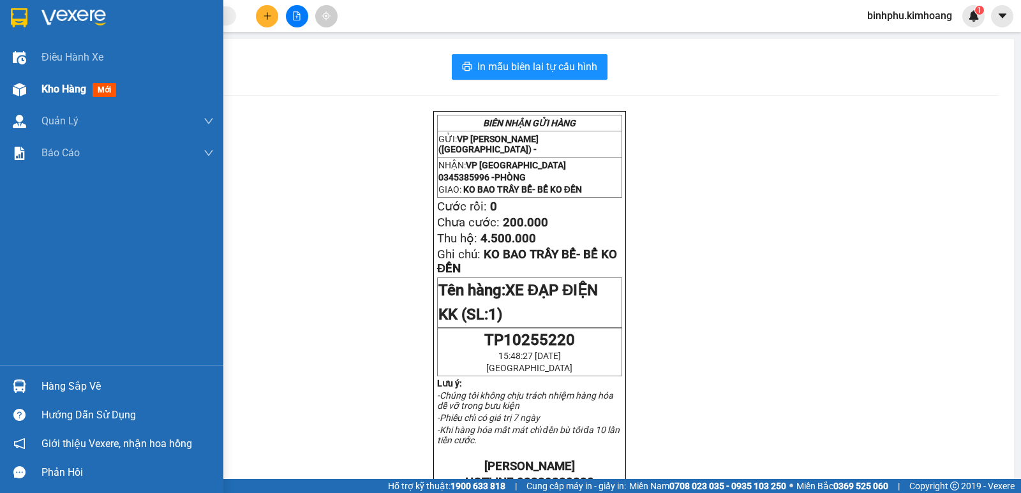
click at [25, 99] on div at bounding box center [19, 90] width 22 height 22
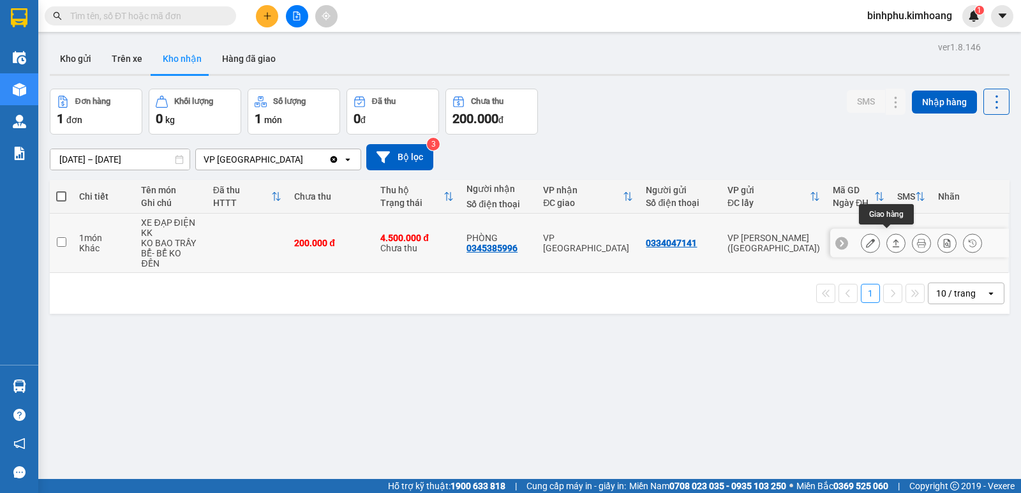
click at [892, 239] on icon at bounding box center [896, 243] width 9 height 9
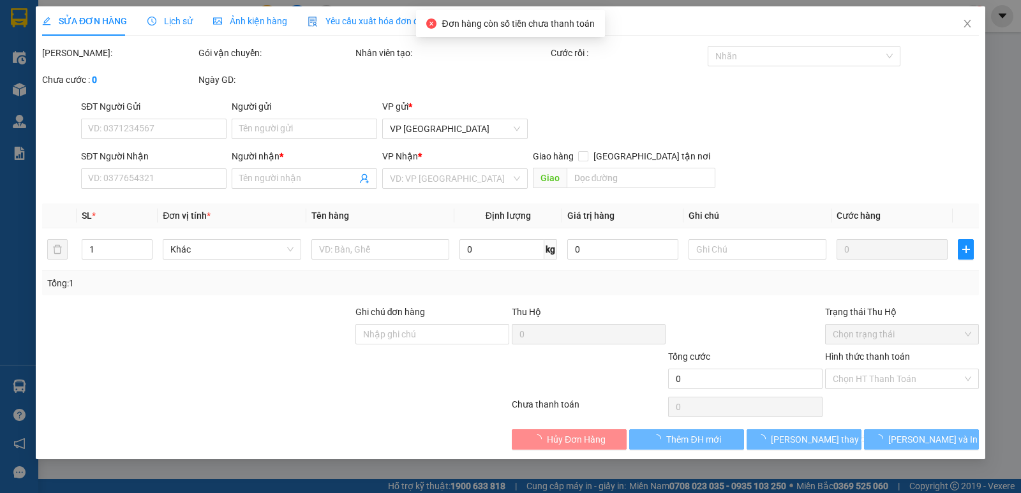
type input "0334047141"
type input "0345385996"
type input "PHÒNG"
type input "4.500.000"
type input "200.000"
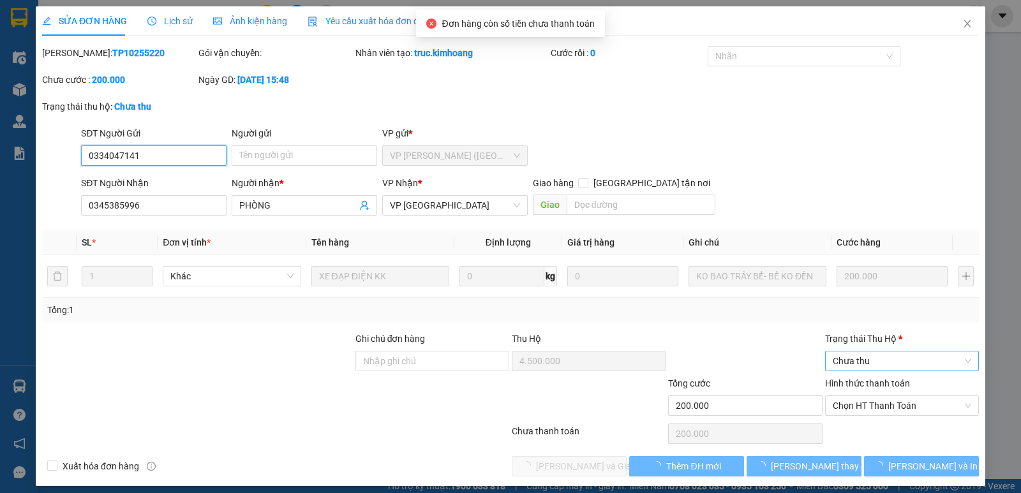
drag, startPoint x: 872, startPoint y: 357, endPoint x: 861, endPoint y: 361, distance: 11.3
click at [861, 361] on span "Chưa thu" at bounding box center [902, 361] width 139 height 19
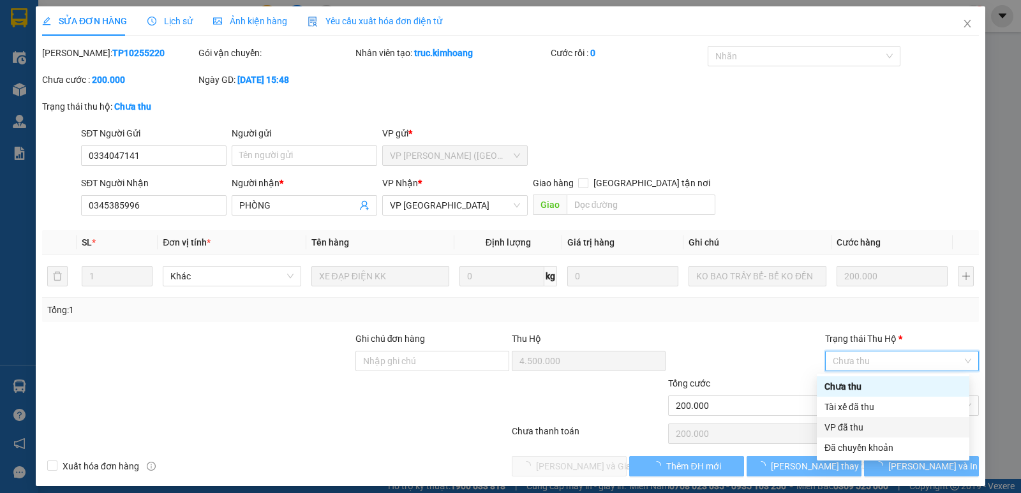
click at [860, 423] on div "VP đã thu" at bounding box center [893, 428] width 137 height 14
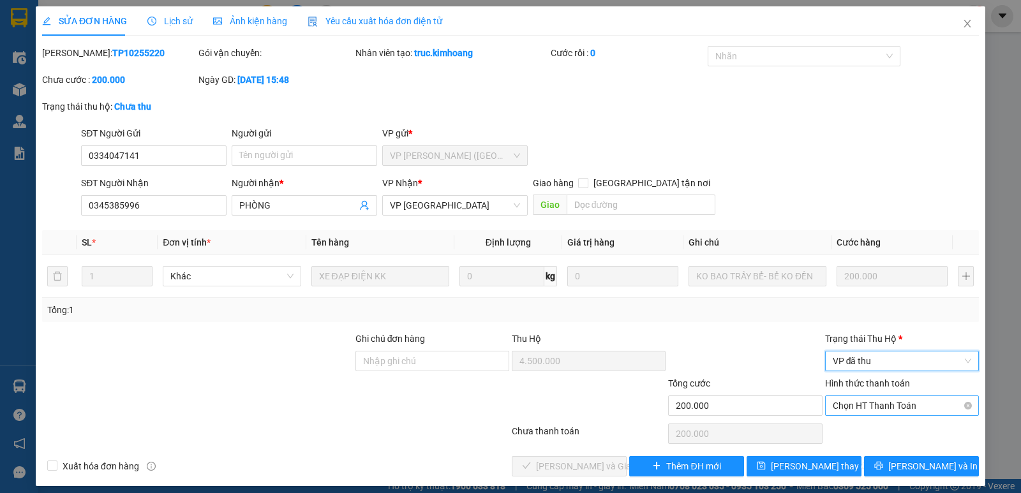
click at [860, 410] on span "Chọn HT Thanh Toán" at bounding box center [902, 405] width 139 height 19
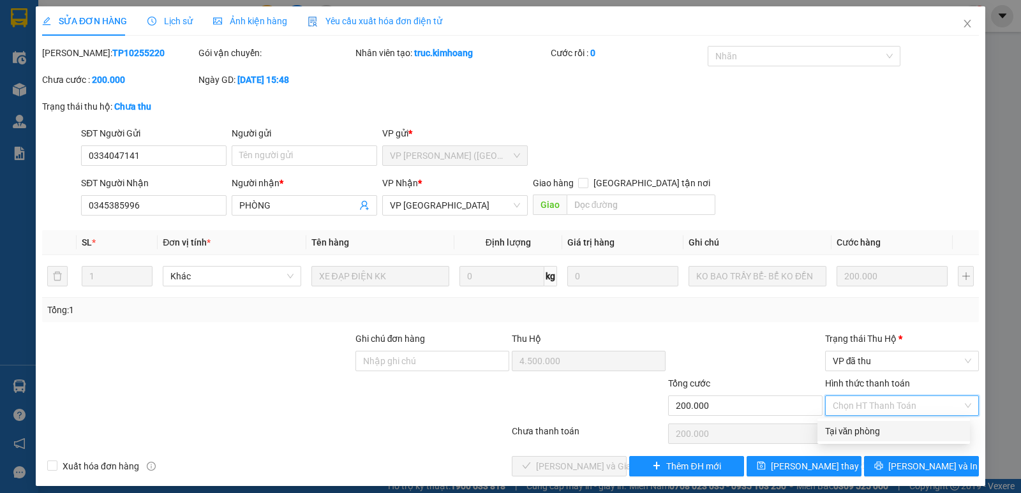
click at [865, 431] on div "Tại văn phòng" at bounding box center [893, 431] width 137 height 14
type input "0"
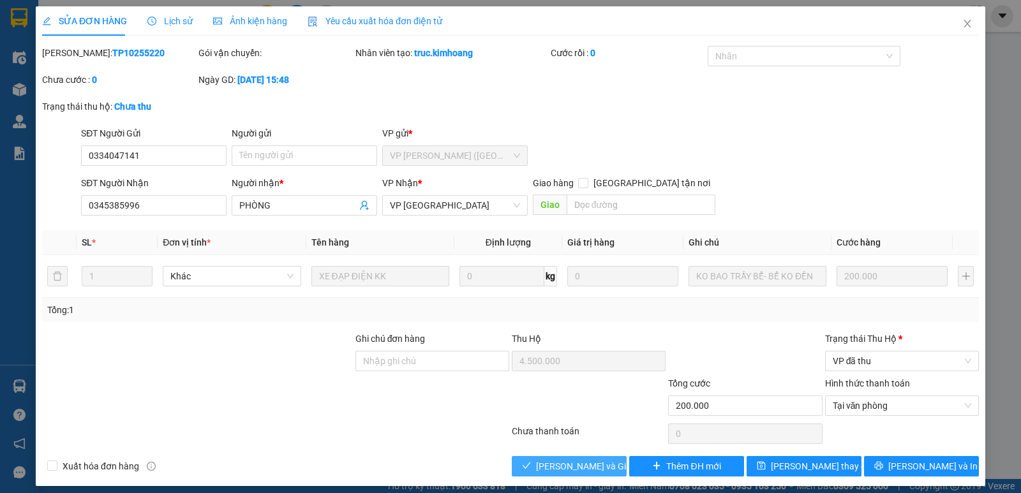
click at [557, 470] on span "Lưu và Giao hàng" at bounding box center [597, 467] width 123 height 14
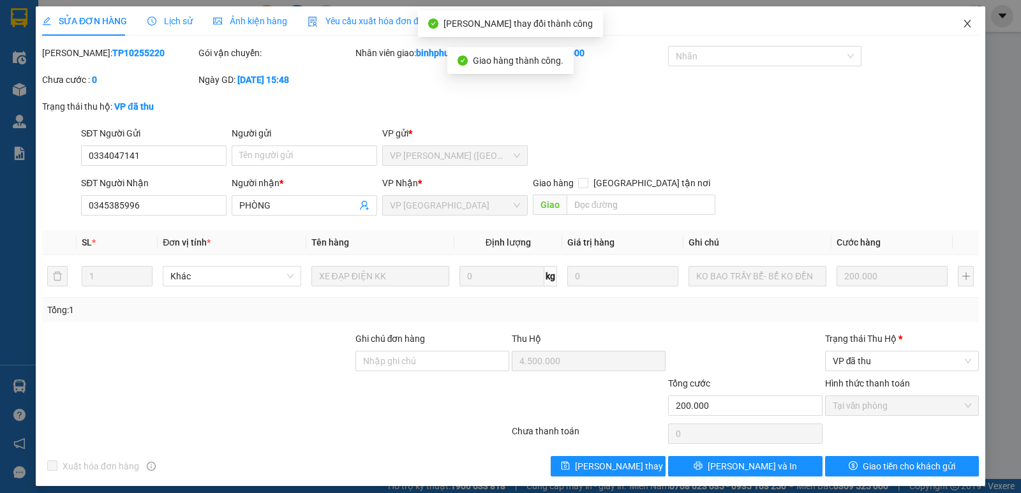
click at [957, 19] on span "Close" at bounding box center [968, 24] width 36 height 36
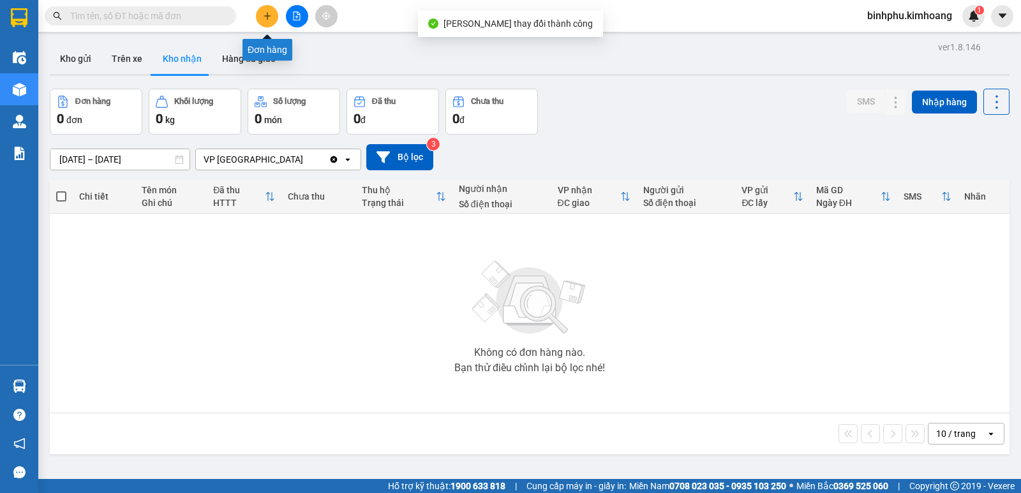
click at [268, 17] on icon "plus" at bounding box center [267, 15] width 9 height 9
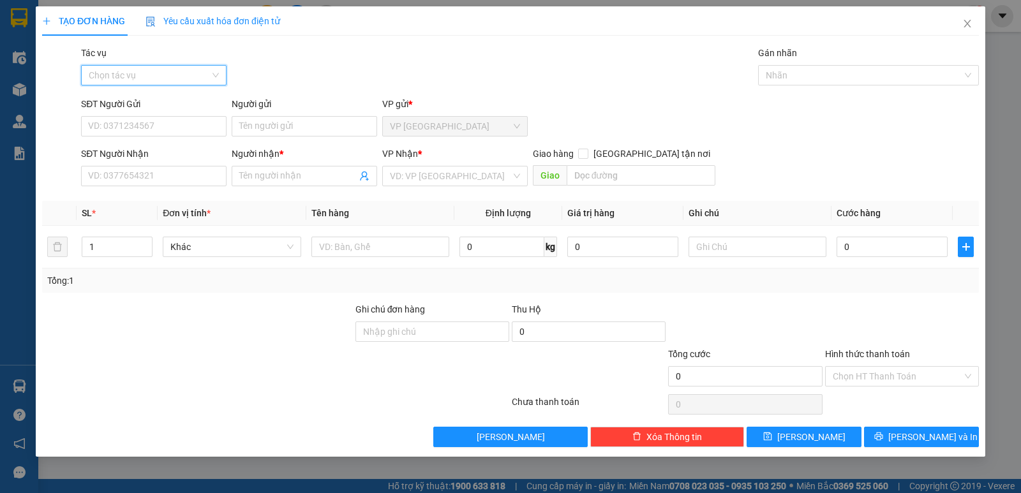
click at [178, 69] on input "Tác vụ" at bounding box center [149, 75] width 121 height 19
click at [156, 122] on div "Nhập hàng kho nhận" at bounding box center [154, 121] width 130 height 14
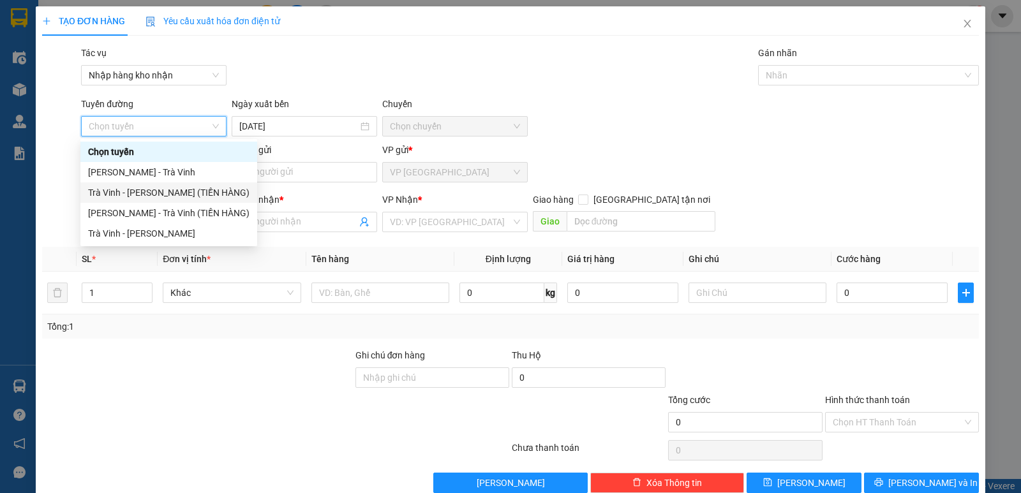
click at [151, 191] on div "Trà Vinh - Hồ Chí Minh (TIỀN HÀNG)" at bounding box center [168, 193] width 161 height 14
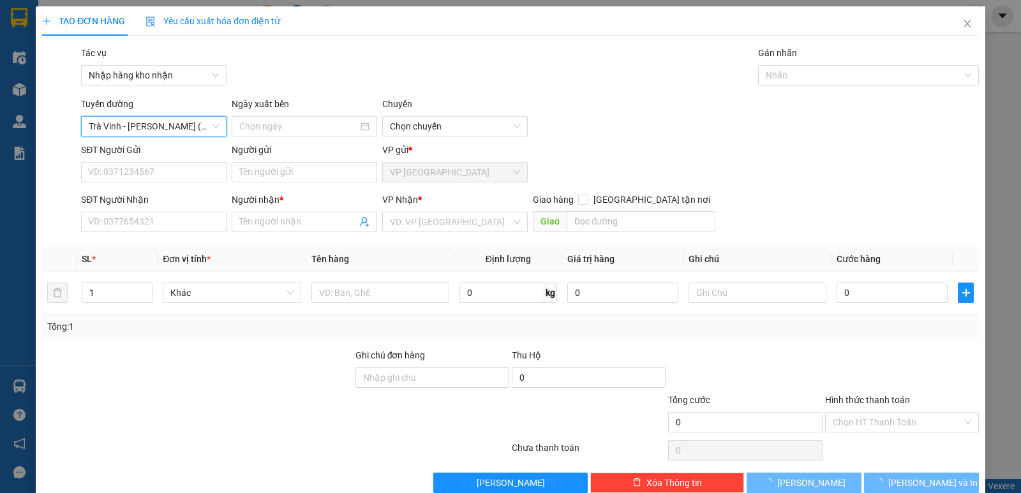
type input "13/10/2025"
click at [781, 76] on div at bounding box center [862, 75] width 202 height 15
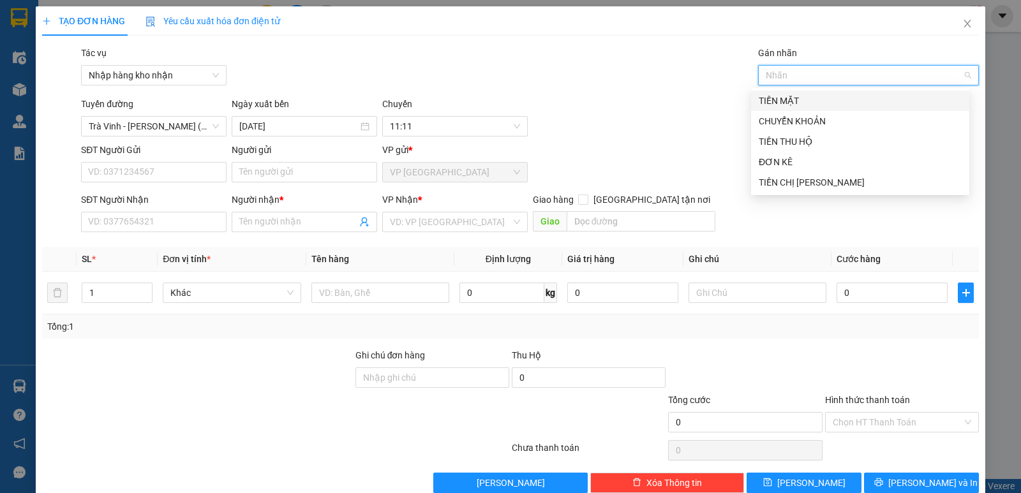
click at [776, 99] on div "TIỀN MẶT" at bounding box center [860, 101] width 203 height 14
click at [762, 148] on div "TIỀN THU HỘ" at bounding box center [860, 142] width 203 height 14
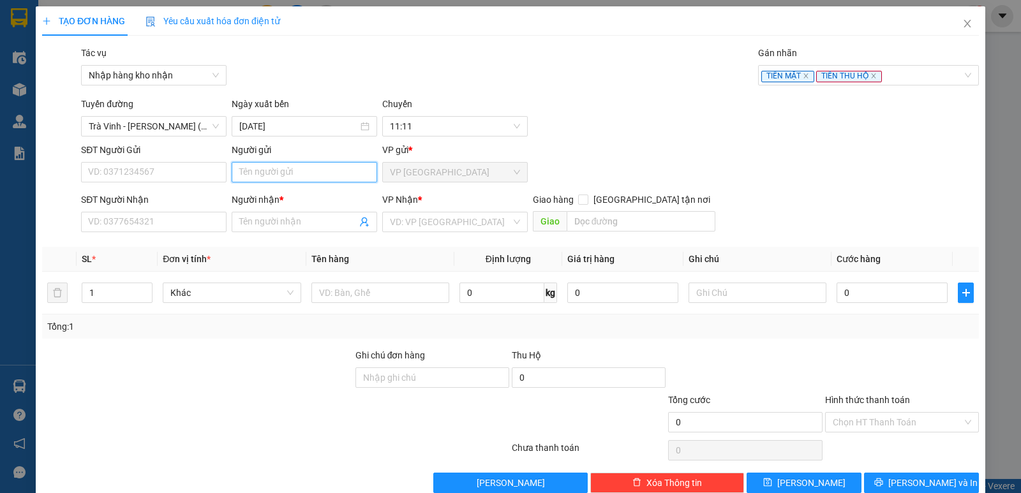
click at [281, 177] on input "Người gửi" at bounding box center [305, 172] width 146 height 20
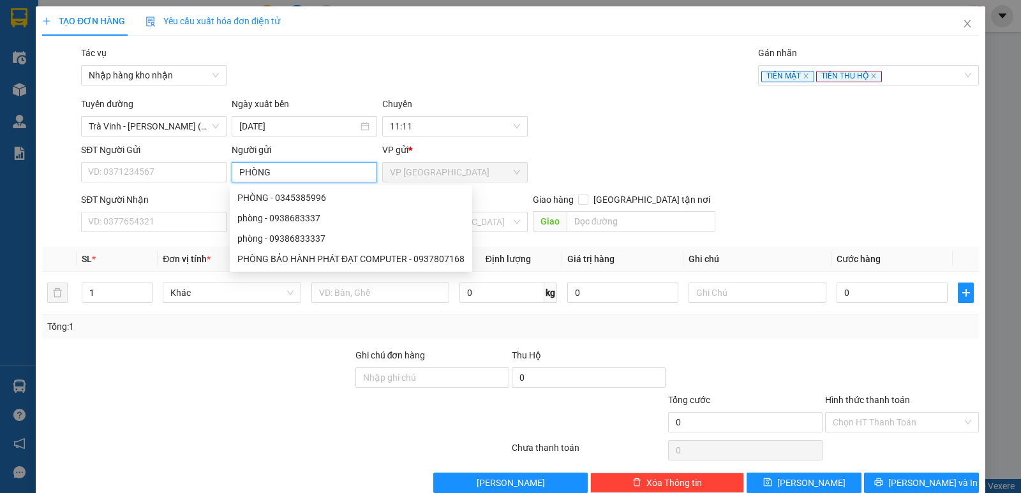
type input "PHÒNG"
click at [212, 381] on div at bounding box center [197, 371] width 313 height 45
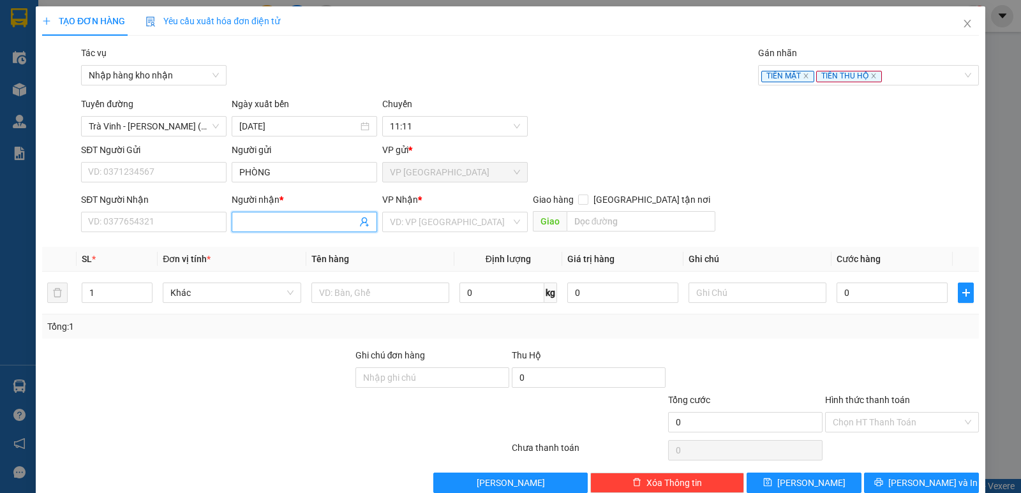
click at [248, 221] on input "Người nhận *" at bounding box center [297, 222] width 117 height 14
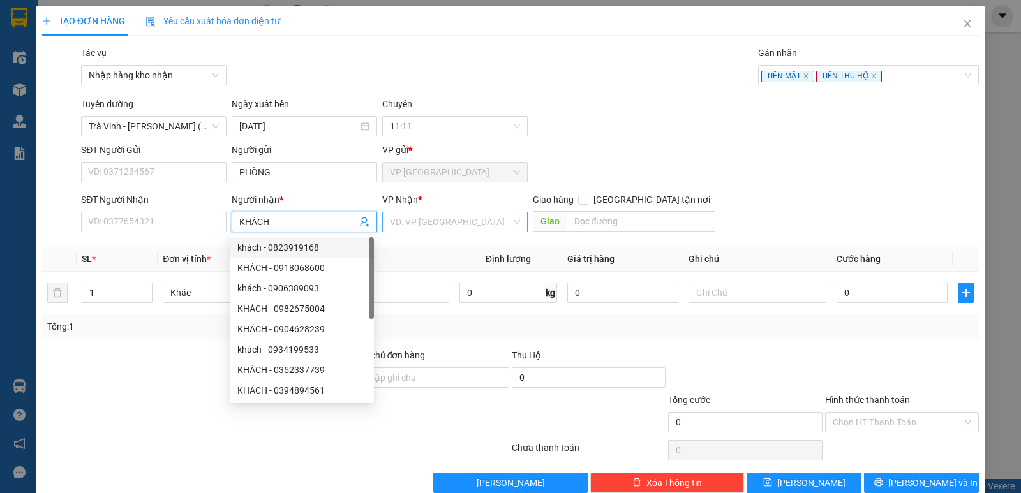
type input "KHÁCH"
click at [431, 227] on input "search" at bounding box center [450, 222] width 121 height 19
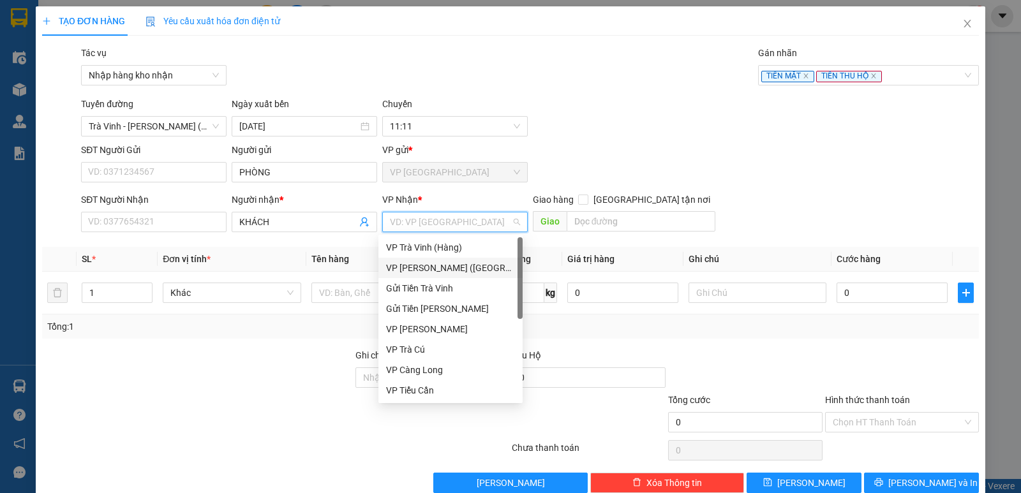
click at [428, 270] on div "VP [PERSON_NAME] ([GEOGRAPHIC_DATA])" at bounding box center [450, 268] width 129 height 14
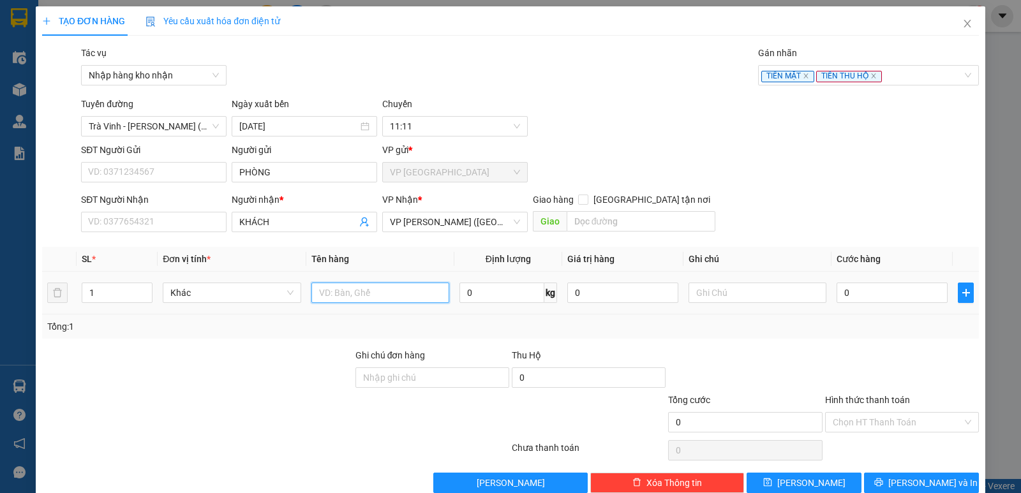
click at [399, 290] on input "text" at bounding box center [380, 293] width 138 height 20
type input "TSL 4.500.000 TP 10255220"
click at [837, 296] on input "0" at bounding box center [892, 293] width 111 height 20
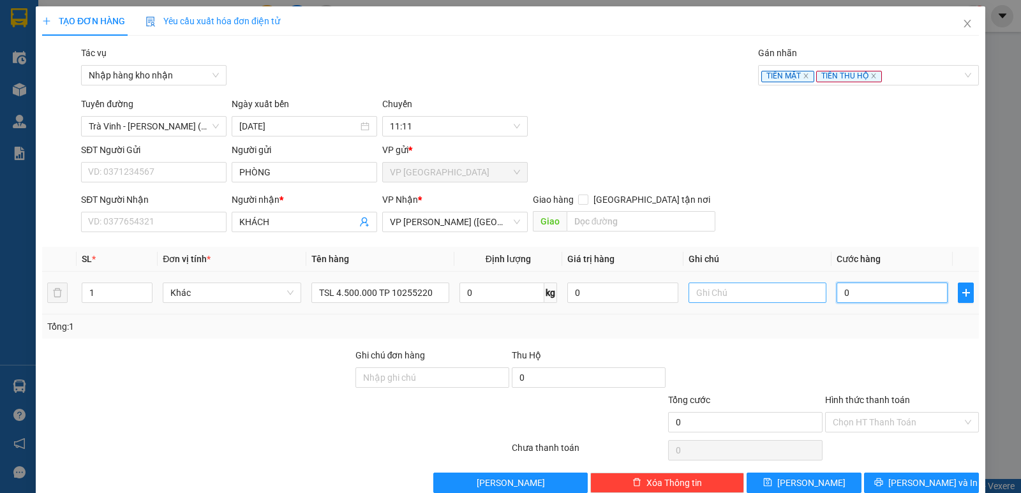
type input "4"
type input "40"
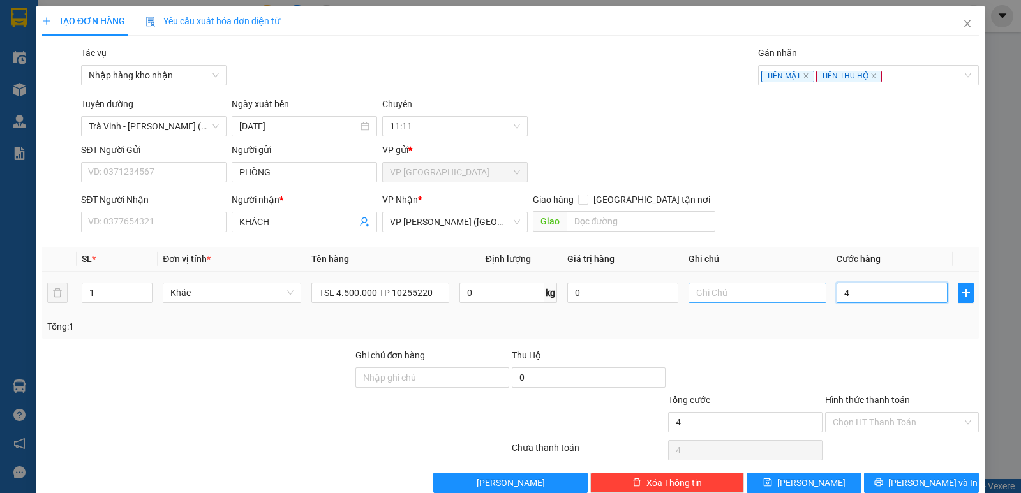
type input "40"
type input "400"
type input "4.000"
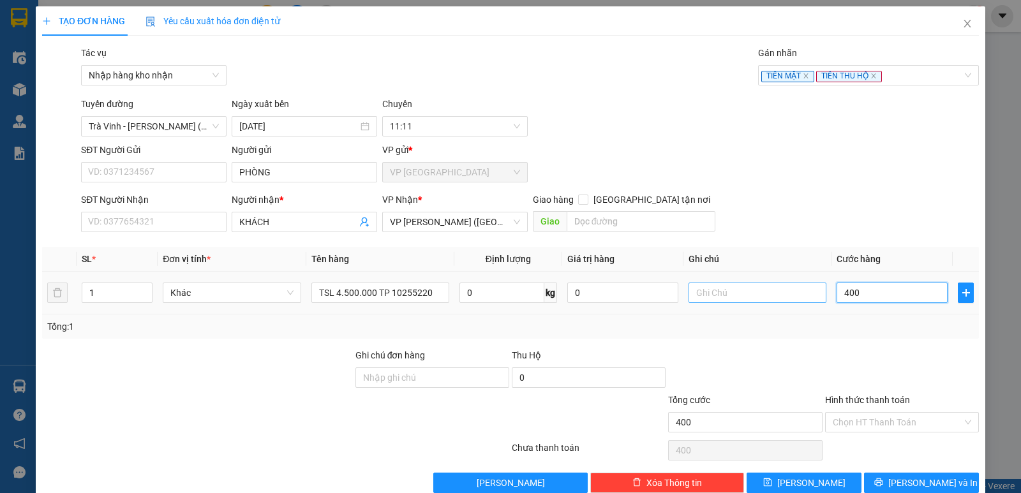
type input "4.000"
type input "40.000"
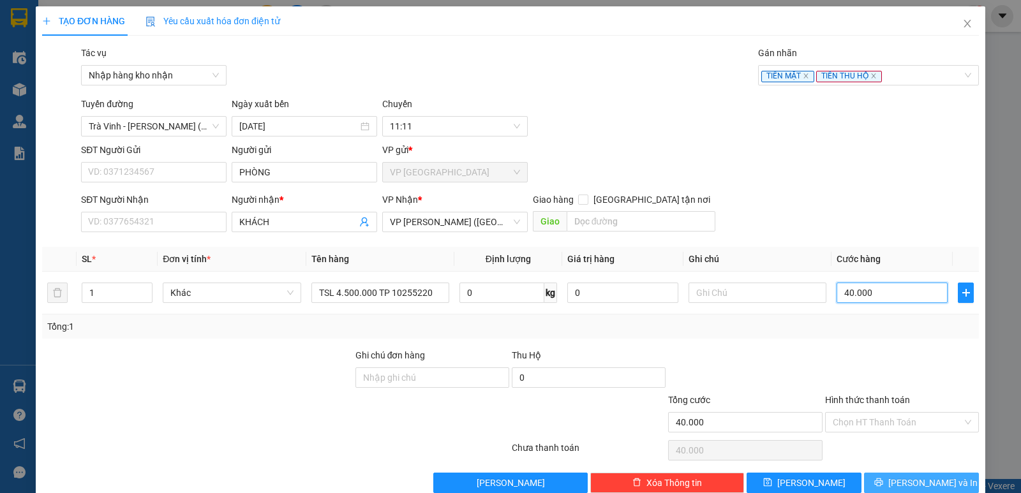
type input "40.000"
click at [915, 477] on span "[PERSON_NAME] và In" at bounding box center [932, 483] width 89 height 14
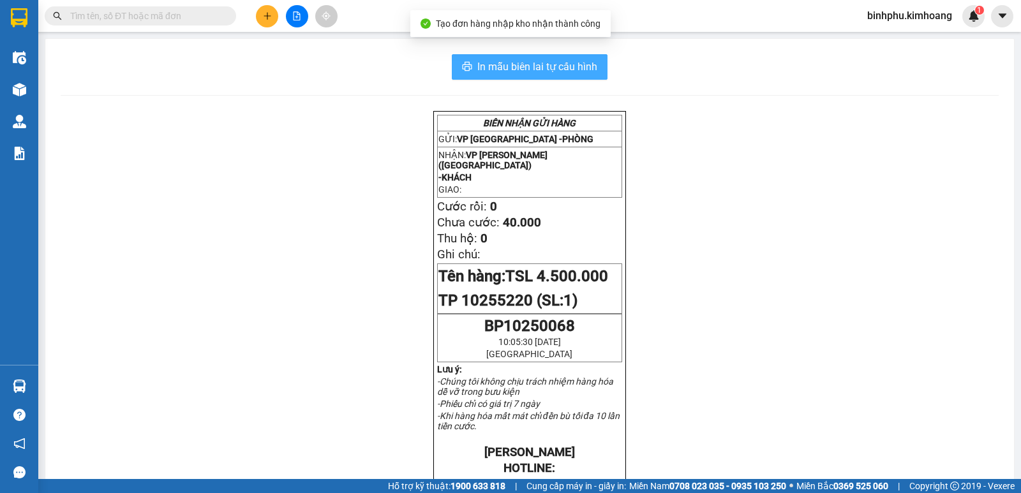
click at [523, 64] on span "In mẫu biên lai tự cấu hình" at bounding box center [537, 67] width 120 height 16
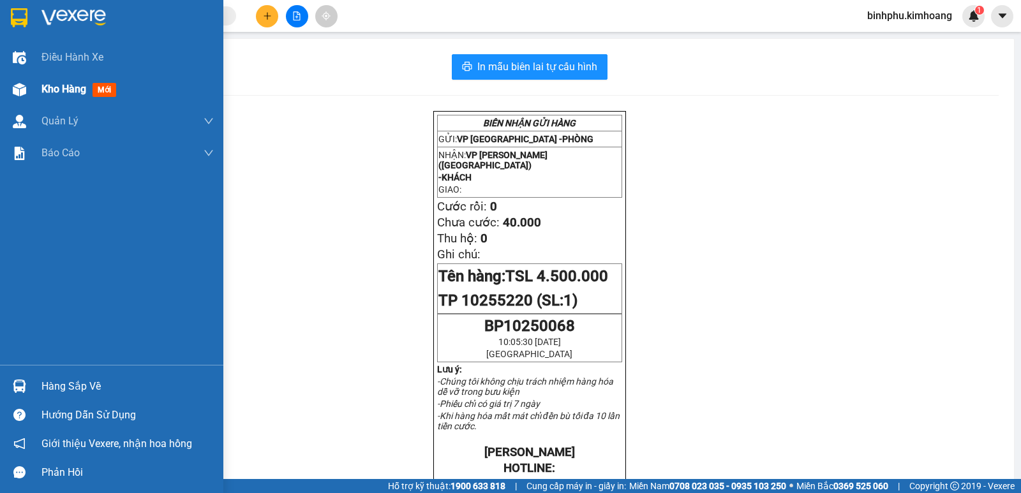
click at [9, 84] on div at bounding box center [19, 90] width 22 height 22
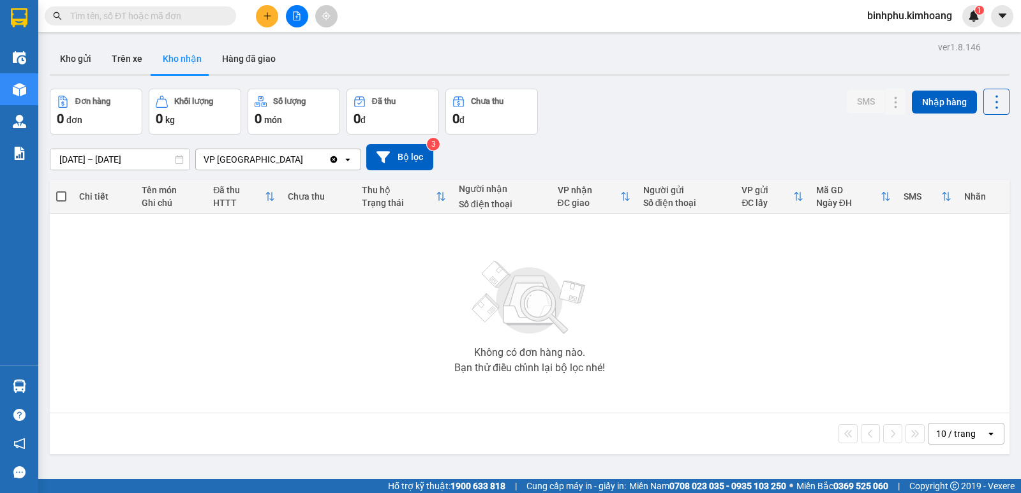
click at [40, 391] on main "ver 1.8.146 Kho gửi Trên xe Kho nhận Hàng đã giao Đơn hàng 0 đơn Khối lượng 0 k…" at bounding box center [510, 239] width 1021 height 479
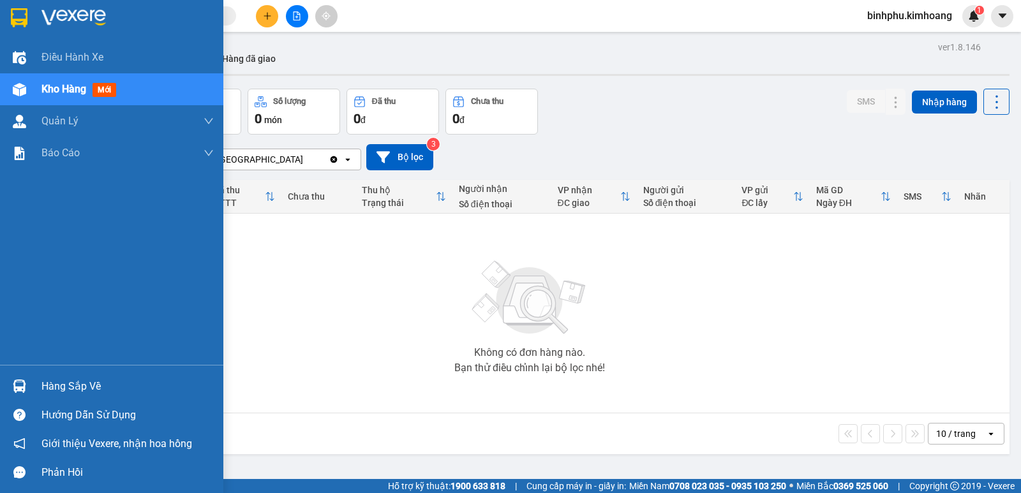
click at [31, 385] on div "Hàng sắp về" at bounding box center [111, 386] width 223 height 29
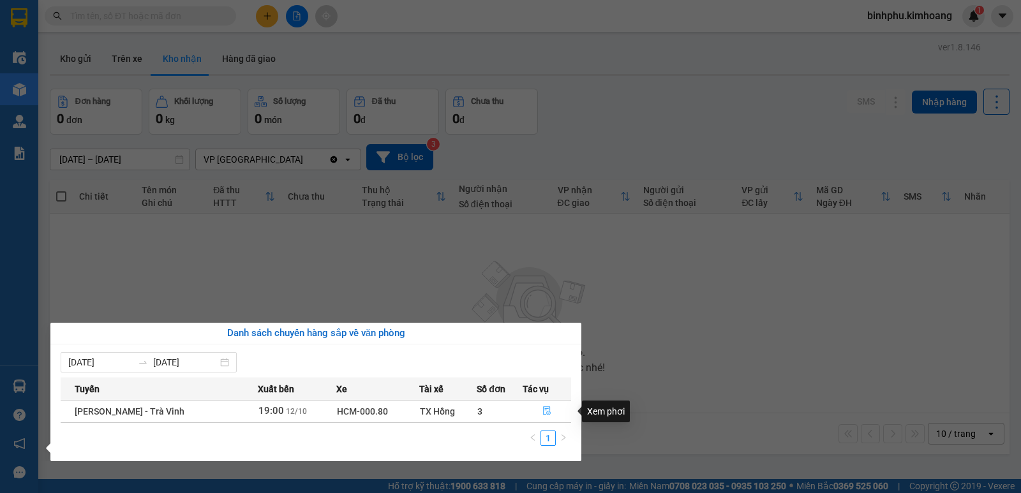
click at [550, 408] on button "button" at bounding box center [546, 411] width 47 height 20
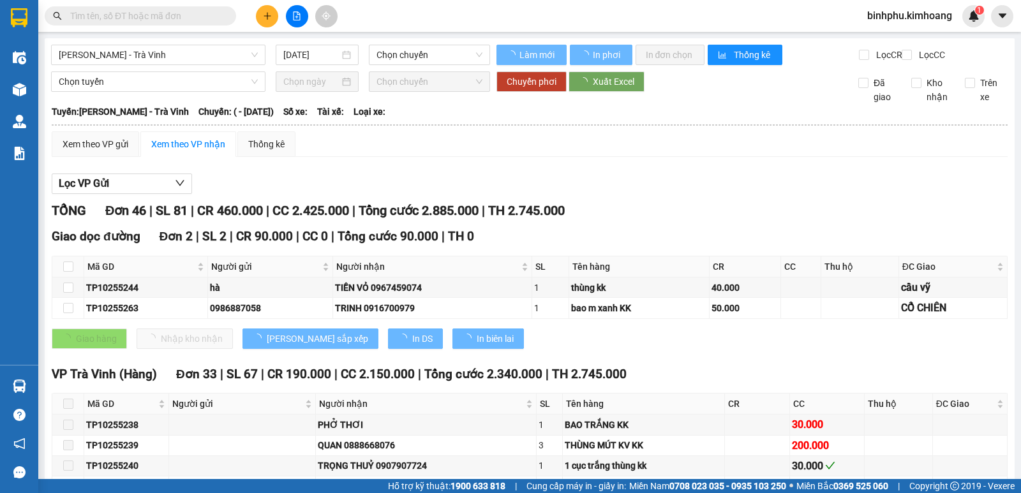
type input "[DATE]"
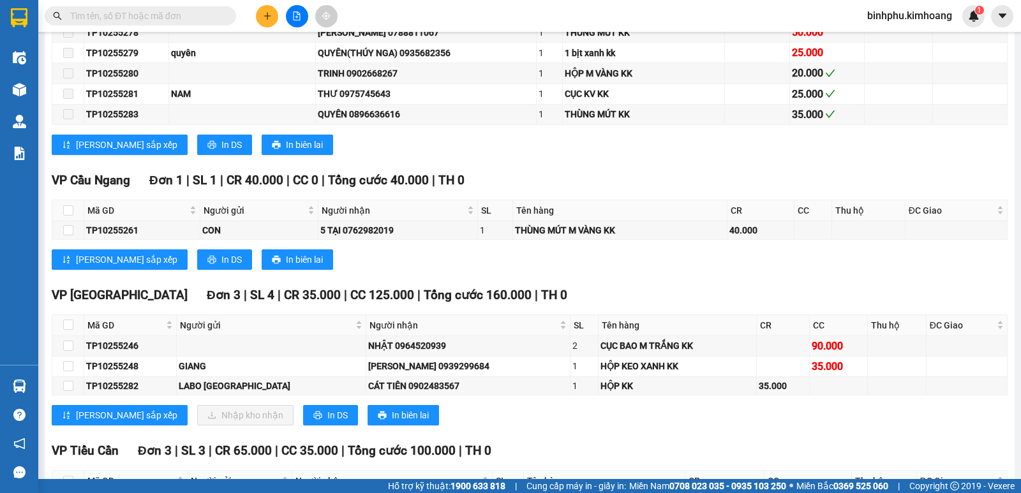
scroll to position [957, 0]
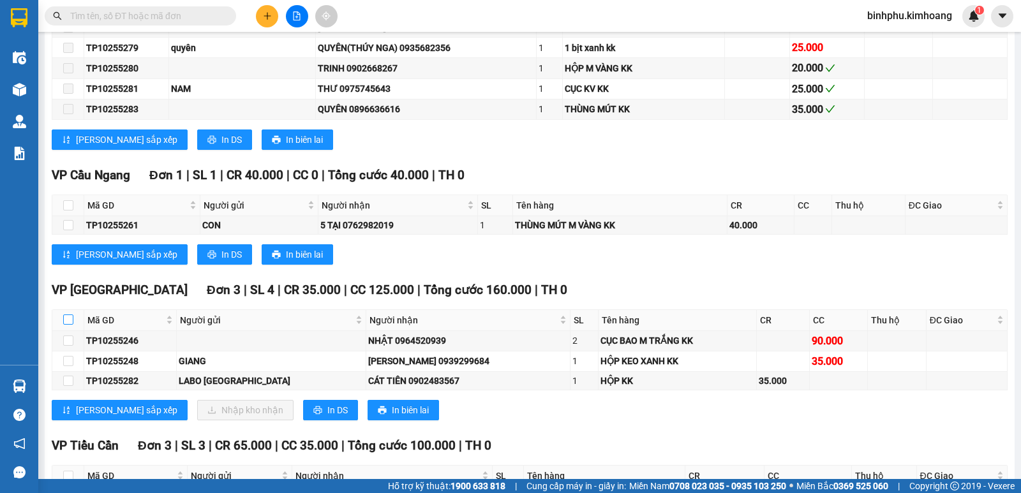
click at [64, 325] on input "checkbox" at bounding box center [68, 320] width 10 height 10
checkbox input "true"
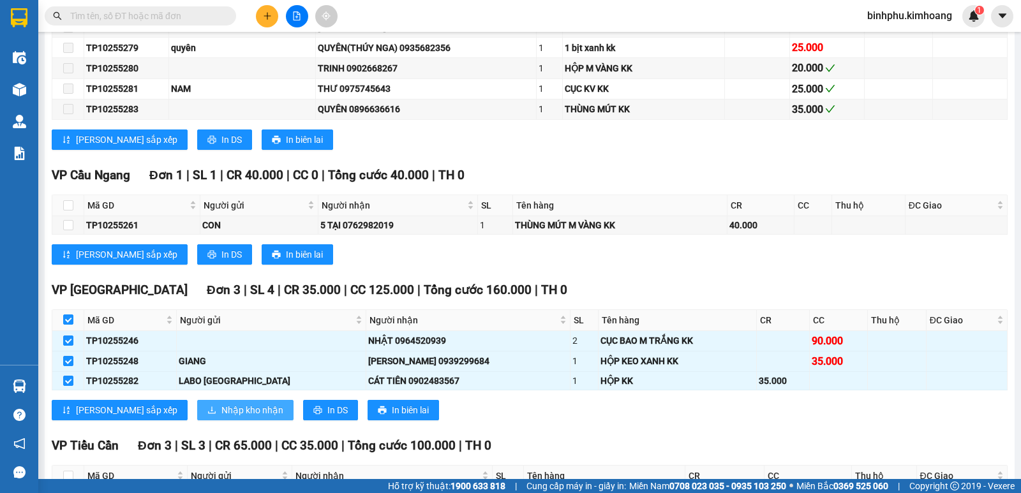
click at [221, 417] on span "Nhập kho nhận" at bounding box center [252, 410] width 62 height 14
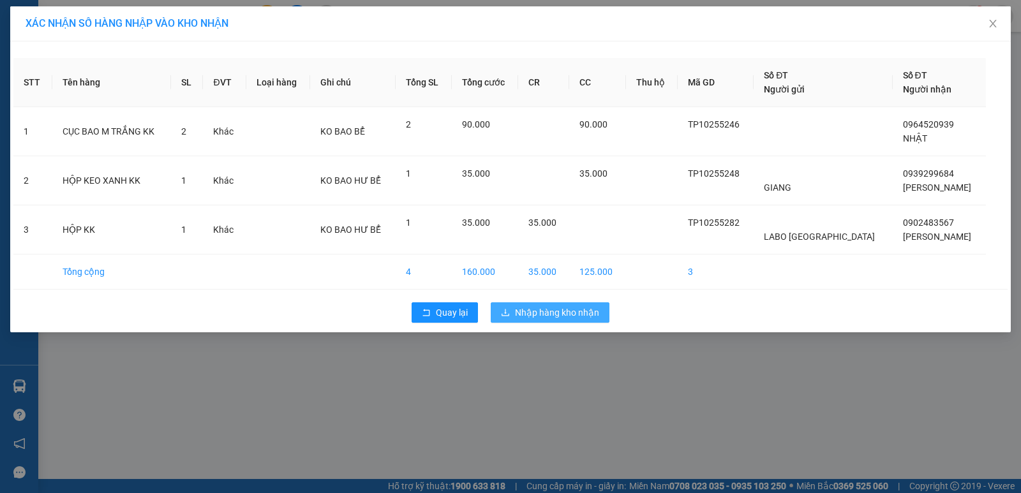
click at [548, 304] on button "Nhập hàng kho nhận" at bounding box center [550, 313] width 119 height 20
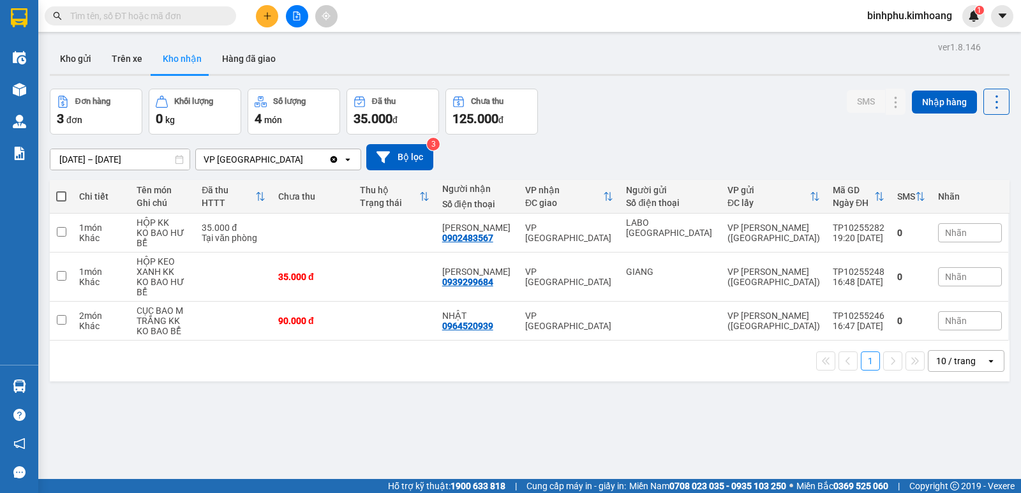
drag, startPoint x: 471, startPoint y: 251, endPoint x: 128, endPoint y: 515, distance: 432.4
drag, startPoint x: 128, startPoint y: 515, endPoint x: 513, endPoint y: 407, distance: 399.1
click at [513, 407] on div "ver 1.8.146 Kho gửi Trên xe Kho nhận Hàng đã giao Đơn hàng 3 đơn Khối lượng 0 k…" at bounding box center [530, 284] width 970 height 493
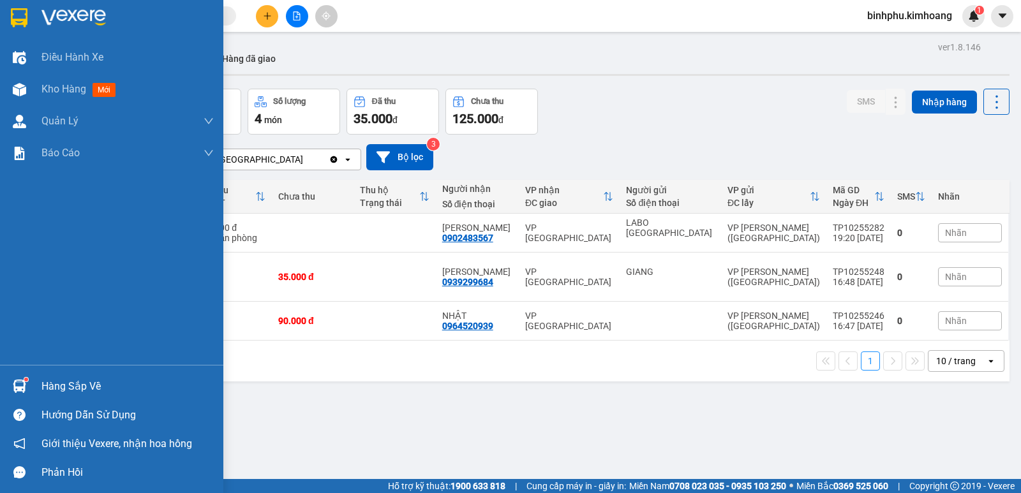
click at [13, 382] on img at bounding box center [19, 386] width 13 height 13
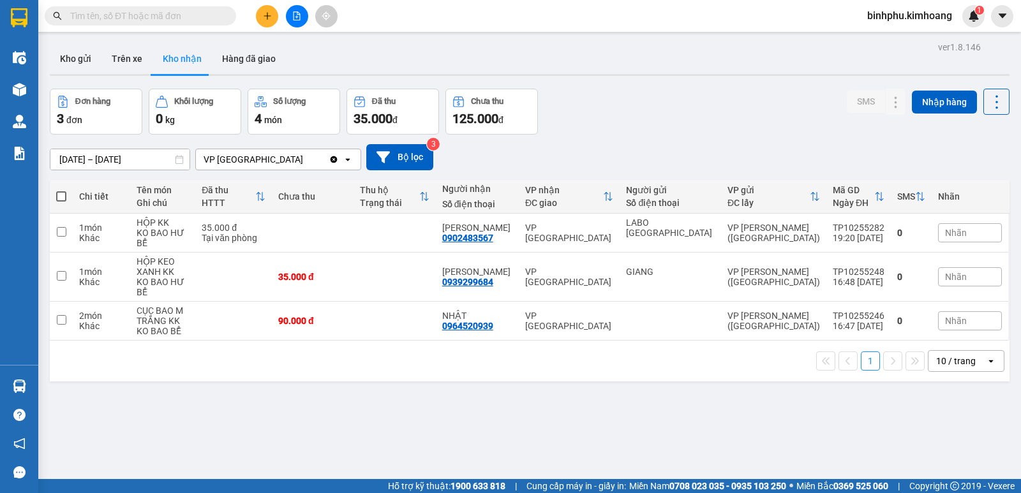
click at [744, 373] on section "Kết quả tìm kiếm ( 7 ) Bộ lọc Mã ĐH Trạng thái Món hàng Thu hộ Tổng cước Chưa c…" at bounding box center [510, 246] width 1021 height 493
